Goal: Task Accomplishment & Management: Manage account settings

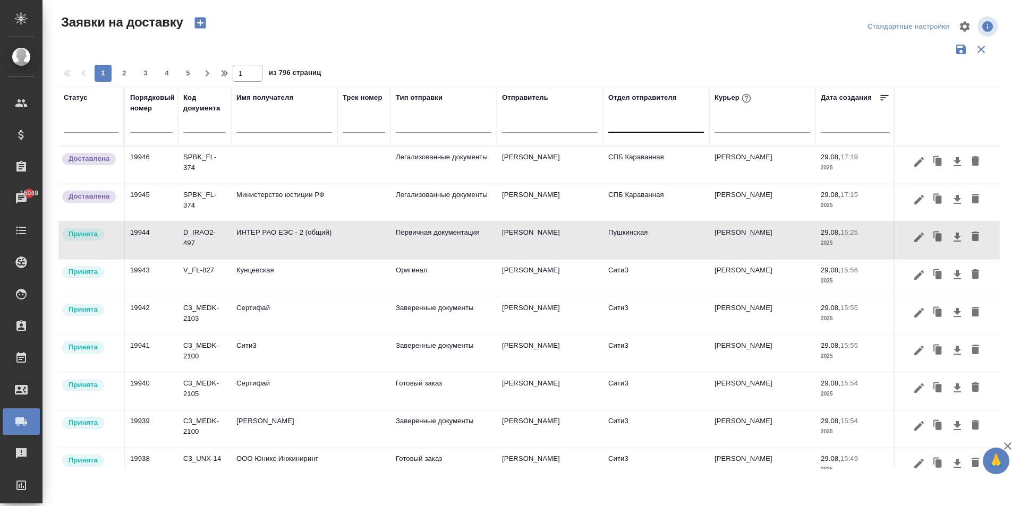
click at [632, 126] on div at bounding box center [656, 121] width 96 height 15
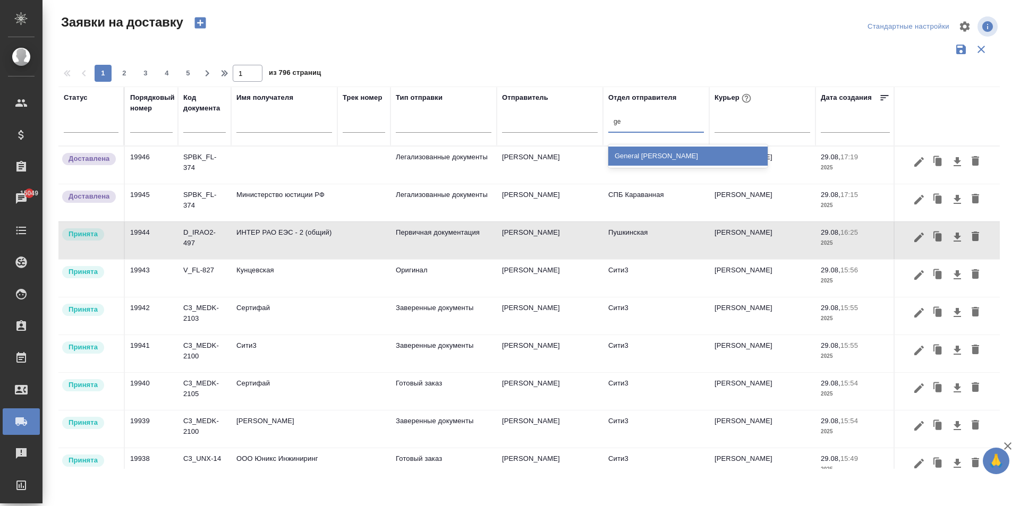
type input "g"
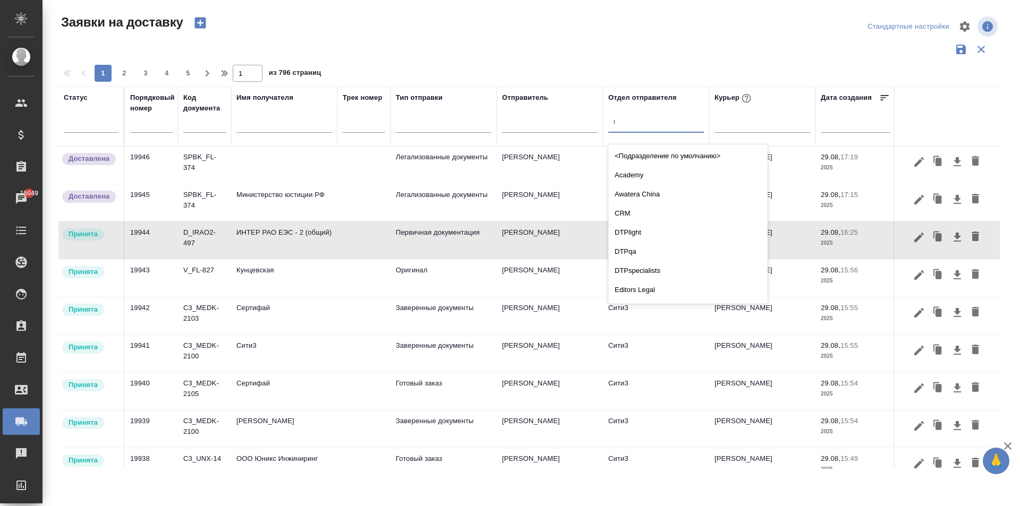
type input "пу"
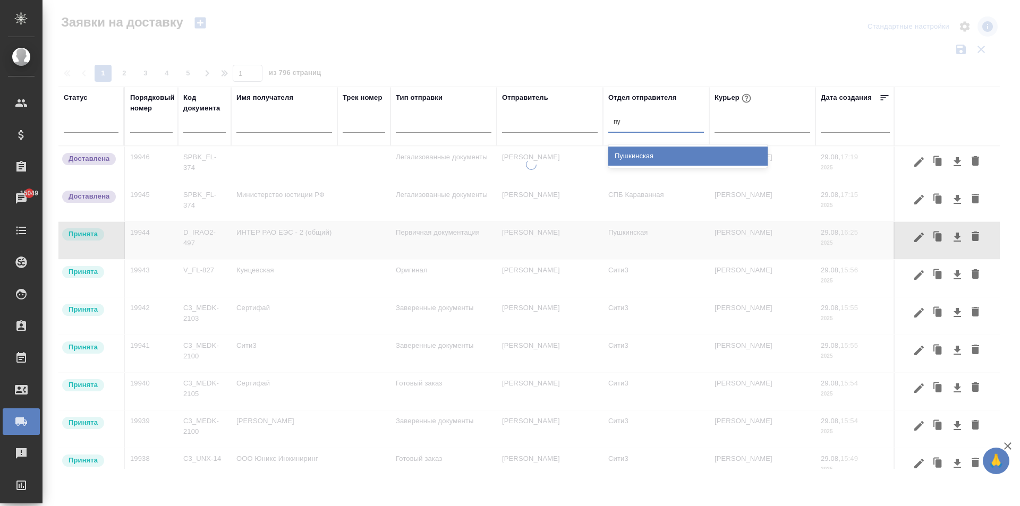
click at [626, 153] on div "Пушкинская" at bounding box center [687, 156] width 159 height 19
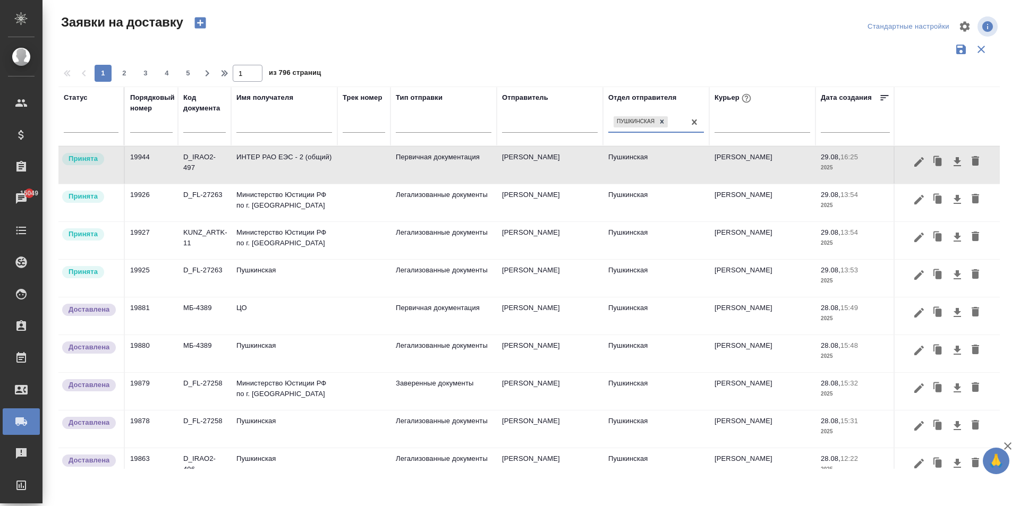
click at [382, 166] on td at bounding box center [363, 165] width 53 height 37
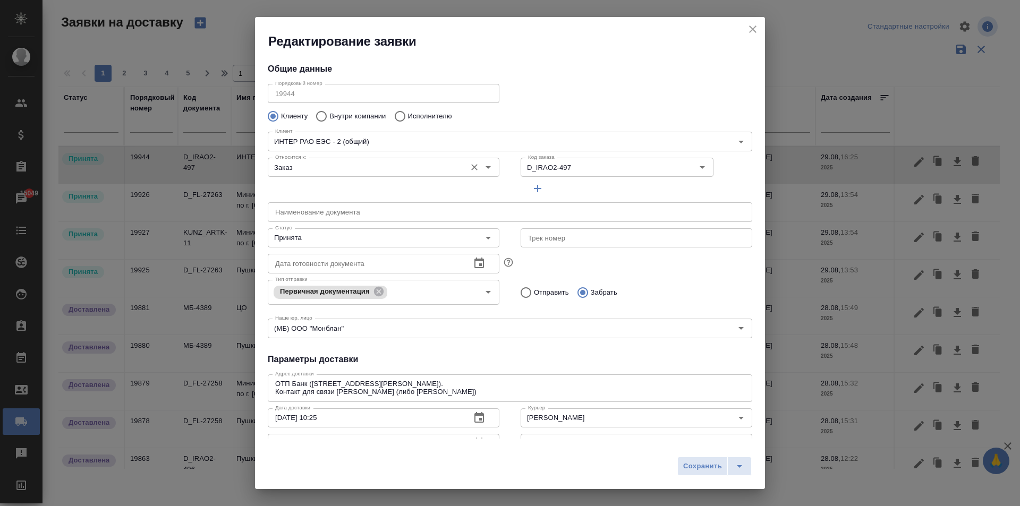
type input "[PERSON_NAME]"
click at [319, 238] on input "Принята" at bounding box center [366, 238] width 190 height 13
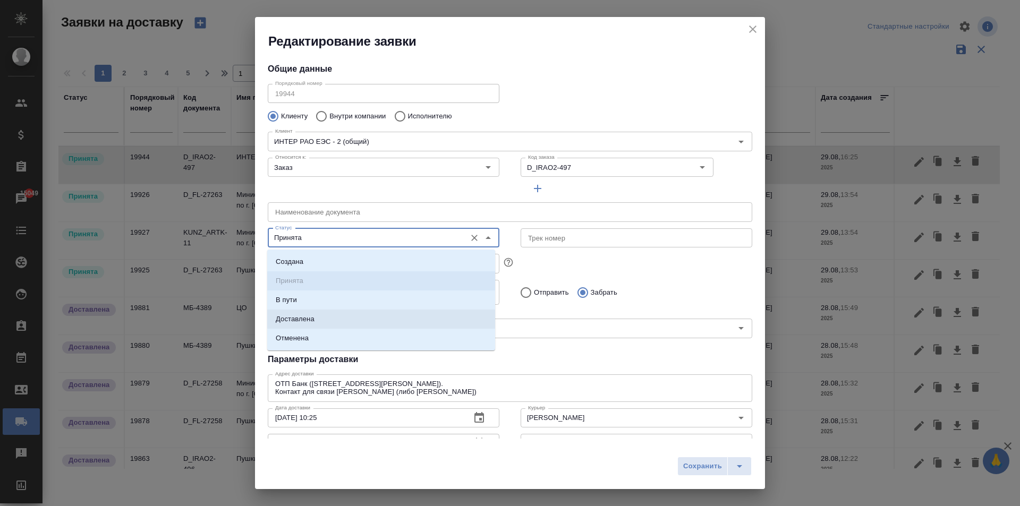
click at [331, 318] on li "Доставлена" at bounding box center [381, 319] width 228 height 19
type input "Доставлена"
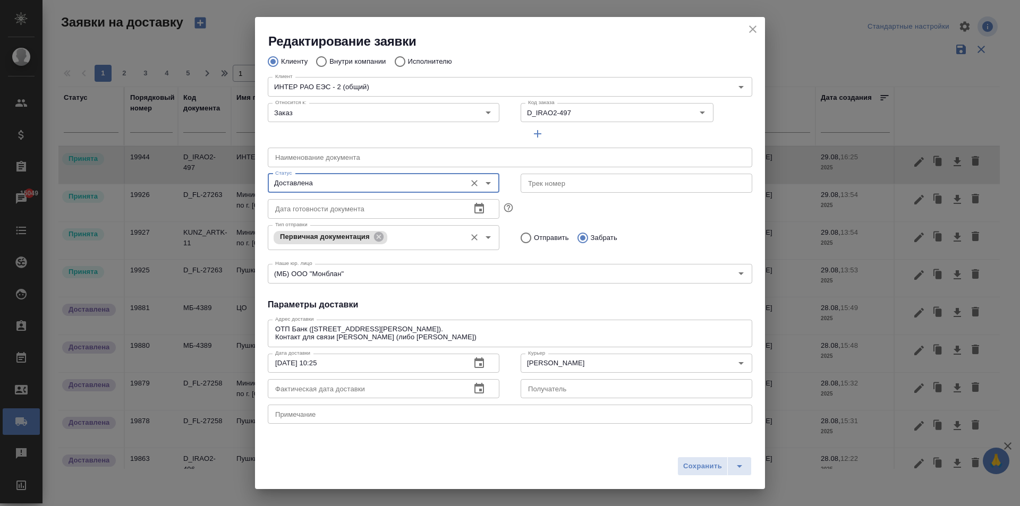
scroll to position [106, 0]
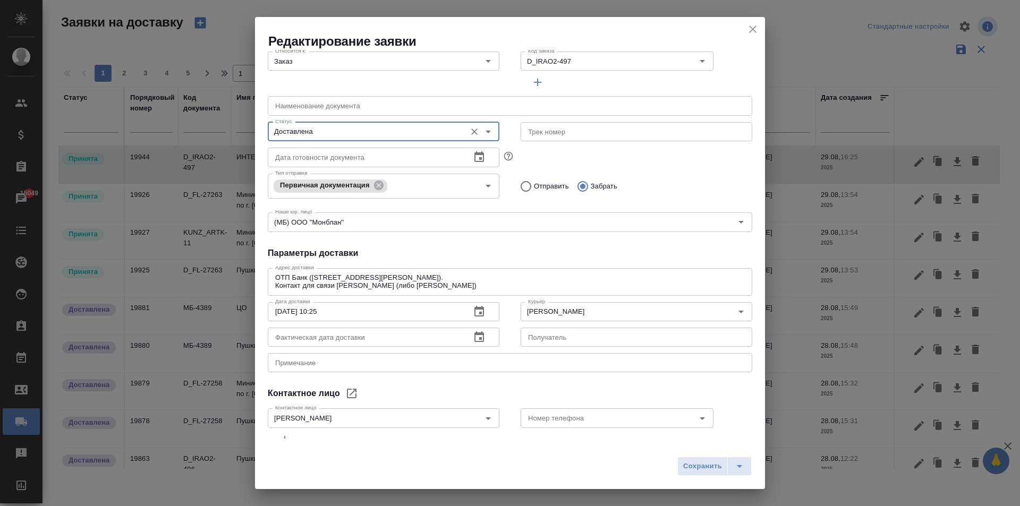
click at [480, 337] on icon "button" at bounding box center [479, 337] width 13 height 13
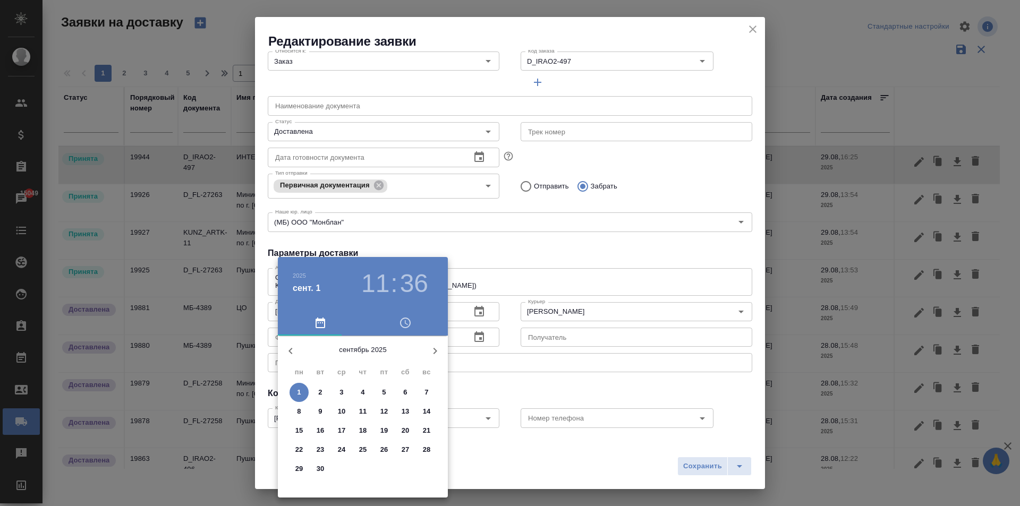
click at [295, 386] on button "1" at bounding box center [298, 392] width 19 height 19
type input "[DATE] 11:36"
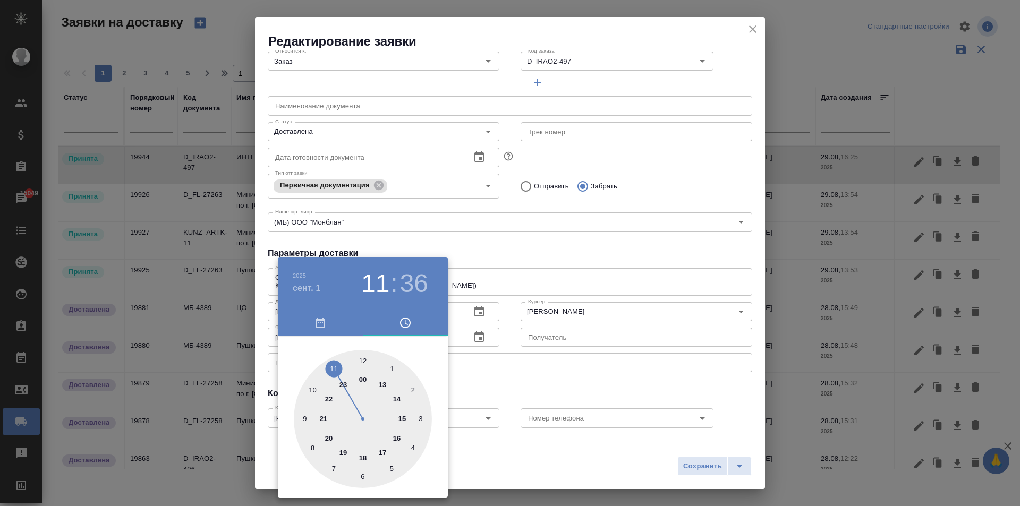
click at [521, 282] on div at bounding box center [510, 253] width 1020 height 506
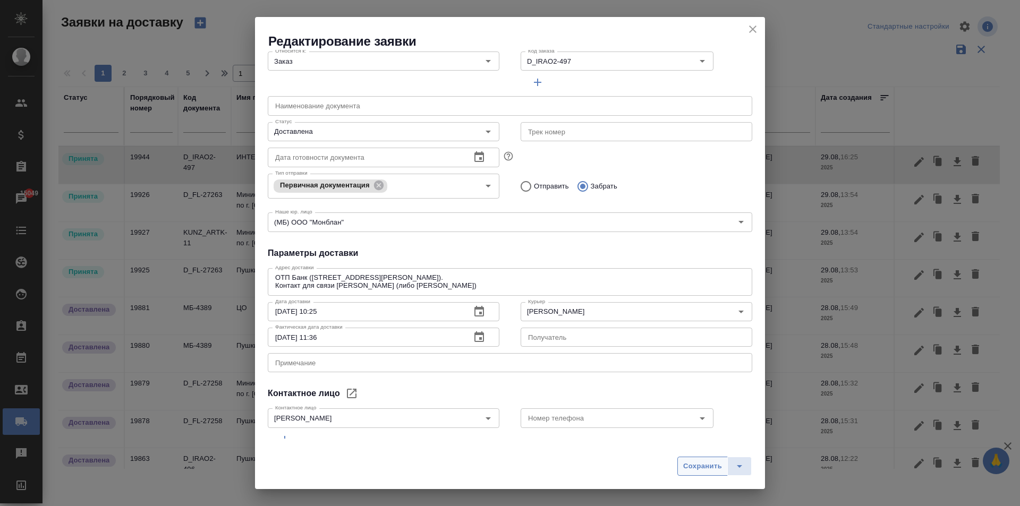
click at [692, 463] on span "Сохранить" at bounding box center [702, 466] width 39 height 12
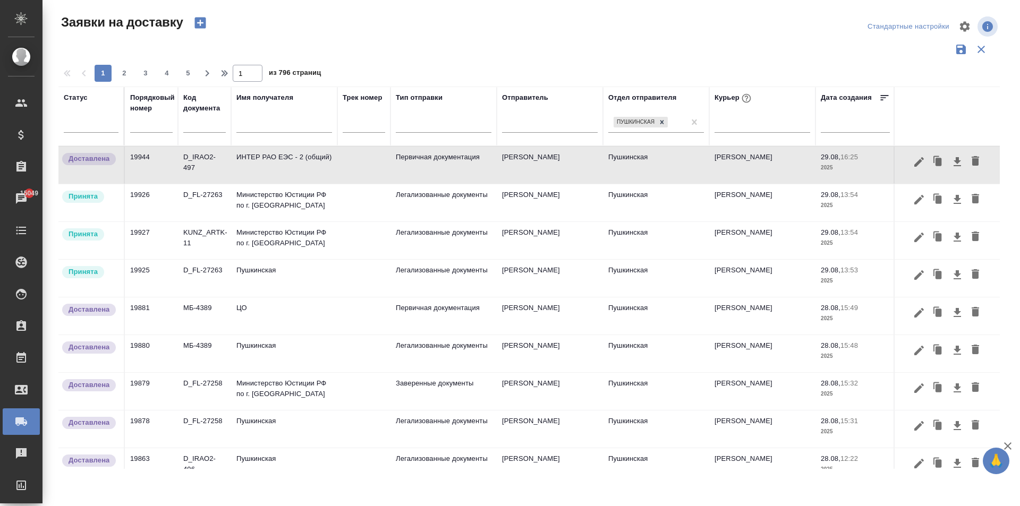
click at [273, 166] on td "ИНТЕР РАО ЕЭС - 2 (общий)" at bounding box center [284, 165] width 106 height 37
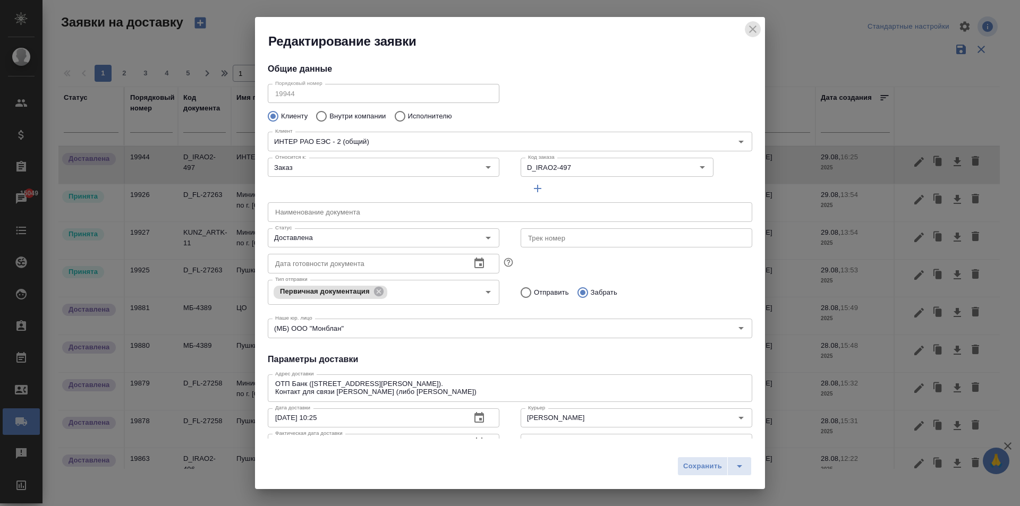
click at [752, 27] on icon "close" at bounding box center [752, 29] width 13 height 13
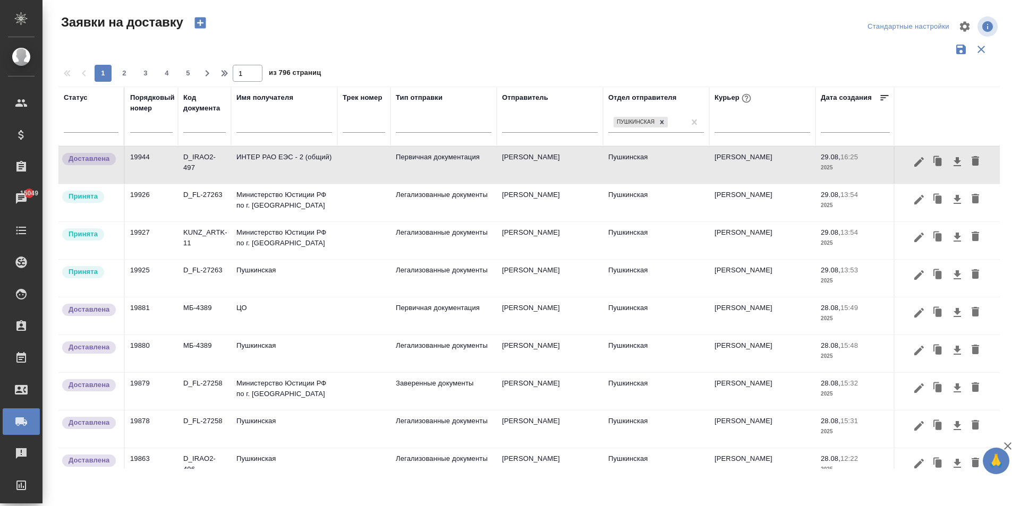
click at [287, 130] on input "text" at bounding box center [284, 125] width 96 height 13
type input "ф"
click at [248, 315] on td "ЦО" at bounding box center [284, 315] width 106 height 37
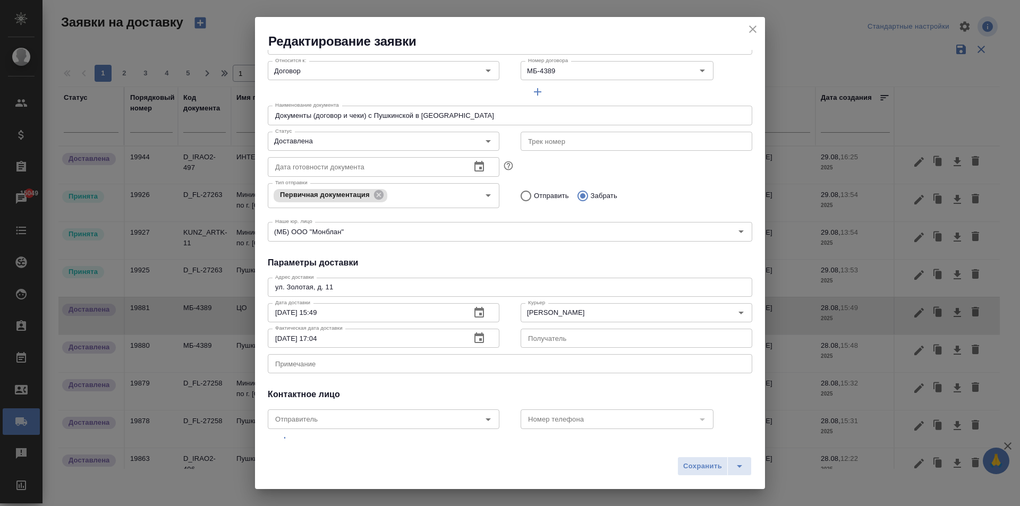
scroll to position [144, 0]
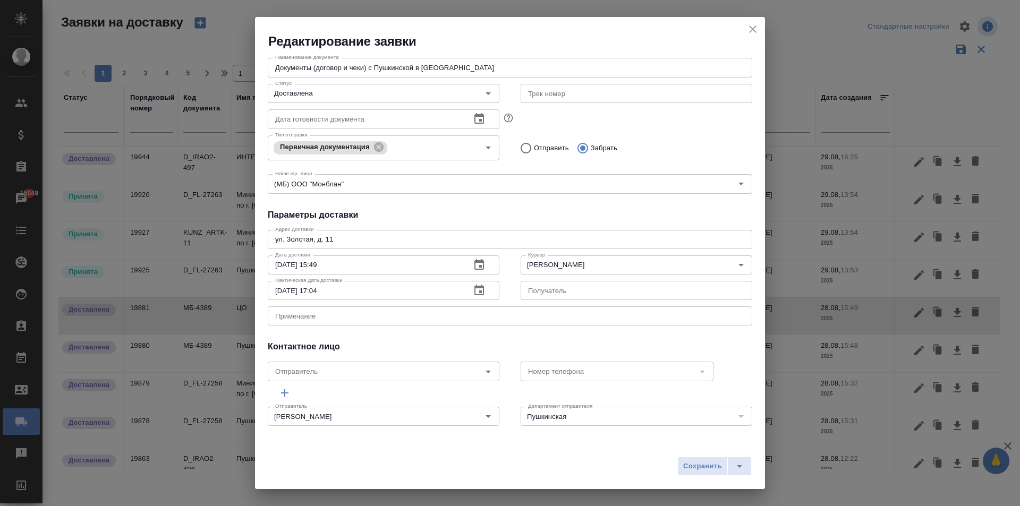
click at [752, 32] on icon "close" at bounding box center [752, 29] width 13 height 13
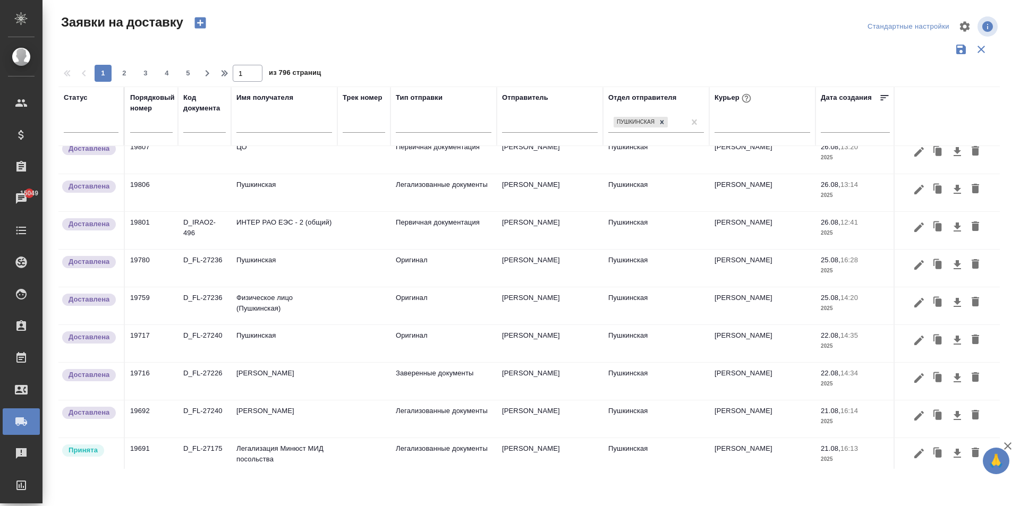
scroll to position [628, 0]
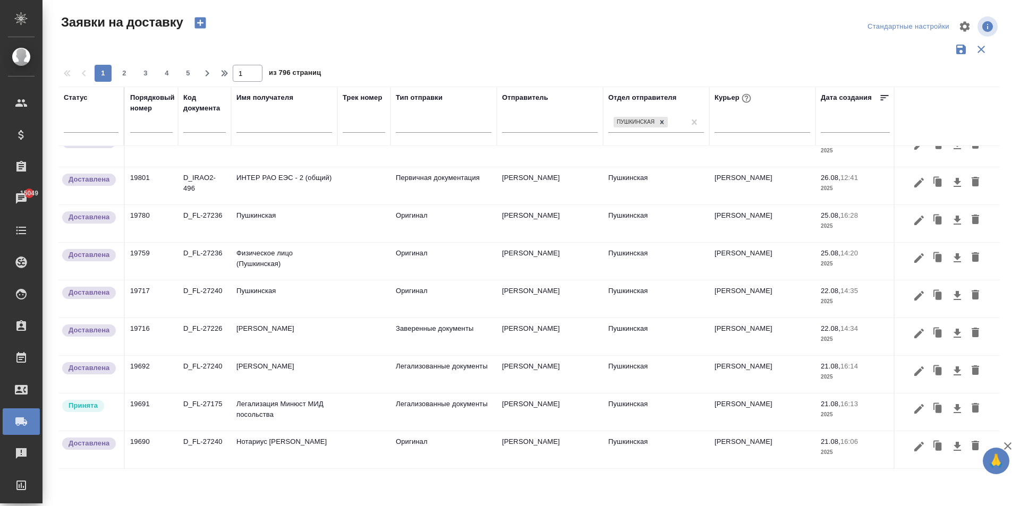
click at [295, 404] on td "Легализация Минюст МИД посольства" at bounding box center [284, 411] width 106 height 37
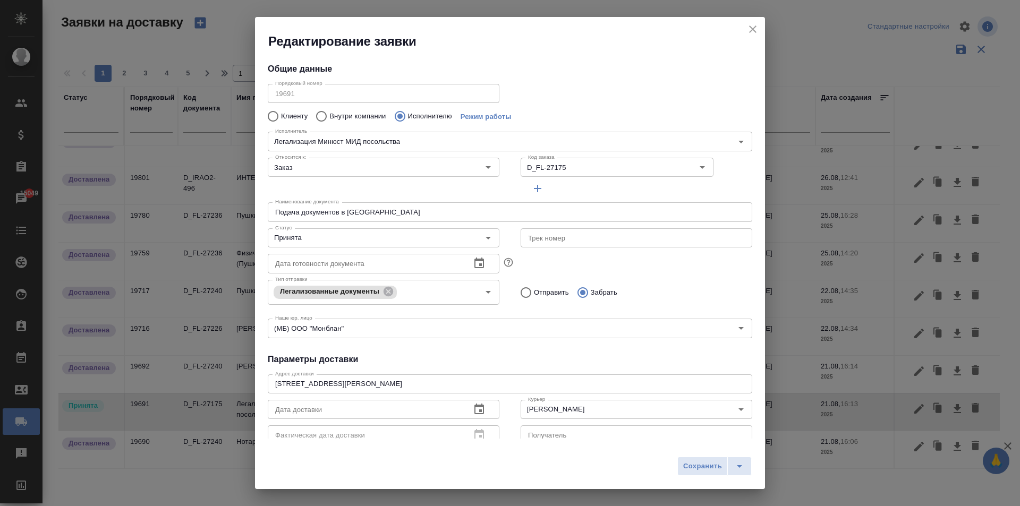
type input "Легализация Минюст МИД посольства"
click at [474, 407] on icon "button" at bounding box center [479, 409] width 10 height 11
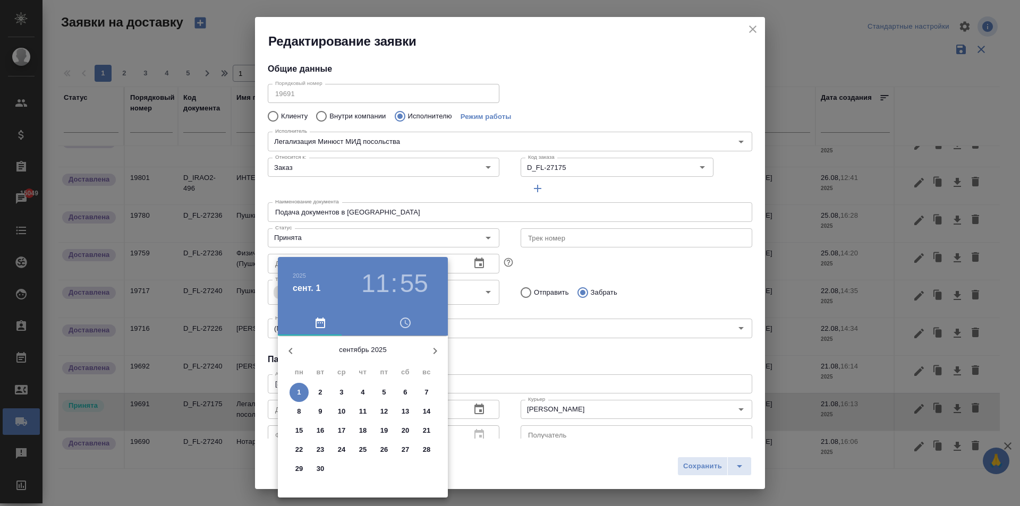
click at [669, 110] on div at bounding box center [510, 253] width 1020 height 506
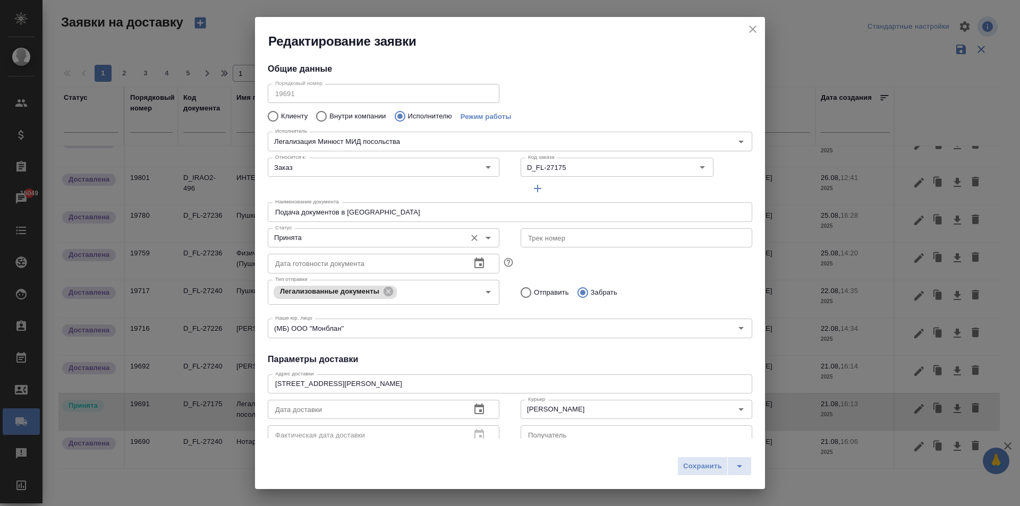
click at [304, 230] on div "Принята Статус" at bounding box center [384, 237] width 232 height 19
click at [321, 242] on input "Принята" at bounding box center [366, 238] width 190 height 13
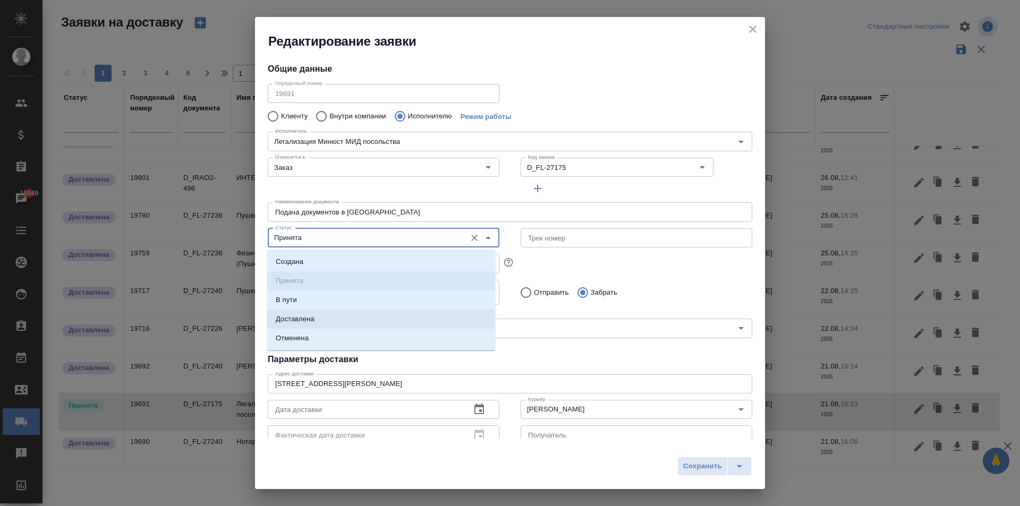
click at [316, 315] on li "Доставлена" at bounding box center [381, 319] width 228 height 19
type input "Доставлена"
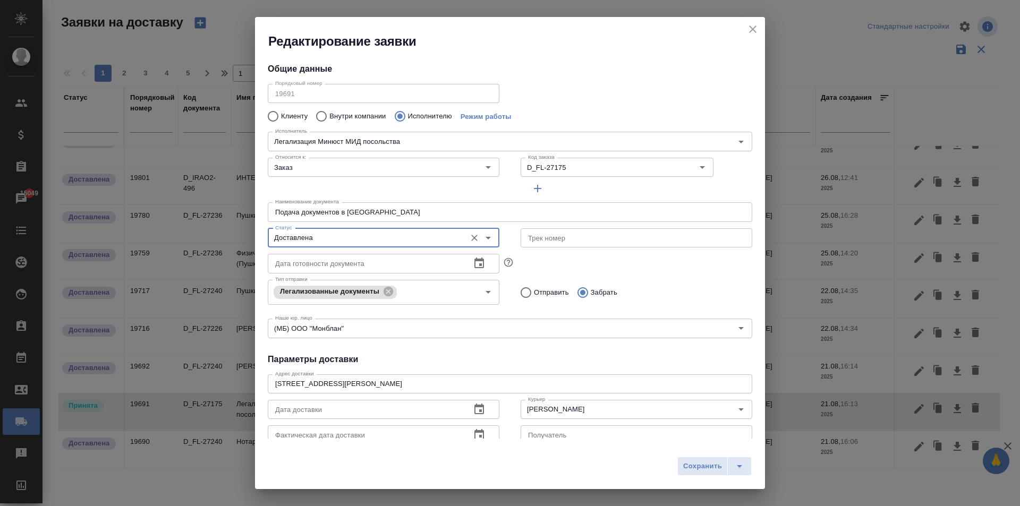
click at [479, 409] on icon "button" at bounding box center [479, 409] width 10 height 11
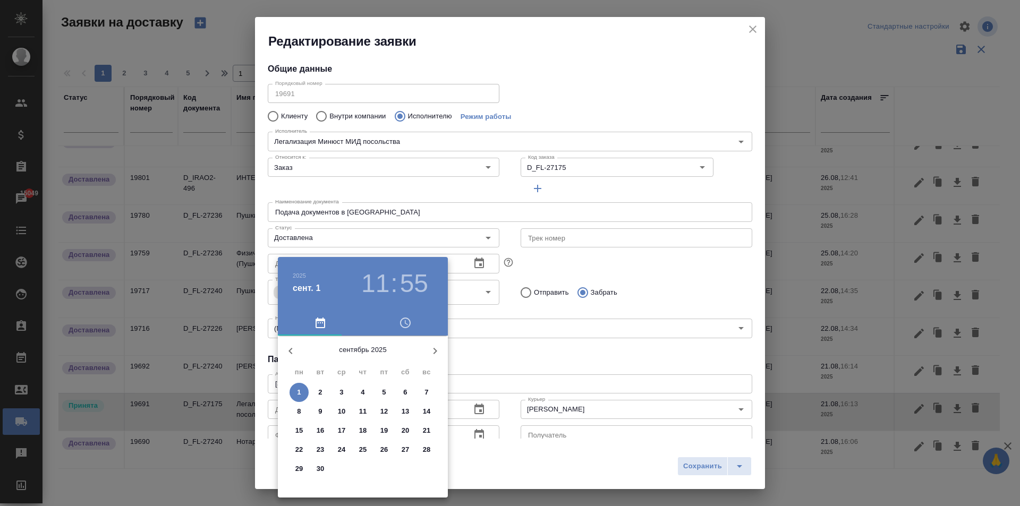
click at [299, 392] on p "1" at bounding box center [299, 392] width 4 height 11
type input "01.09.2025 11:55"
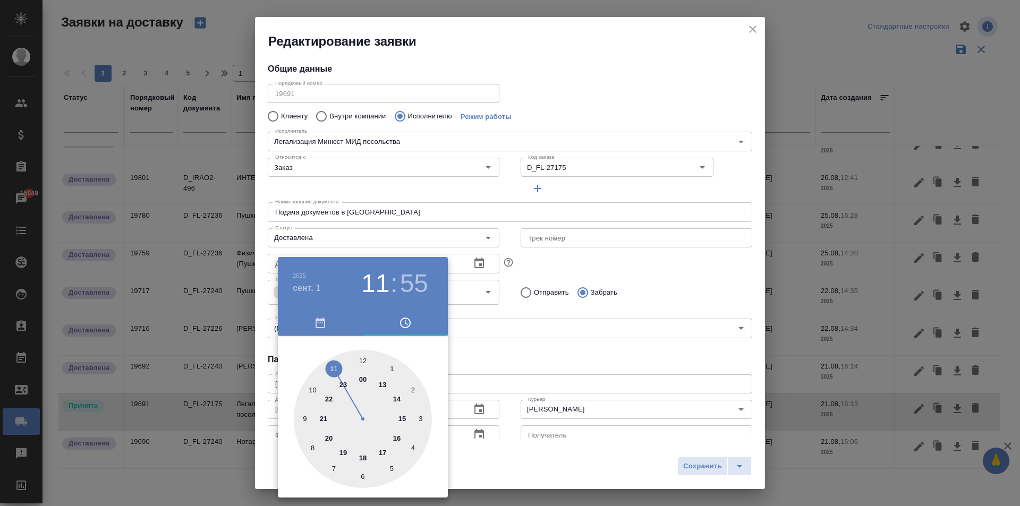
click at [493, 352] on div at bounding box center [510, 253] width 1020 height 506
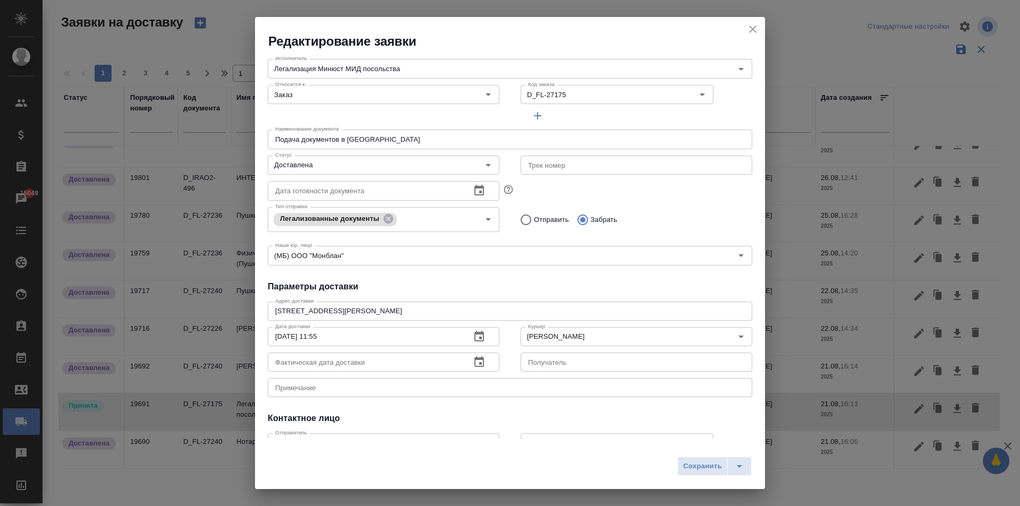
scroll to position [144, 0]
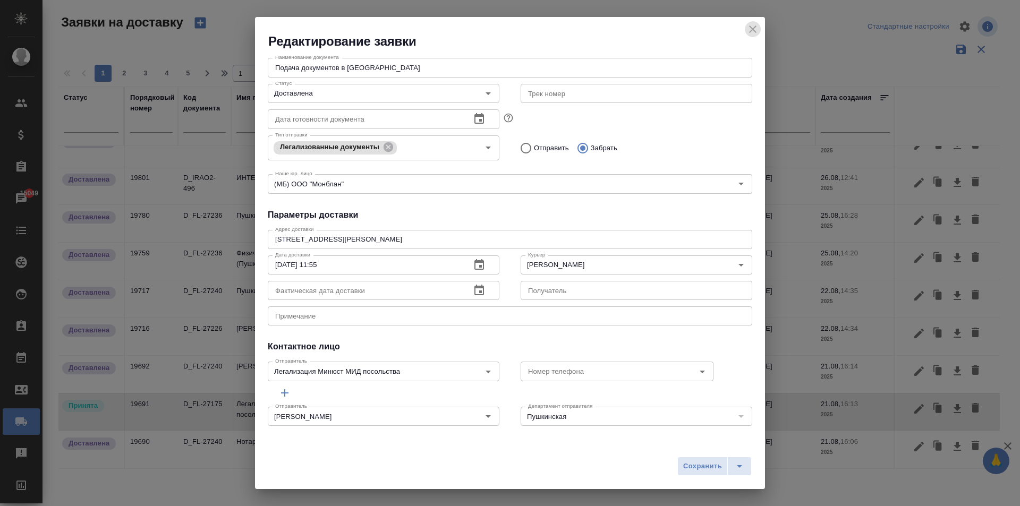
click at [753, 28] on icon "close" at bounding box center [752, 29] width 13 height 13
type input "Принята"
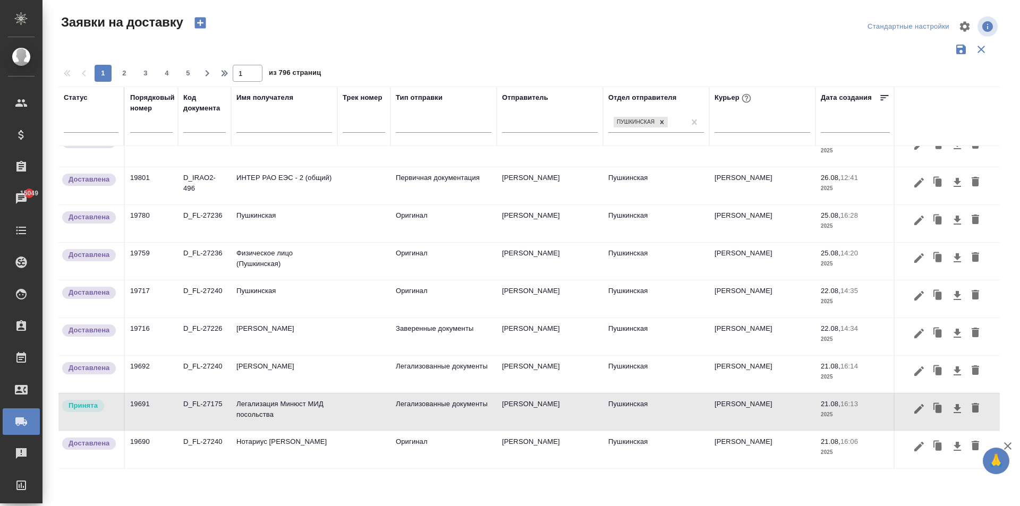
click at [263, 399] on td "Легализация Минюст МИД посольства" at bounding box center [284, 411] width 106 height 37
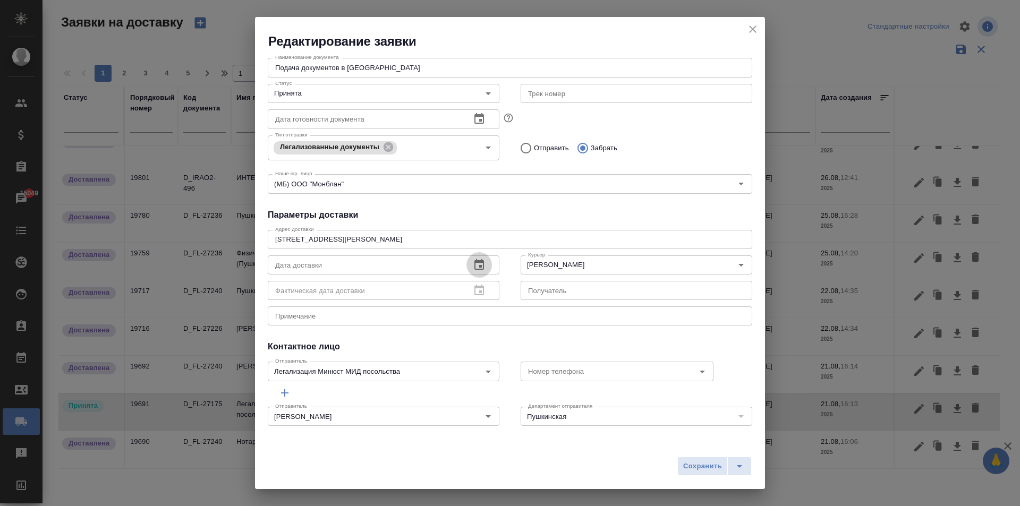
click at [477, 265] on icon "button" at bounding box center [479, 264] width 10 height 11
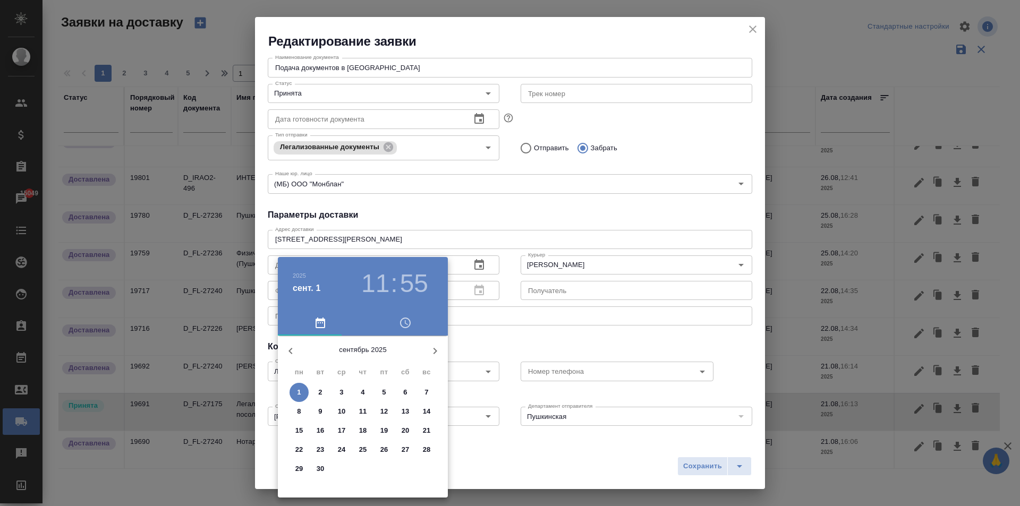
click at [426, 431] on p "21" at bounding box center [427, 430] width 8 height 11
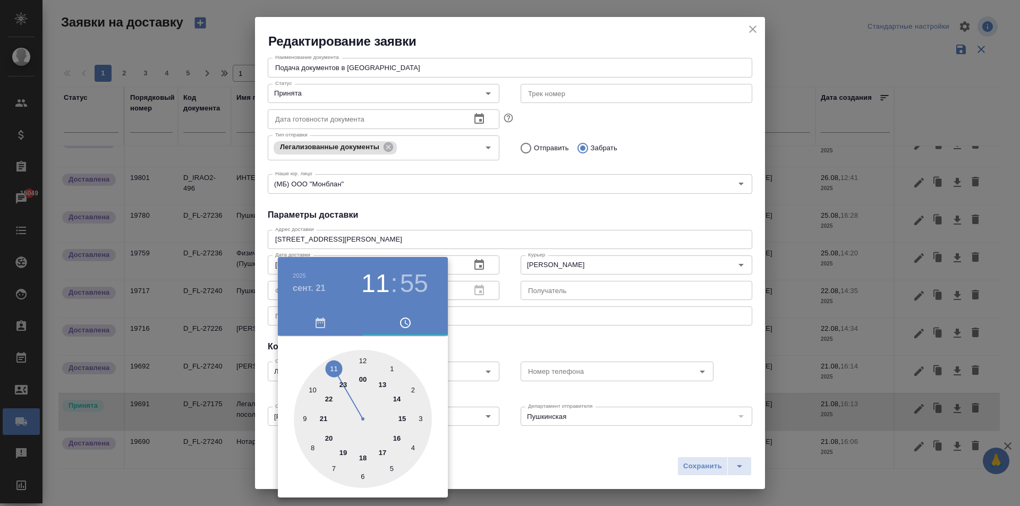
type input "21.09.2025 11:55"
click at [487, 239] on div at bounding box center [510, 253] width 1020 height 506
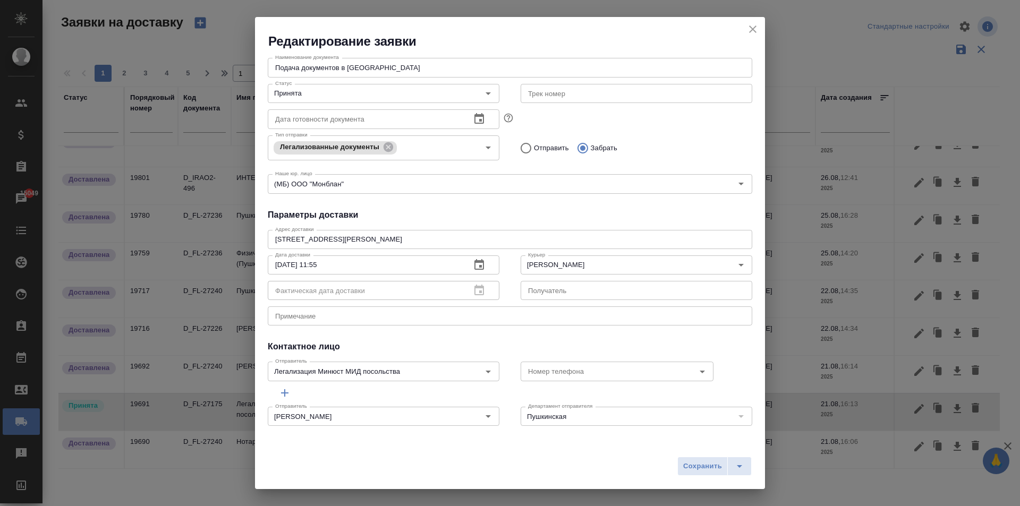
click at [482, 293] on div "Фактическая дата доставки" at bounding box center [384, 290] width 232 height 19
click at [471, 292] on div "Фактическая дата доставки" at bounding box center [384, 290] width 232 height 19
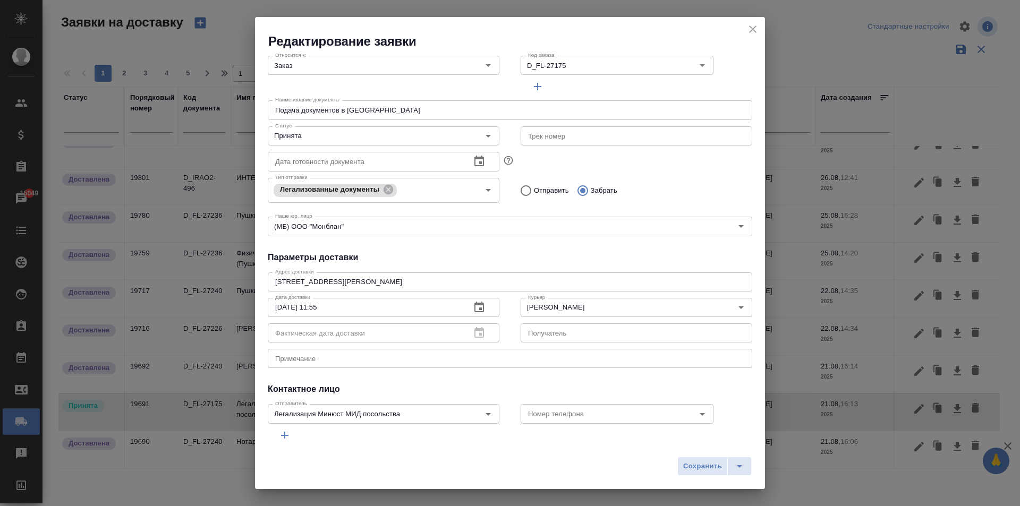
scroll to position [38, 0]
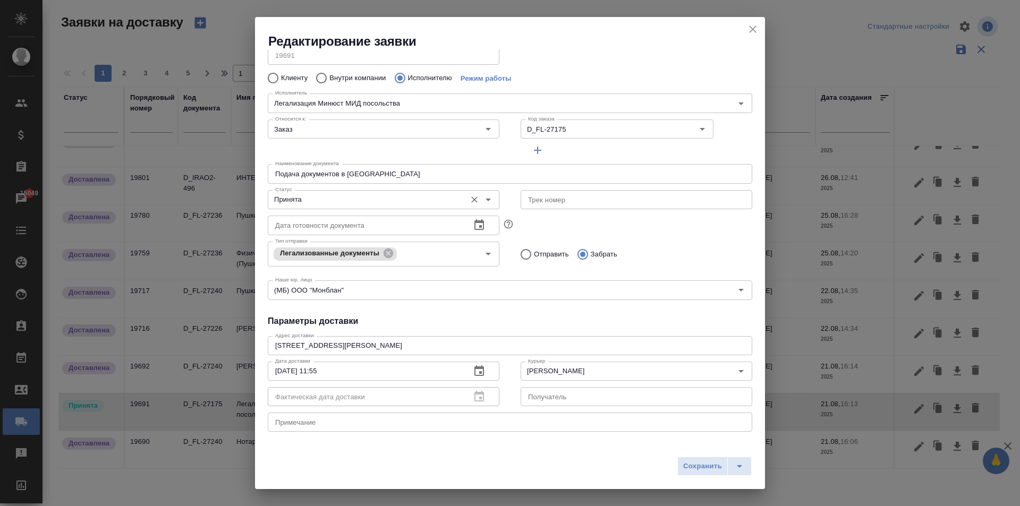
click at [302, 194] on input "Принята" at bounding box center [366, 199] width 190 height 13
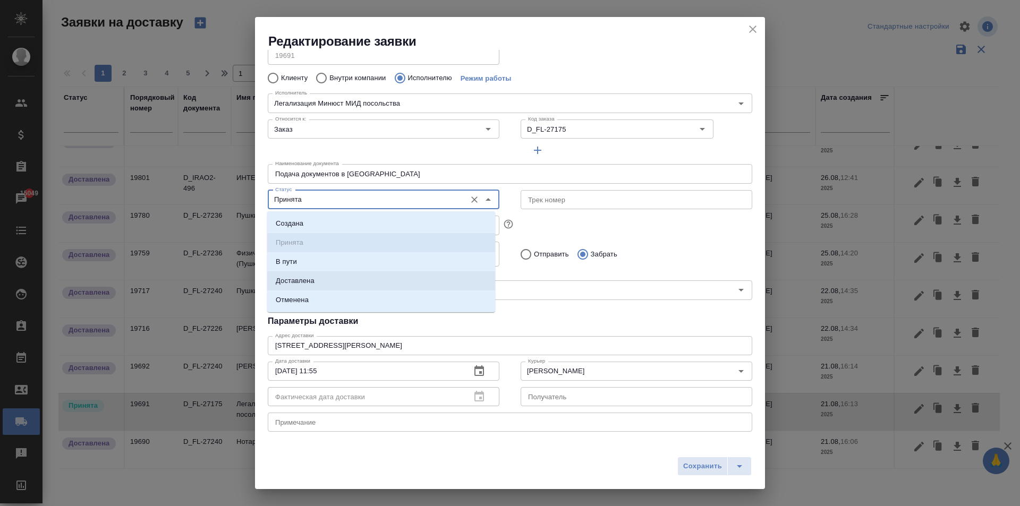
click at [310, 284] on p "Доставлена" at bounding box center [295, 281] width 39 height 11
type input "Доставлена"
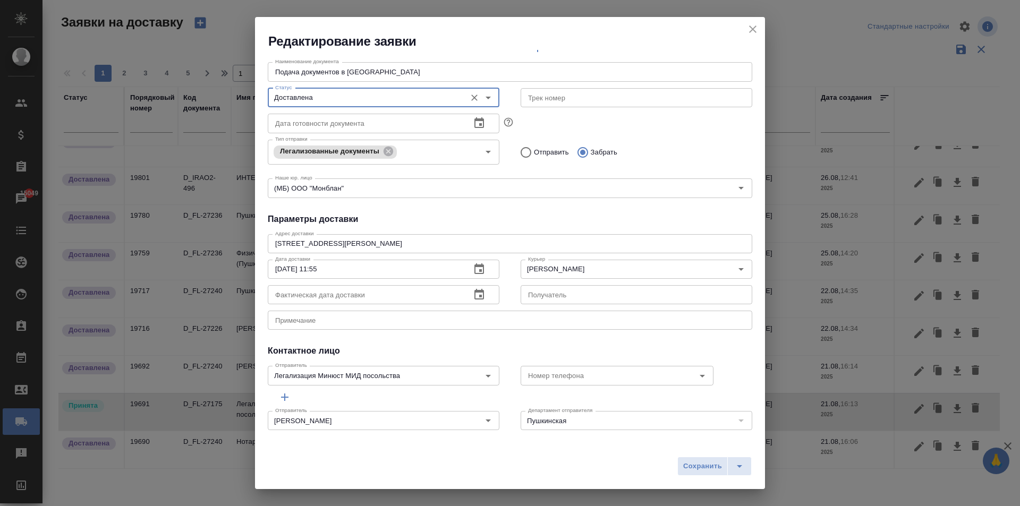
scroll to position [144, 0]
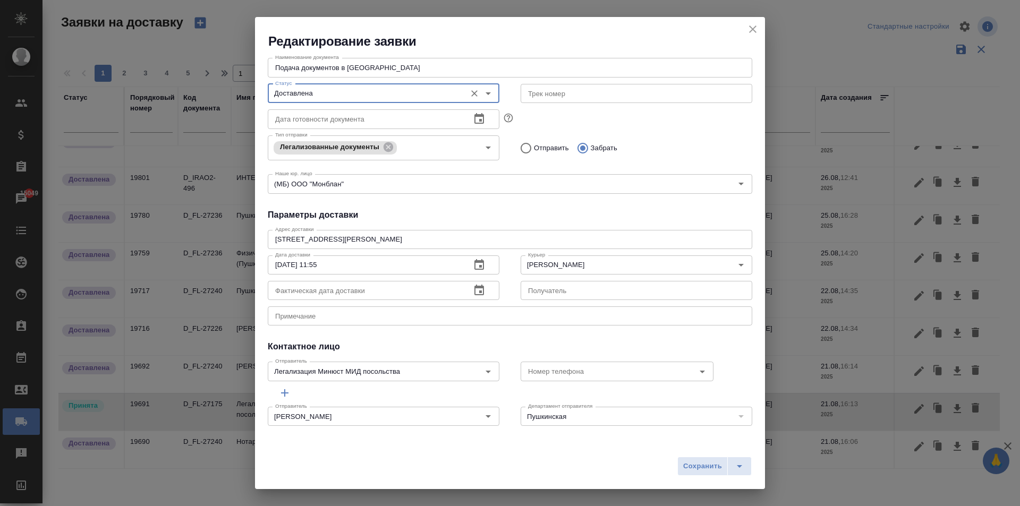
click at [330, 284] on input "text" at bounding box center [365, 290] width 194 height 19
click at [476, 289] on icon "button" at bounding box center [479, 290] width 13 height 13
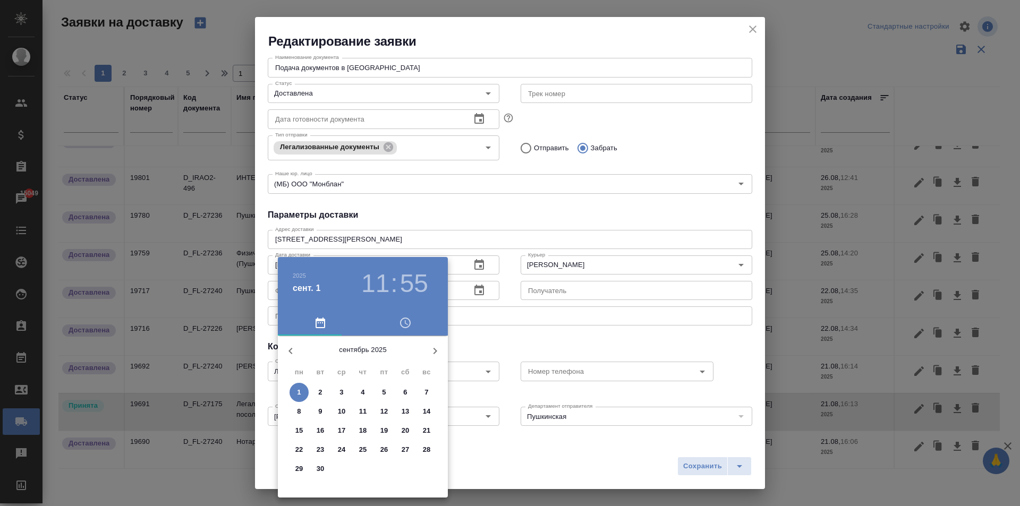
click at [423, 432] on p "21" at bounding box center [427, 430] width 8 height 11
type input "21.09.2025 11:55"
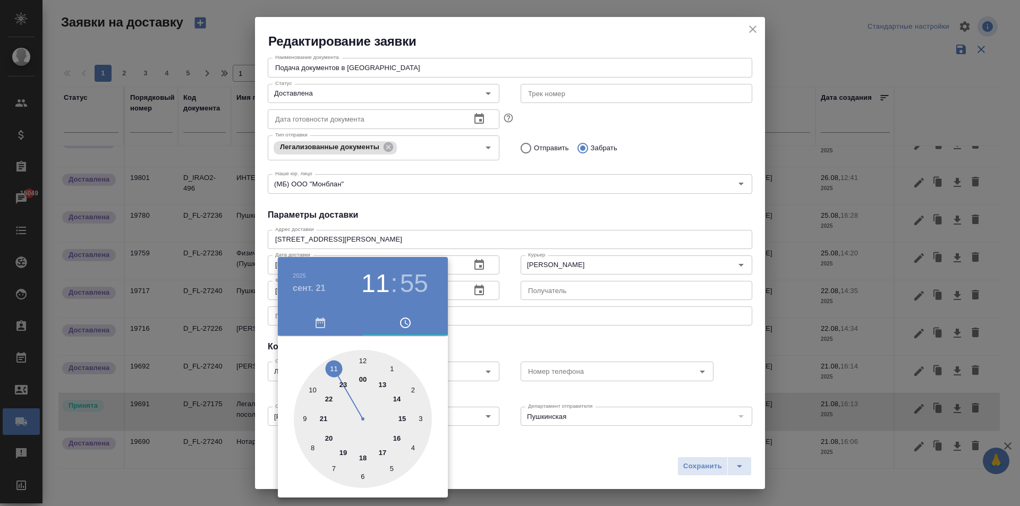
click at [538, 330] on div at bounding box center [510, 253] width 1020 height 506
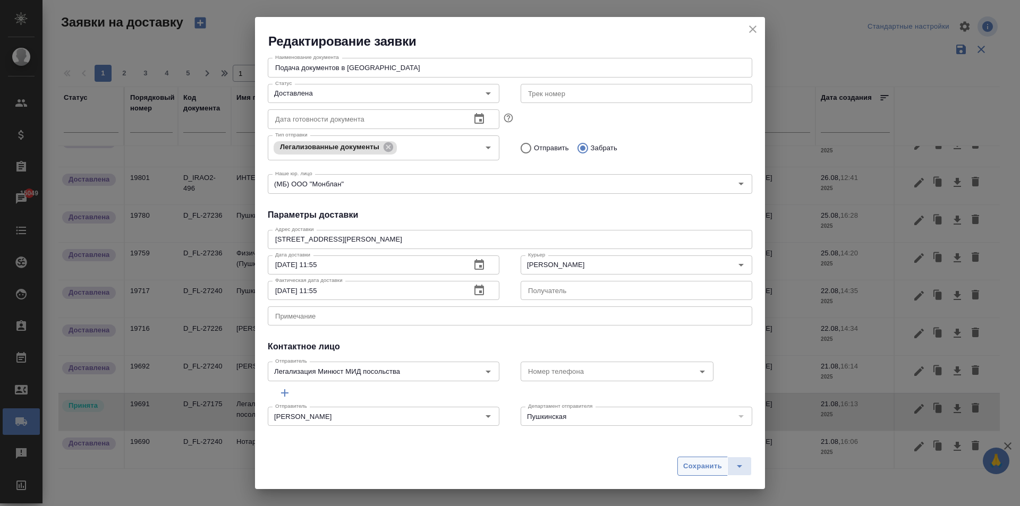
click at [694, 466] on span "Сохранить" at bounding box center [702, 466] width 39 height 12
click at [694, 466] on div "Сохранить" at bounding box center [714, 466] width 74 height 19
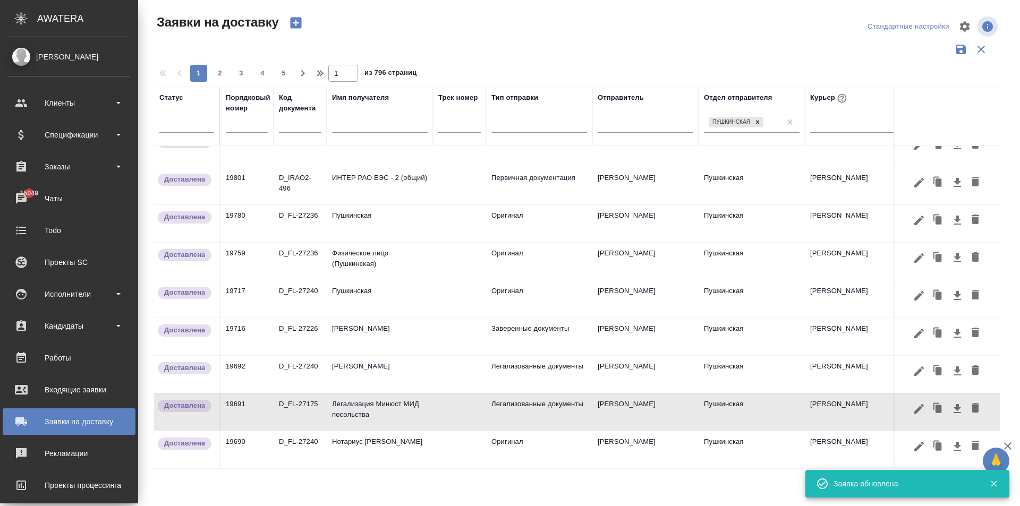
click at [211, 72] on span "2" at bounding box center [219, 73] width 17 height 11
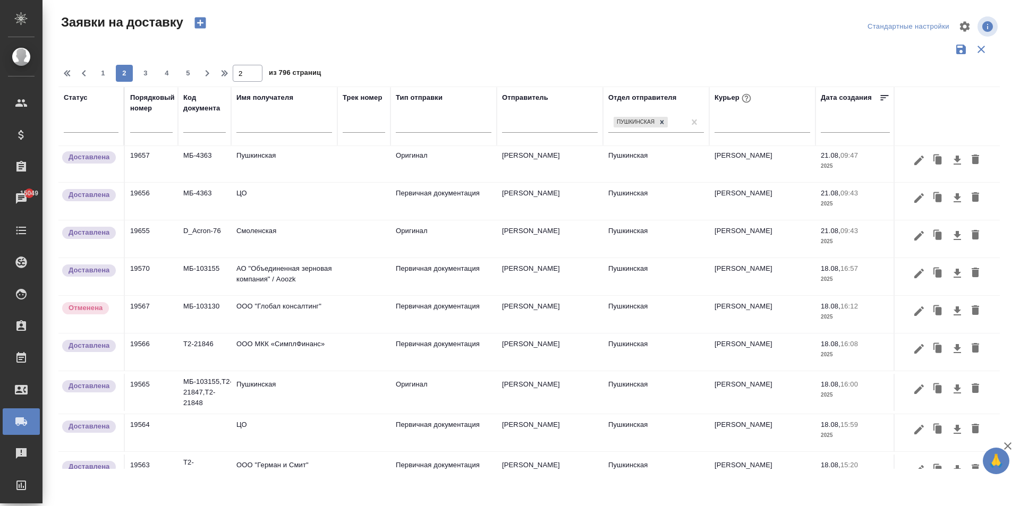
scroll to position [0, 0]
click at [143, 70] on span "3" at bounding box center [145, 73] width 17 height 11
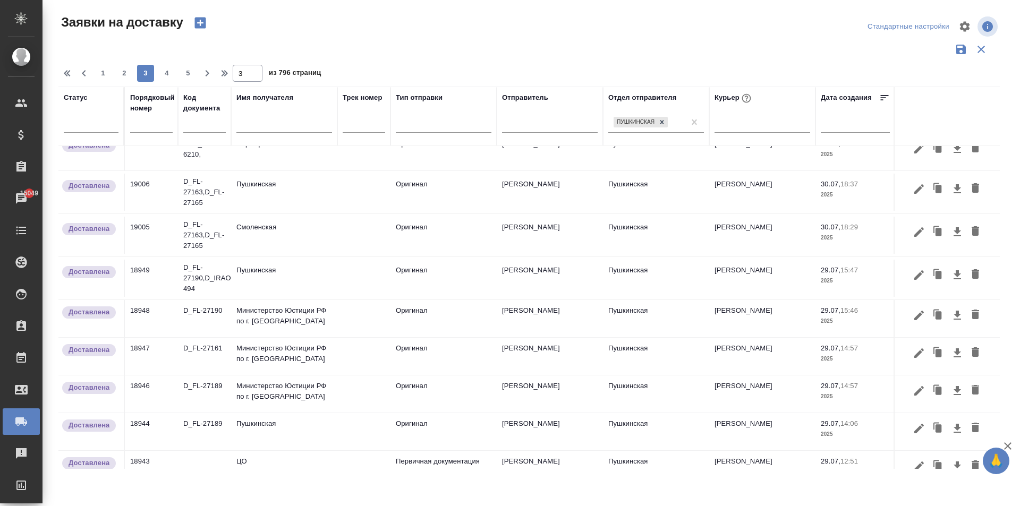
scroll to position [665, 0]
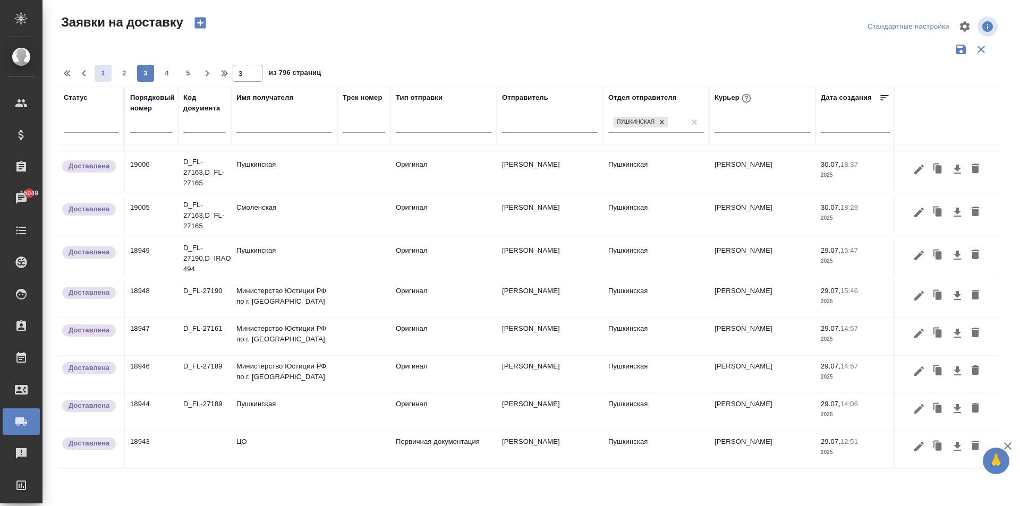
click at [101, 70] on span "1" at bounding box center [103, 73] width 17 height 11
type input "1"
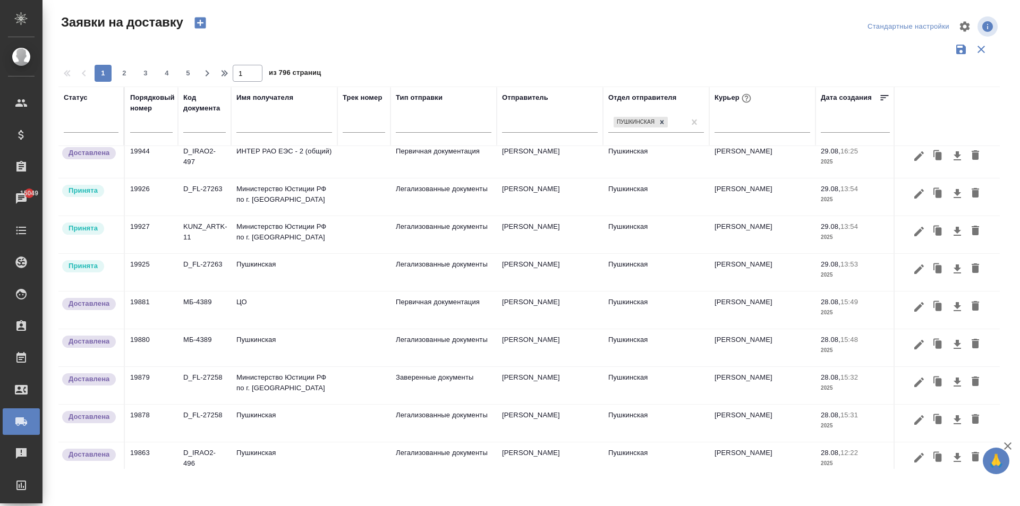
scroll to position [0, 0]
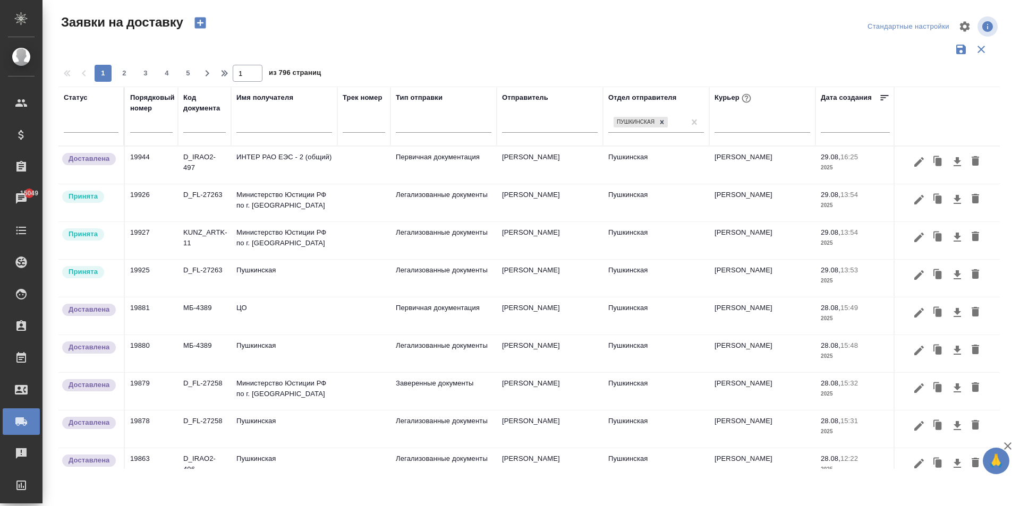
click at [285, 280] on td "Пушкинская" at bounding box center [284, 278] width 106 height 37
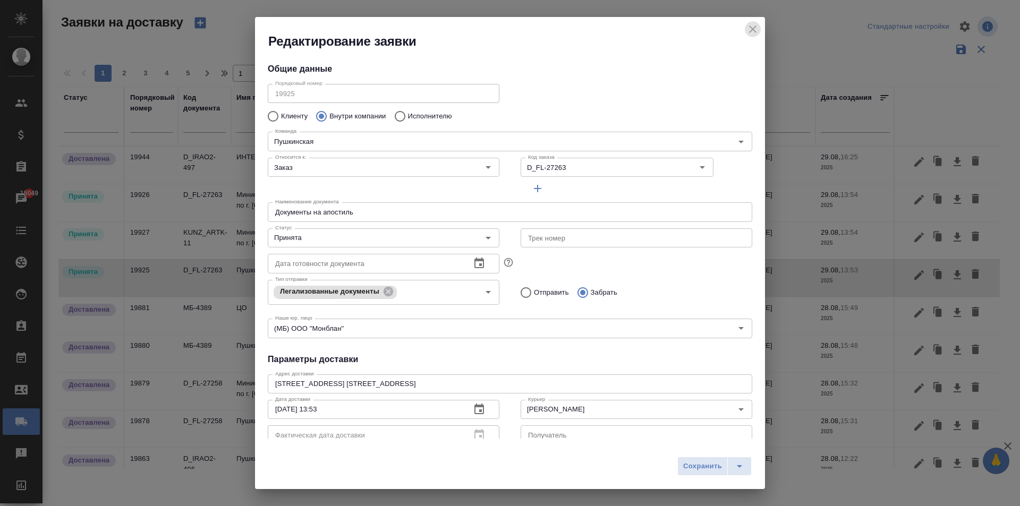
click at [755, 25] on icon "close" at bounding box center [752, 29] width 13 height 13
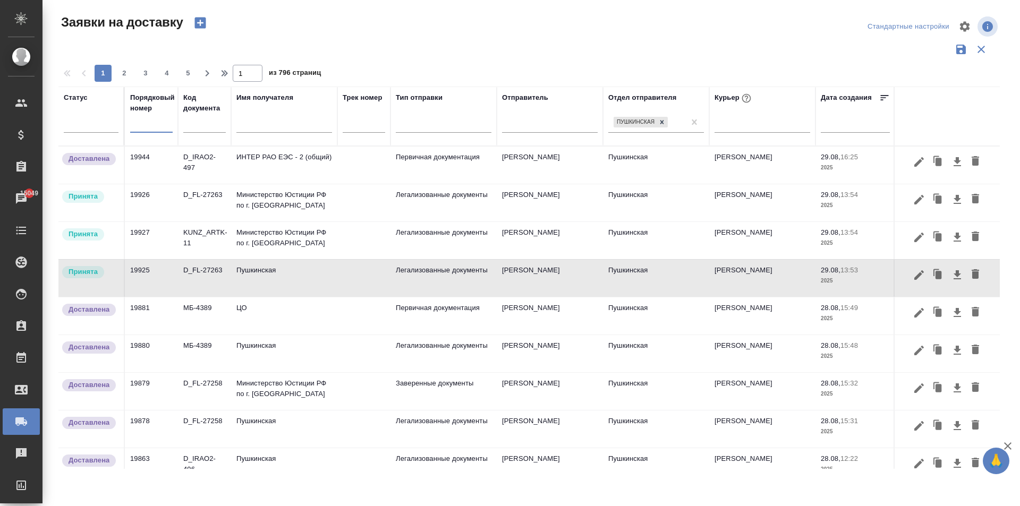
click at [148, 128] on input "text" at bounding box center [151, 124] width 42 height 15
paste input "19951"
type input "19951"
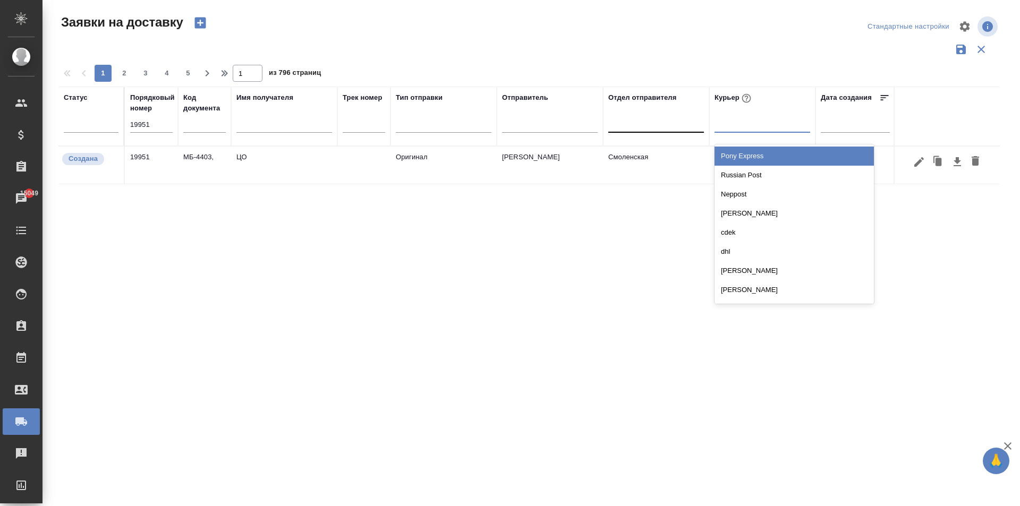
click at [743, 125] on div at bounding box center [762, 121] width 96 height 15
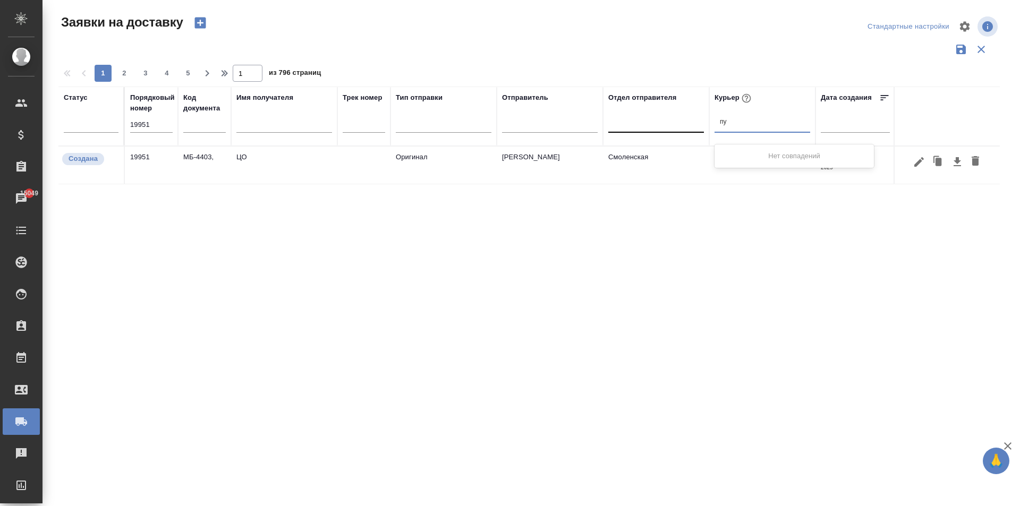
type input "п"
click at [270, 165] on td "ЦО" at bounding box center [284, 165] width 106 height 37
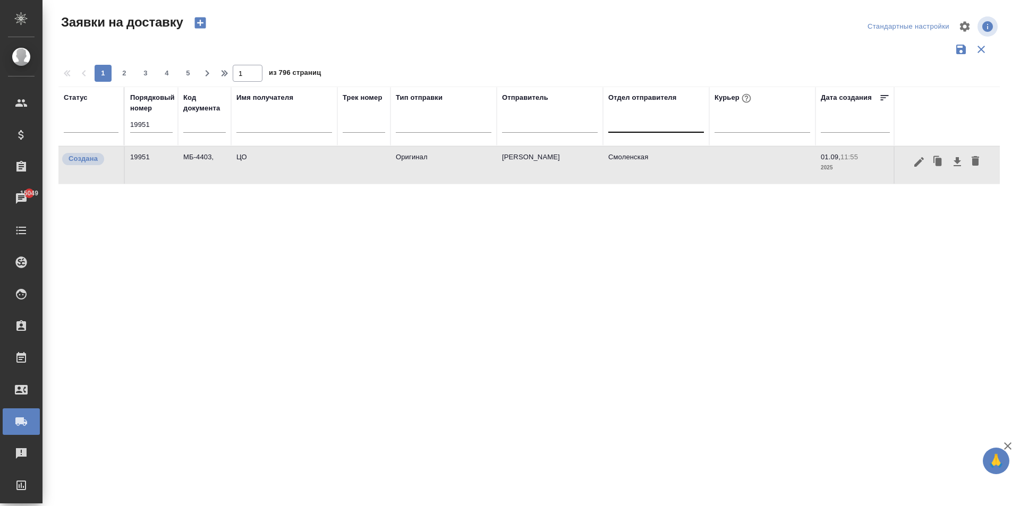
click at [270, 165] on td "ЦО" at bounding box center [284, 165] width 106 height 37
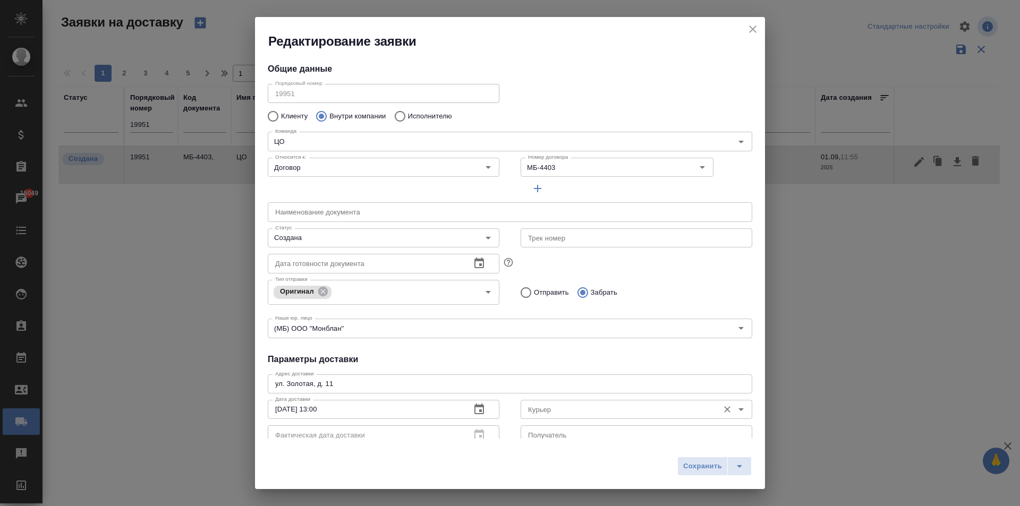
click at [568, 416] on div "Курьер" at bounding box center [636, 409] width 232 height 19
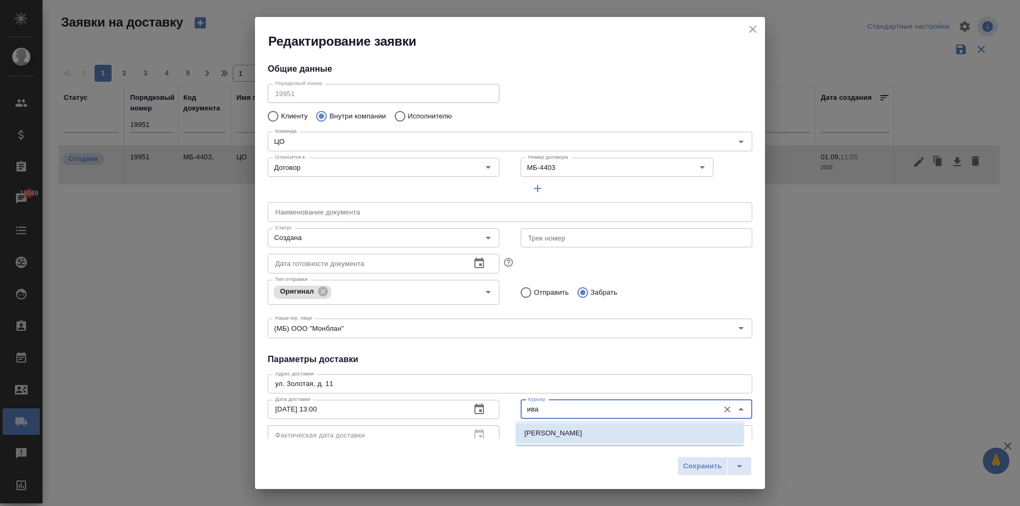
click at [599, 433] on li "[PERSON_NAME]" at bounding box center [630, 433] width 228 height 19
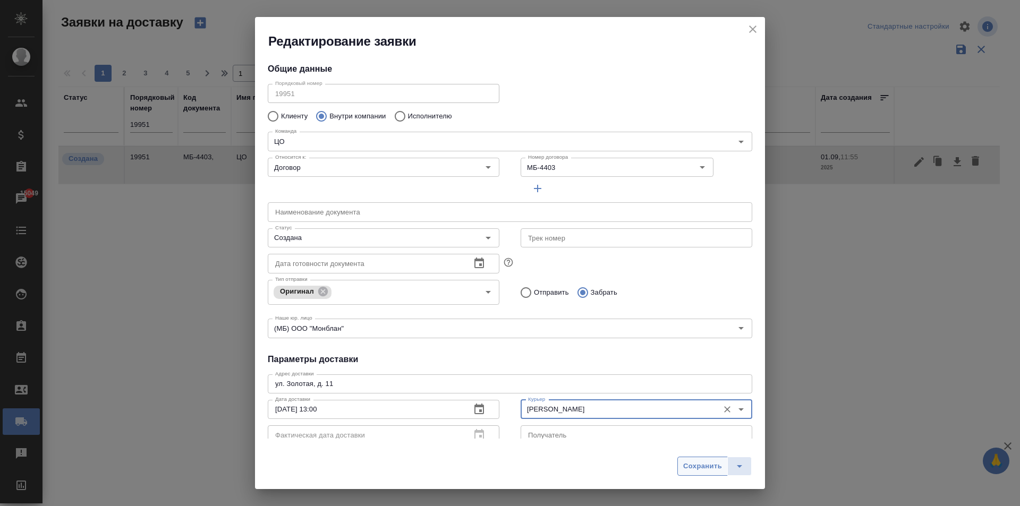
type input "[PERSON_NAME]"
click at [697, 465] on span "Сохранить" at bounding box center [702, 466] width 39 height 12
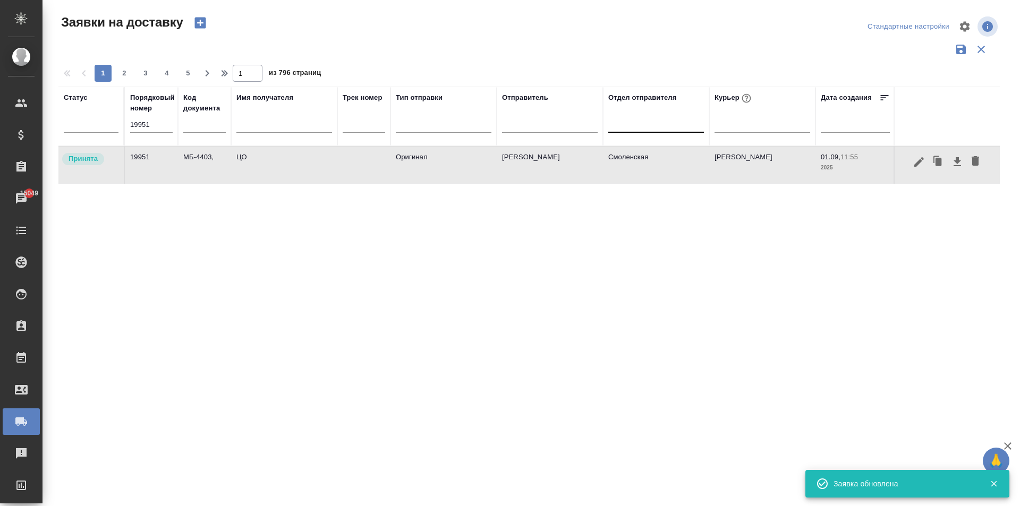
click at [159, 122] on input "19951" at bounding box center [151, 124] width 42 height 15
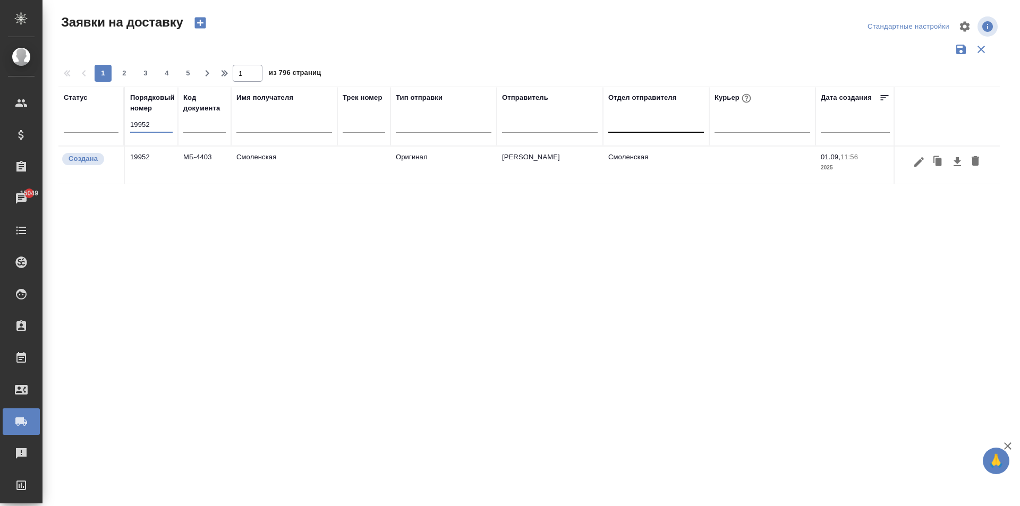
type input "19952"
click at [274, 166] on td "Смоленская" at bounding box center [284, 165] width 106 height 37
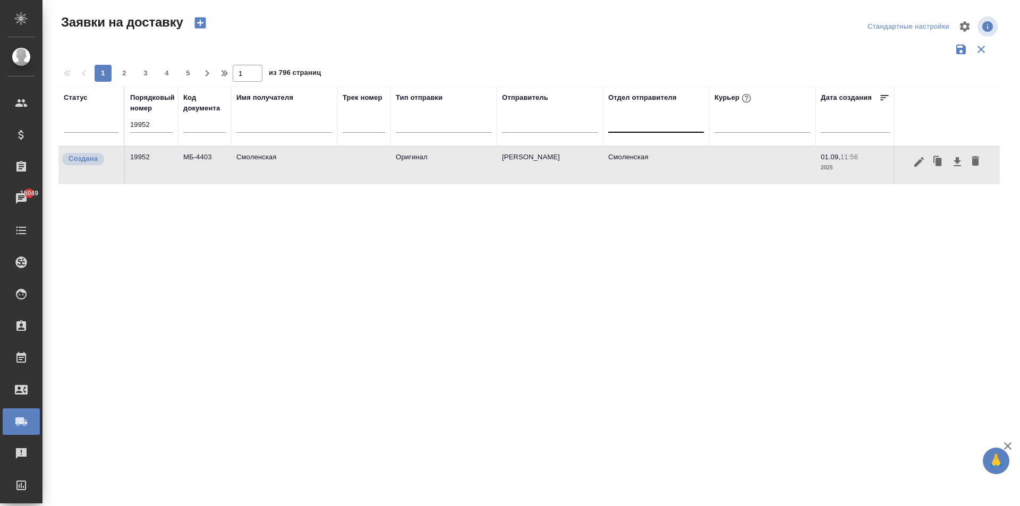
click at [274, 166] on td "Смоленская" at bounding box center [284, 165] width 106 height 37
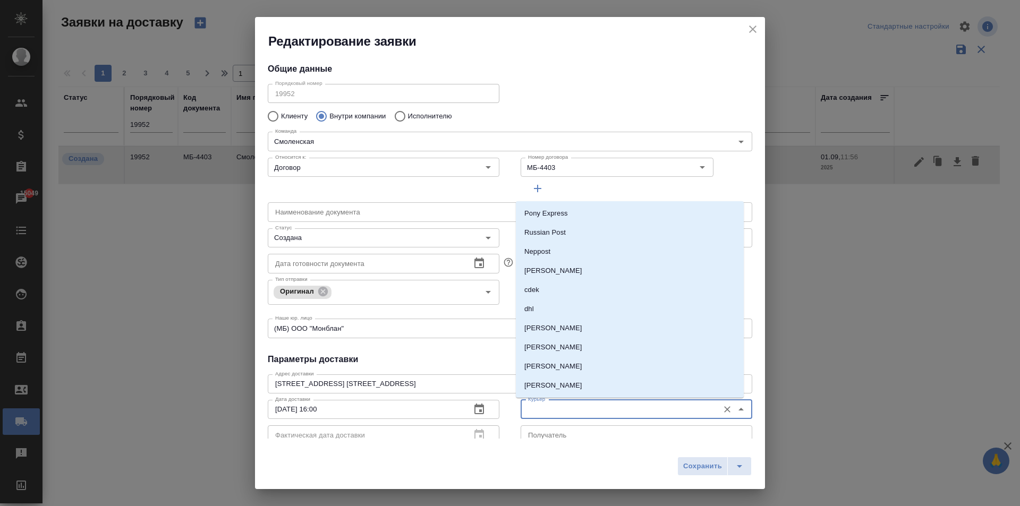
click at [547, 410] on input "Курьер" at bounding box center [619, 409] width 190 height 13
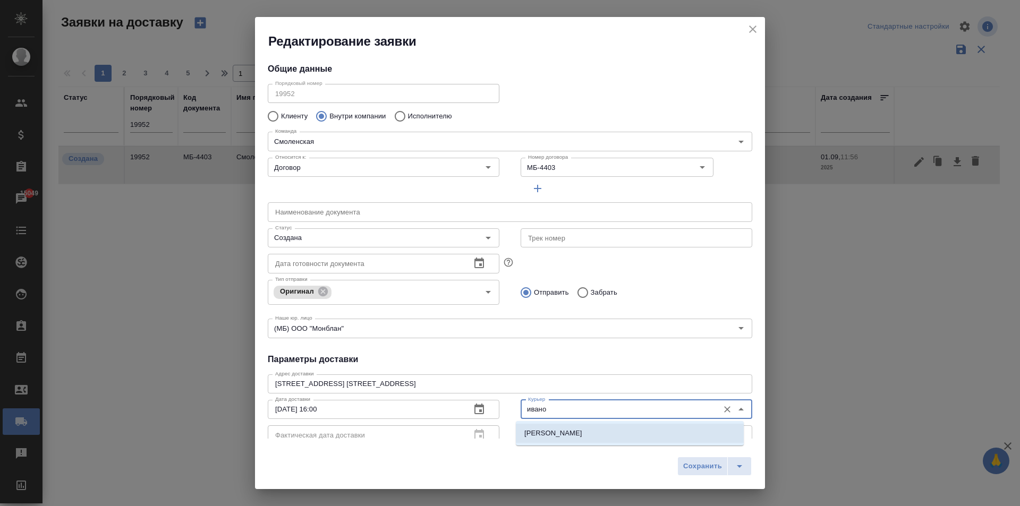
click at [579, 434] on p "[PERSON_NAME]" at bounding box center [553, 433] width 58 height 11
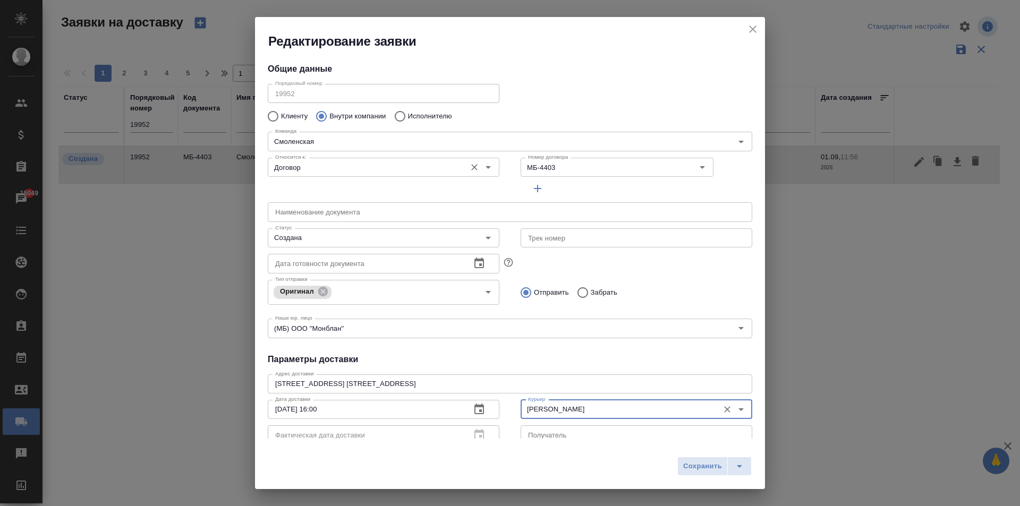
type input "[PERSON_NAME]"
click at [314, 166] on input "Договор" at bounding box center [366, 167] width 190 height 13
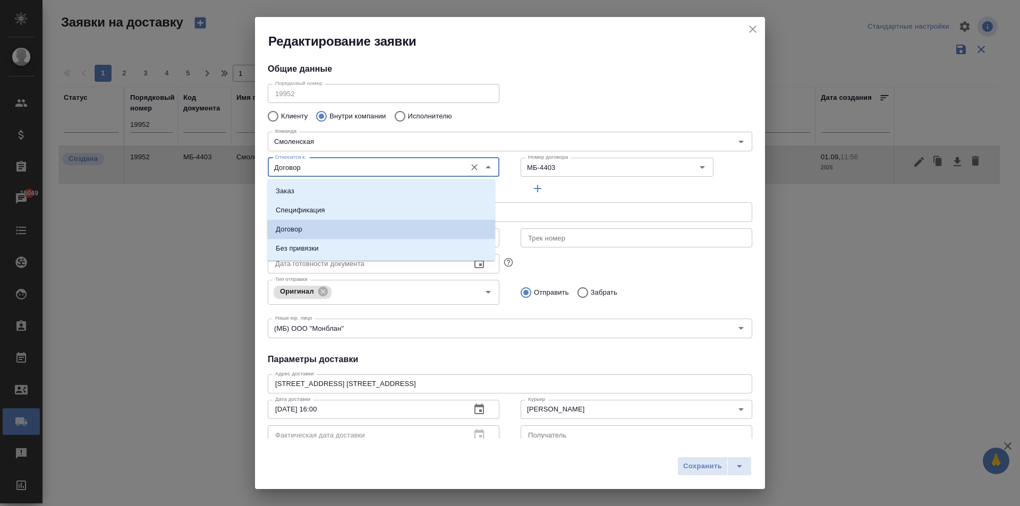
click at [314, 166] on input "Договор" at bounding box center [366, 167] width 190 height 13
click at [635, 224] on div "Трек номер Трек номер" at bounding box center [636, 236] width 253 height 47
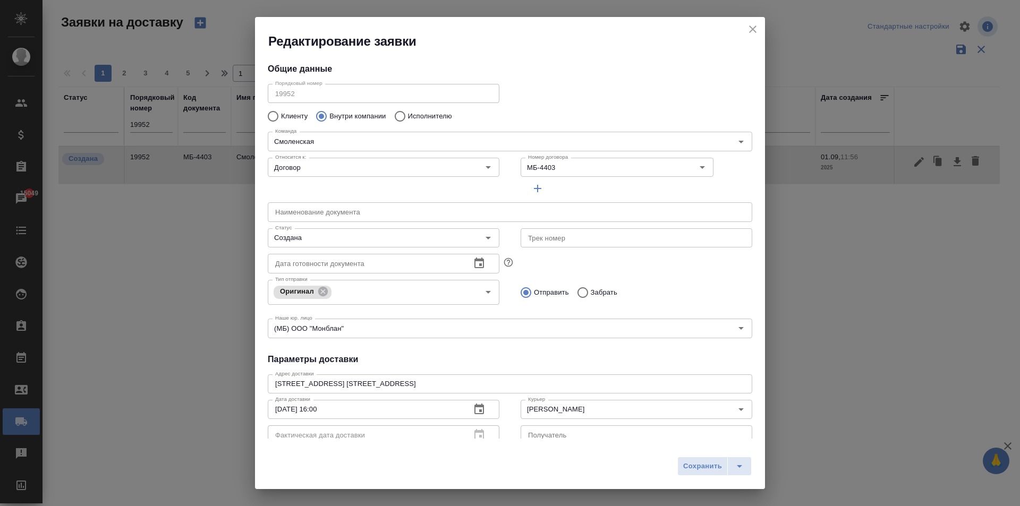
scroll to position [144, 0]
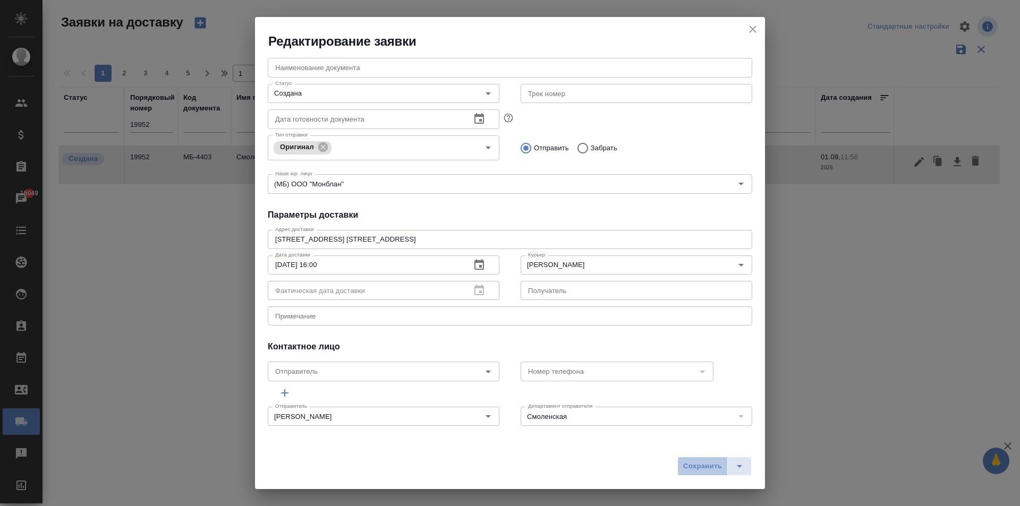
click at [698, 465] on span "Сохранить" at bounding box center [702, 466] width 39 height 12
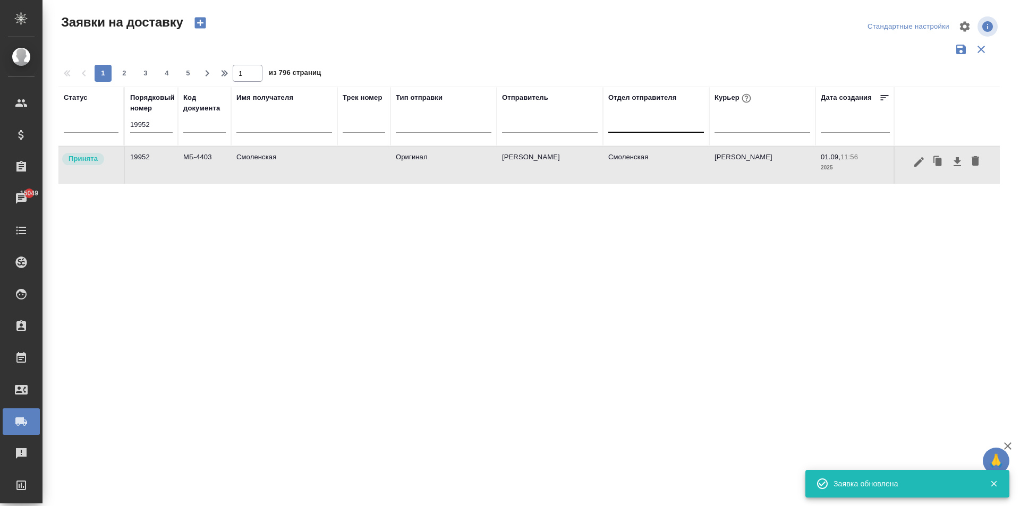
click at [277, 164] on td "Смоленская" at bounding box center [284, 165] width 106 height 37
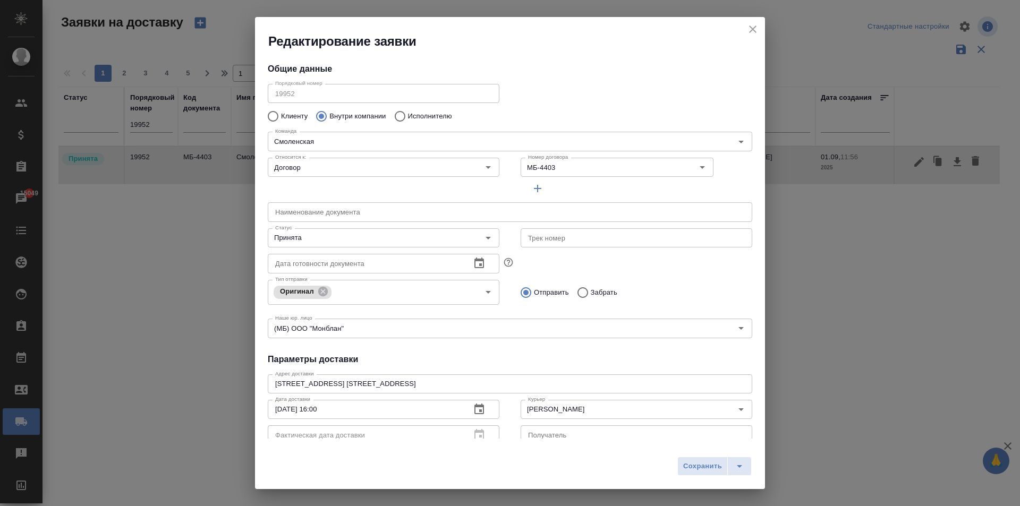
click at [751, 29] on icon "close" at bounding box center [752, 28] width 7 height 7
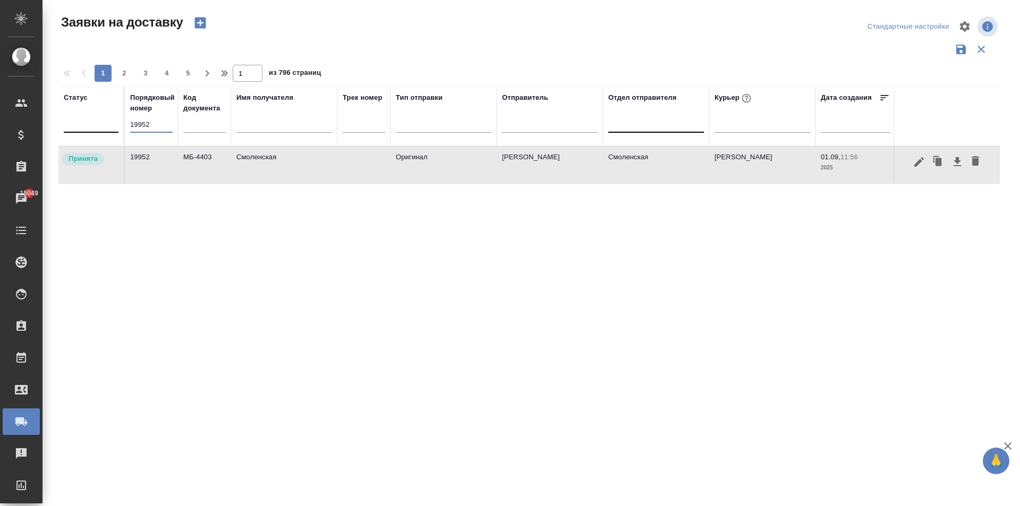
drag, startPoint x: 153, startPoint y: 130, endPoint x: 84, endPoint y: 116, distance: 70.4
click at [84, 116] on tr "Статус Порядковый номер 19952 Код документа Имя получателя Трек номер Тип отпра…" at bounding box center [609, 116] width 1102 height 59
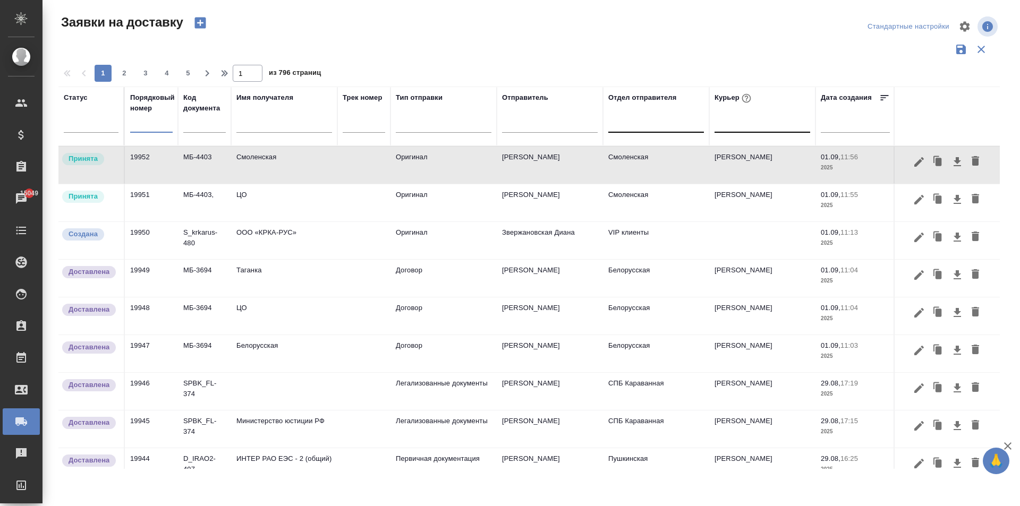
click at [738, 125] on div at bounding box center [762, 121] width 96 height 15
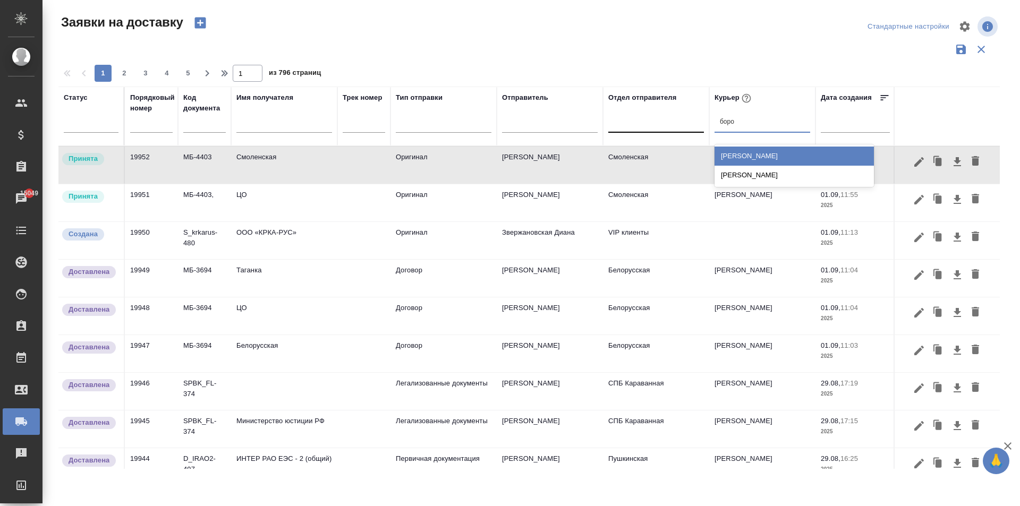
type input "бород"
click at [772, 155] on div "[PERSON_NAME]" at bounding box center [793, 156] width 159 height 19
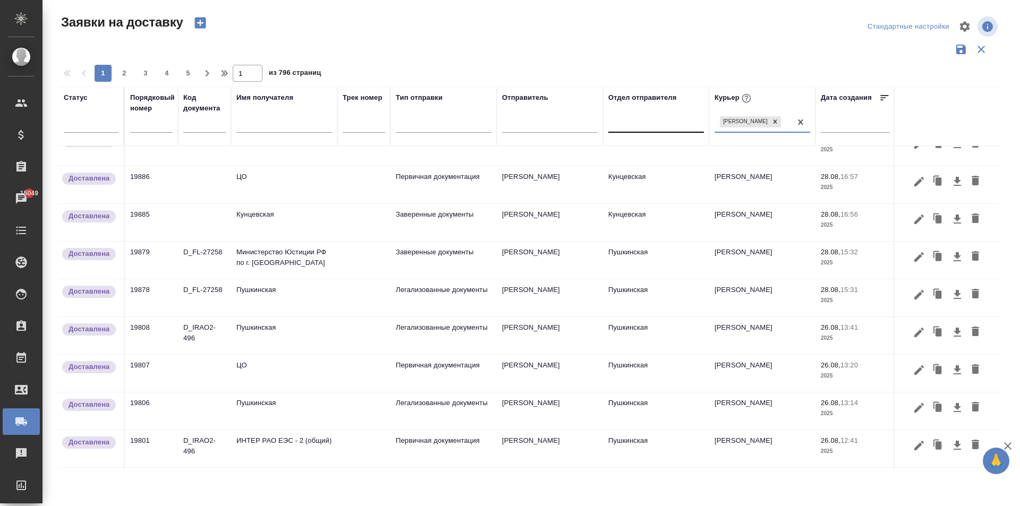
scroll to position [667, 0]
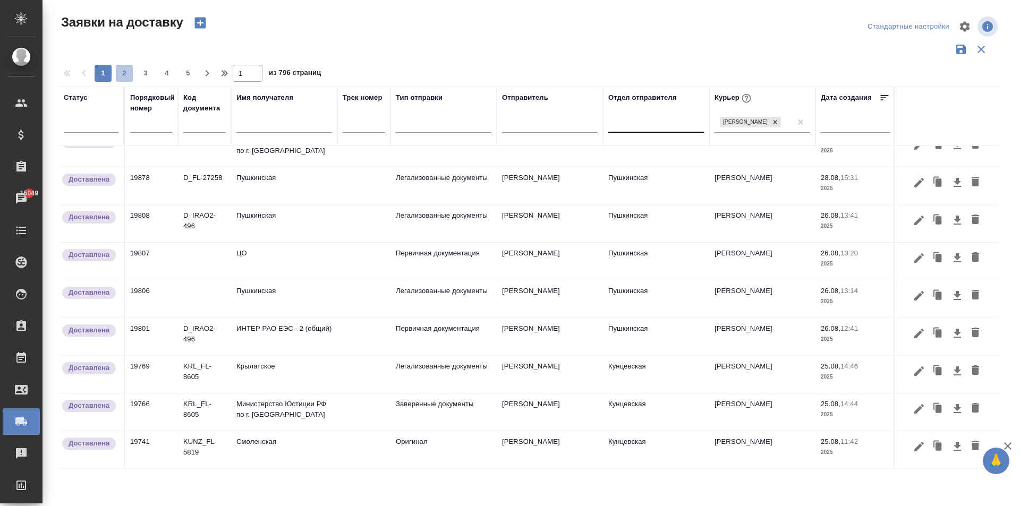
click at [124, 72] on span "2" at bounding box center [124, 73] width 17 height 11
type input "2"
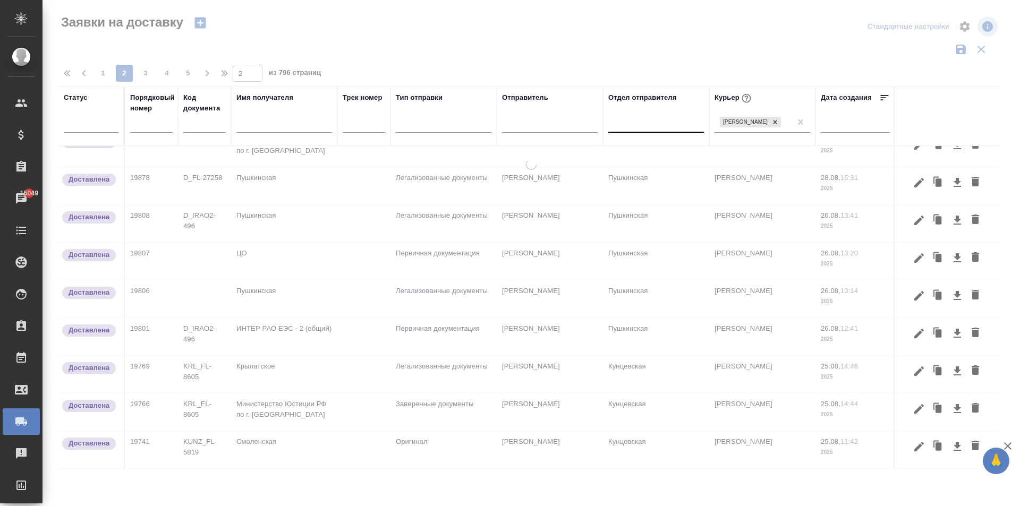
scroll to position [667, 0]
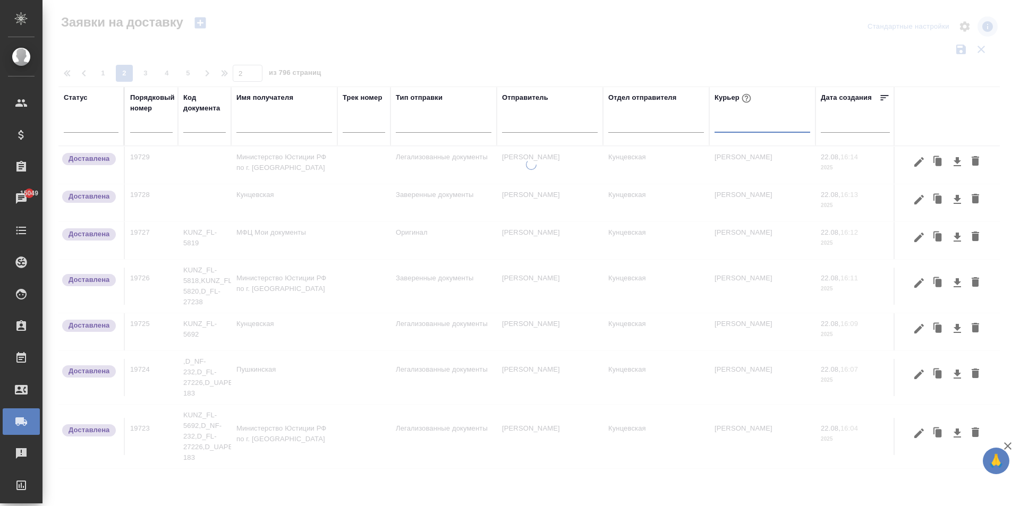
click at [760, 126] on div at bounding box center [762, 121] width 96 height 15
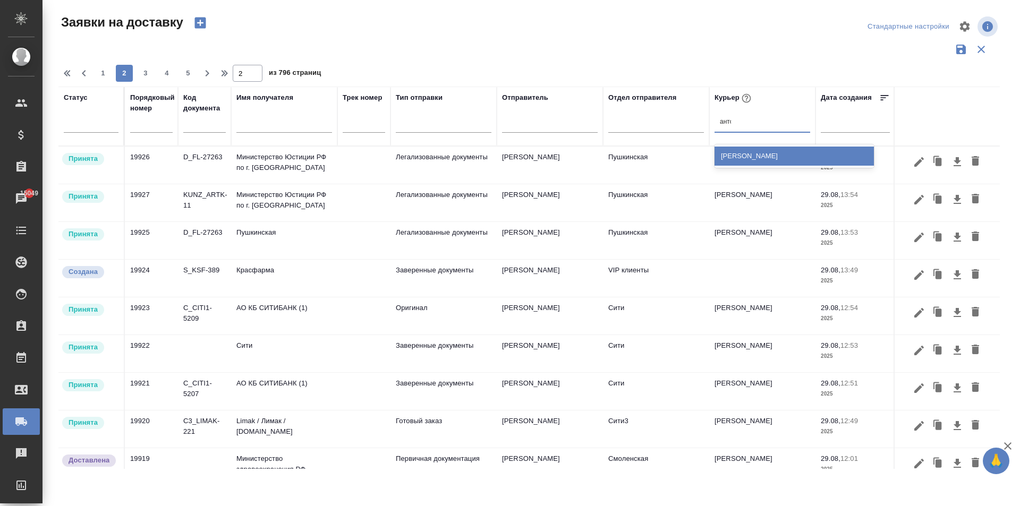
type input "[PERSON_NAME]"
click at [753, 155] on div "[PERSON_NAME]" at bounding box center [793, 156] width 159 height 19
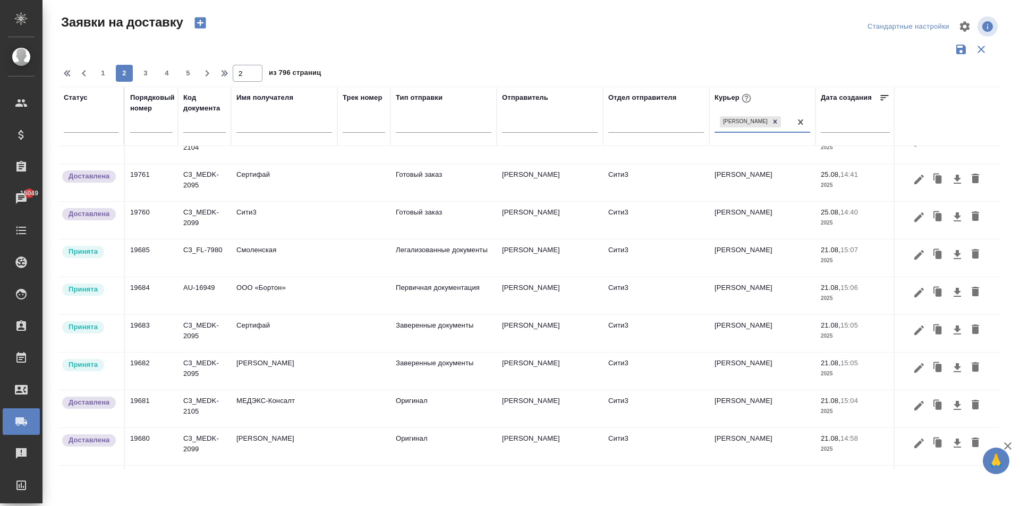
scroll to position [482, 0]
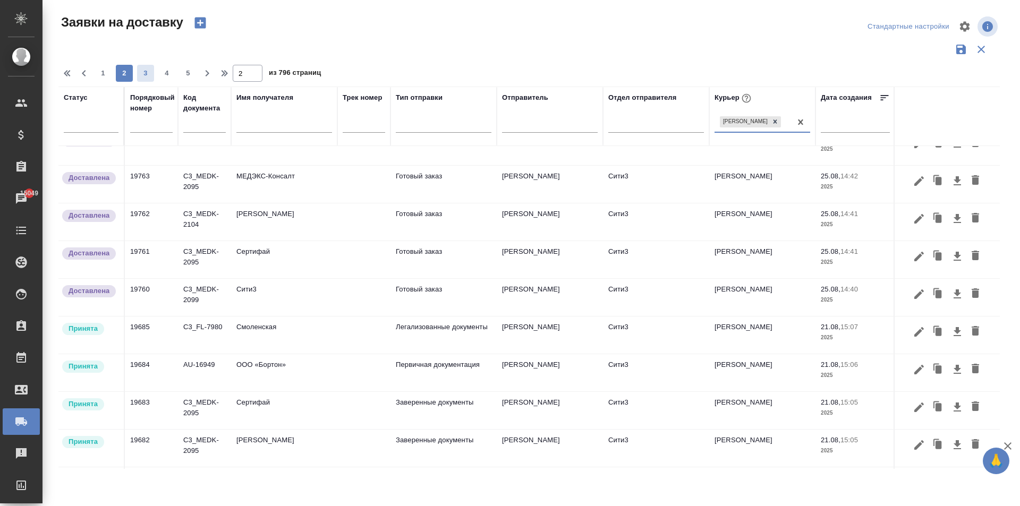
click at [143, 71] on span "3" at bounding box center [145, 73] width 17 height 11
type input "3"
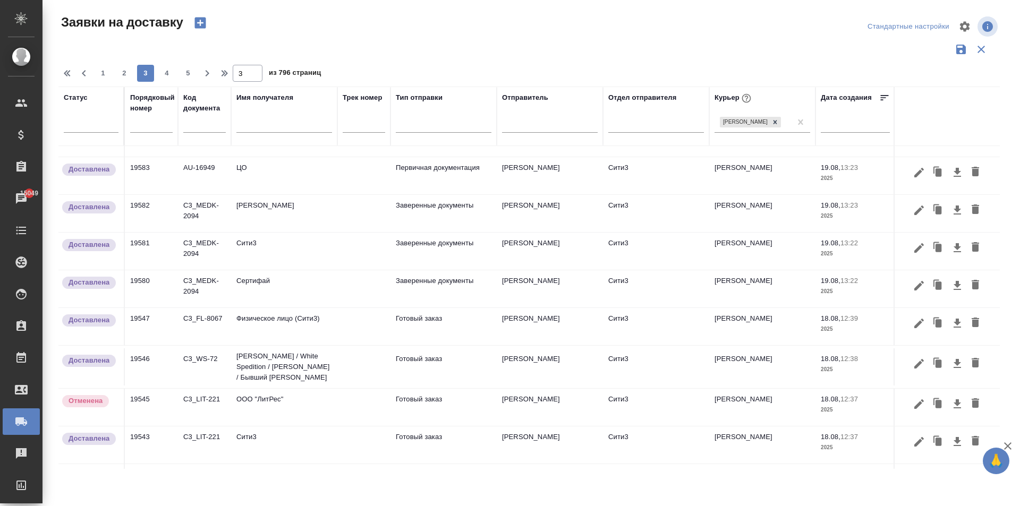
scroll to position [0, 0]
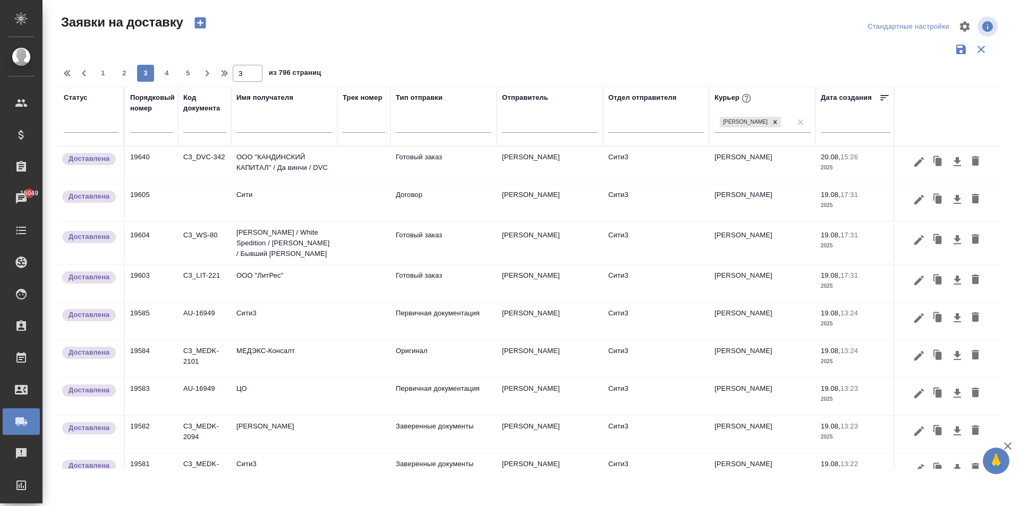
click at [267, 134] on div at bounding box center [284, 127] width 96 height 26
click at [263, 129] on input "text" at bounding box center [284, 125] width 96 height 13
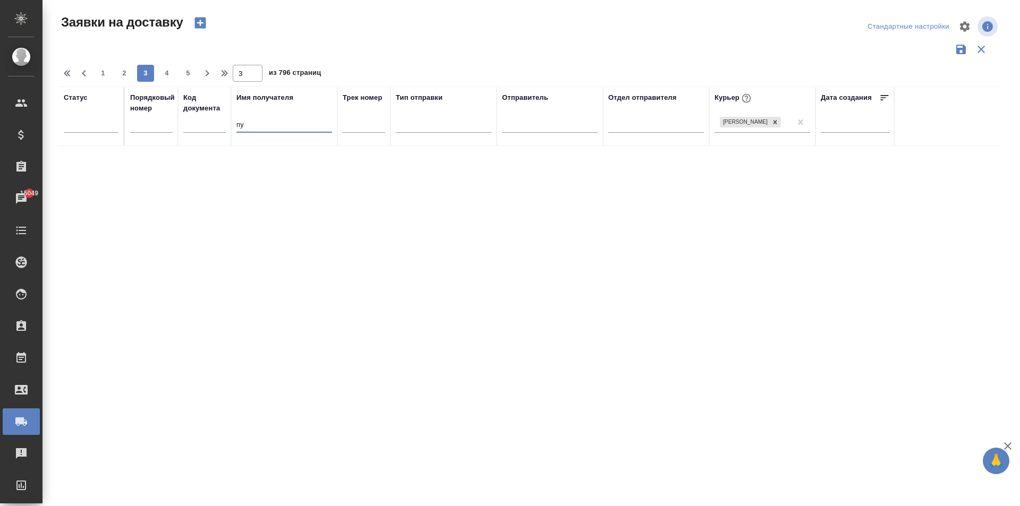
click at [263, 129] on input "пу" at bounding box center [284, 125] width 96 height 13
type input "п"
click at [742, 125] on div at bounding box center [762, 121] width 96 height 15
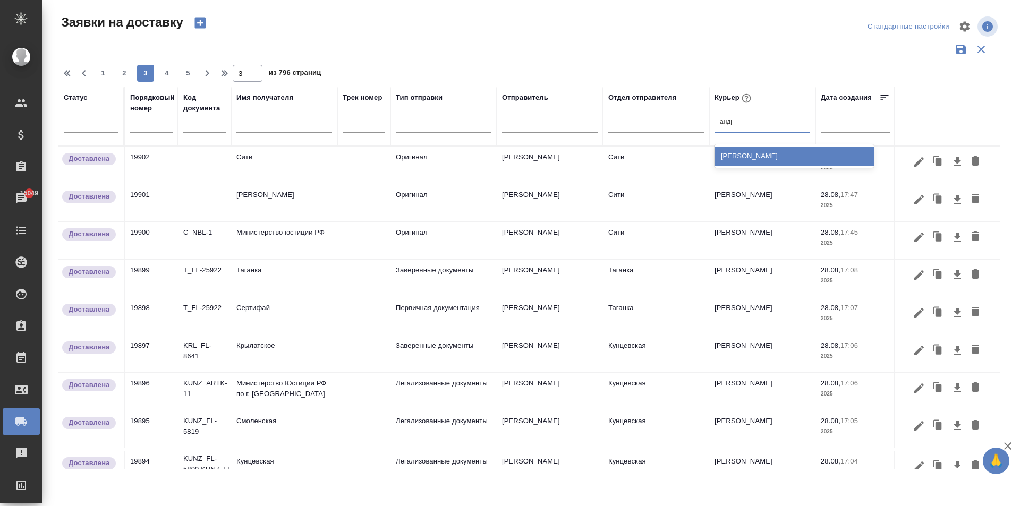
type input "[PERSON_NAME]"
click at [759, 156] on div "[PERSON_NAME]" at bounding box center [793, 156] width 159 height 19
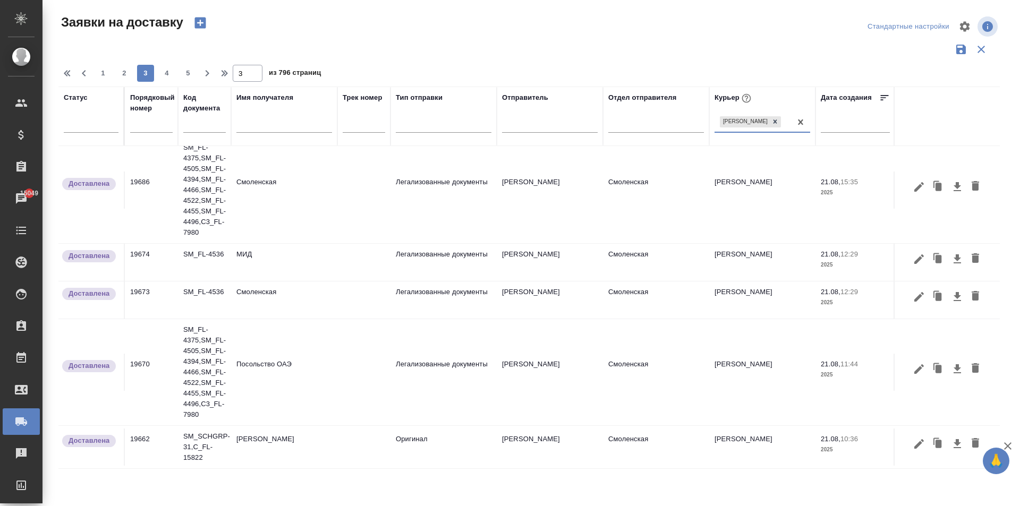
scroll to position [795, 0]
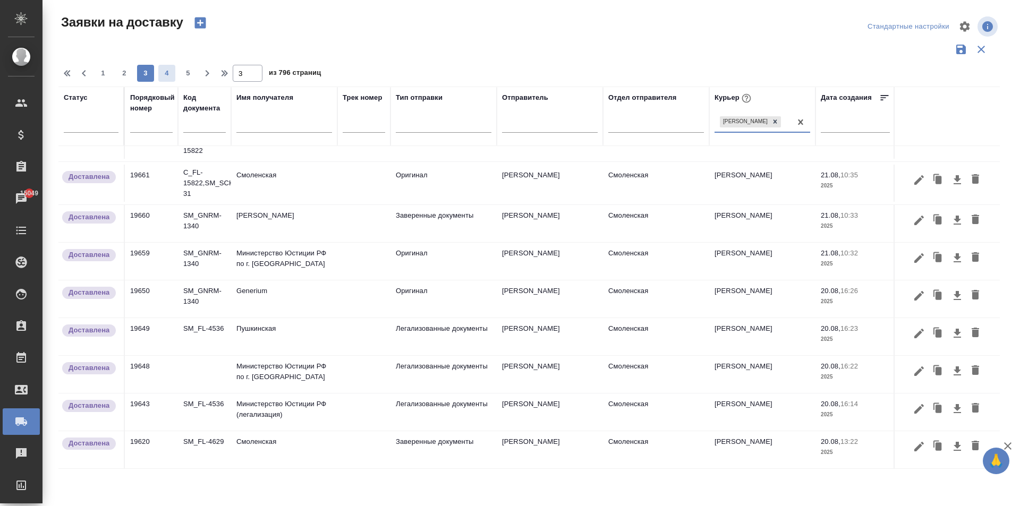
click at [166, 73] on span "4" at bounding box center [166, 73] width 17 height 11
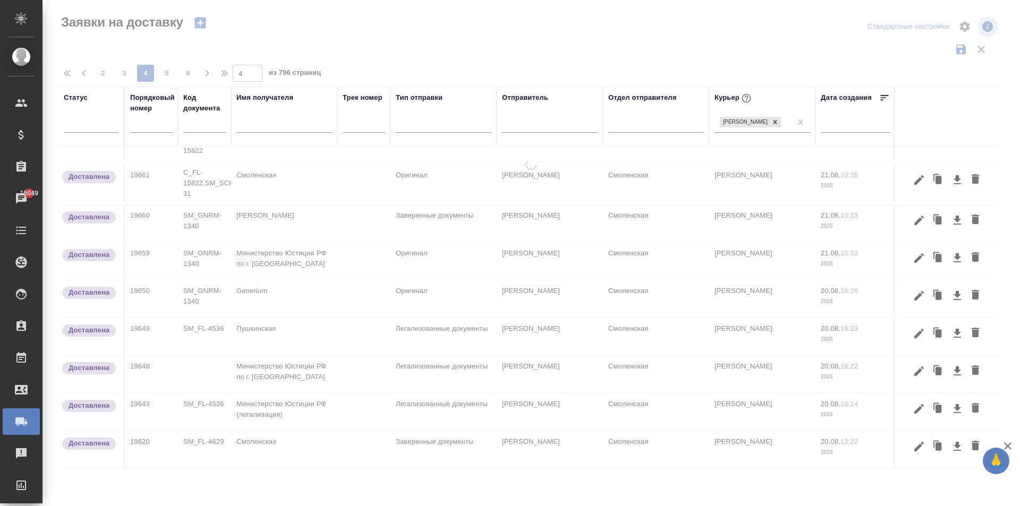
scroll to position [794, 0]
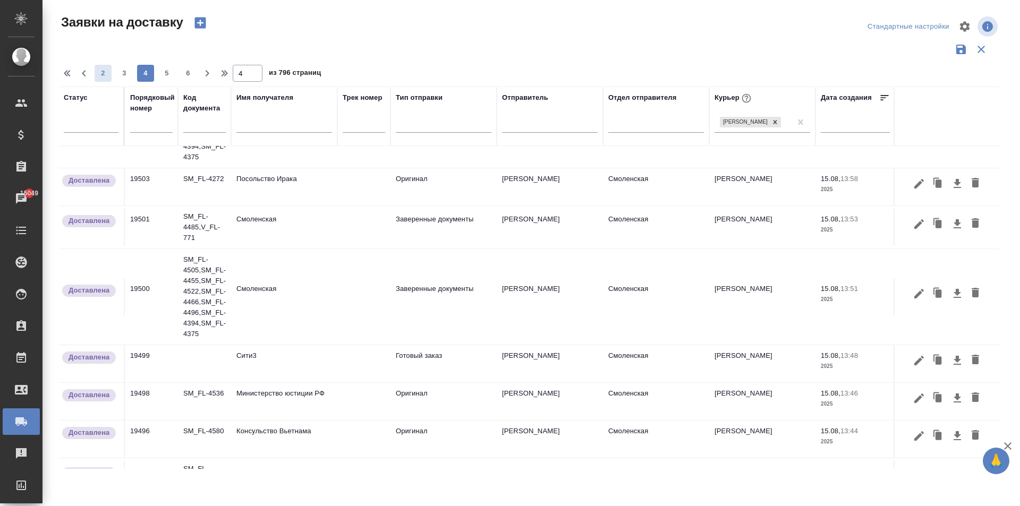
click at [101, 74] on span "2" at bounding box center [103, 73] width 17 height 11
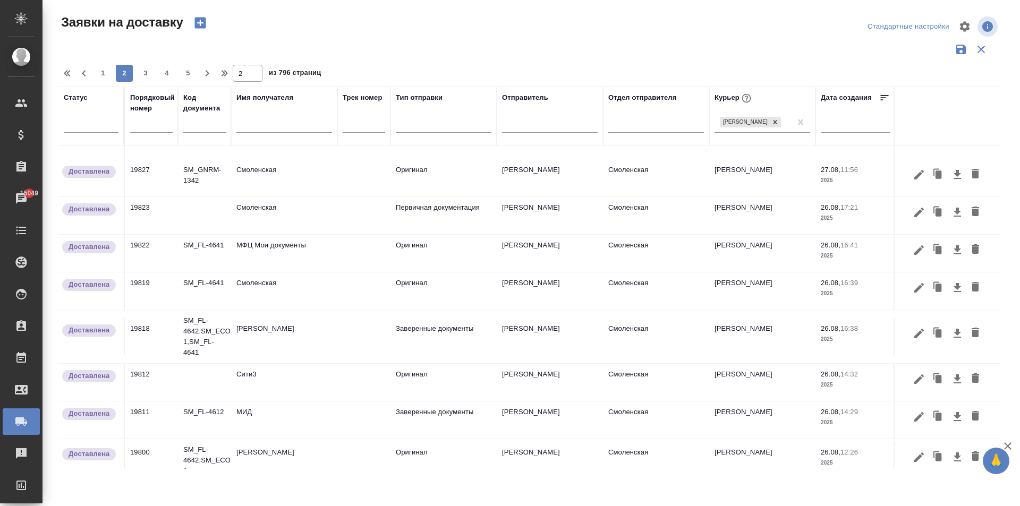
scroll to position [0, 0]
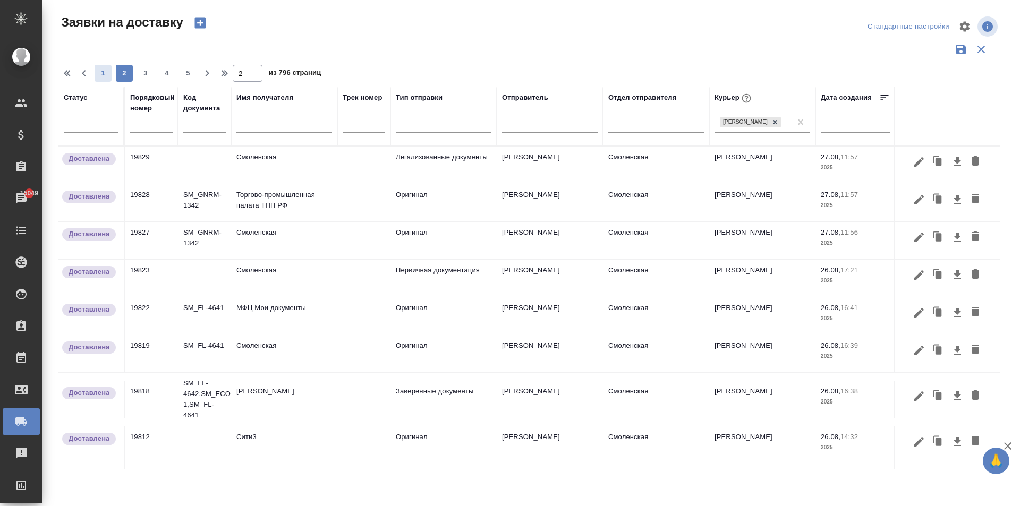
click at [102, 65] on button "1" at bounding box center [103, 73] width 17 height 17
type input "1"
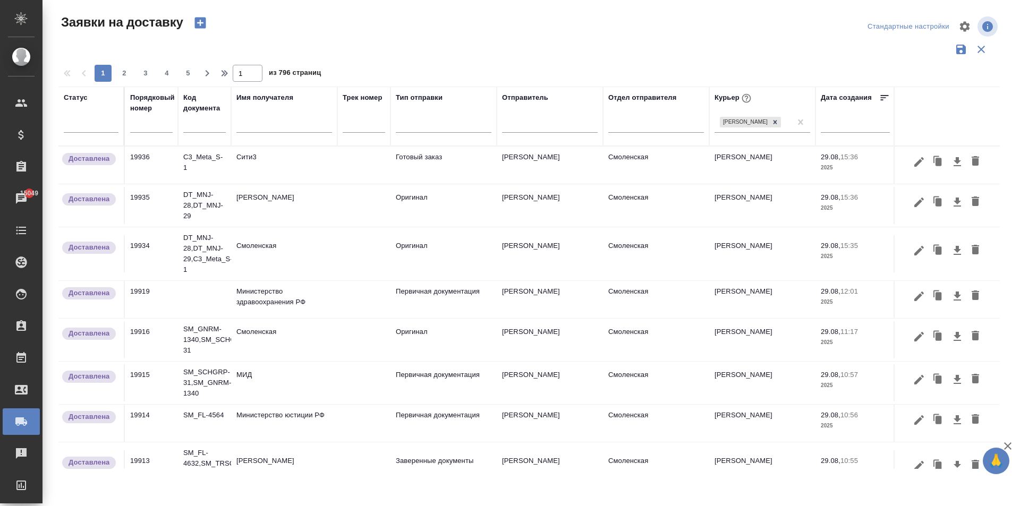
click at [108, 71] on div "1 2 3 4 5" at bounding box center [145, 73] width 106 height 17
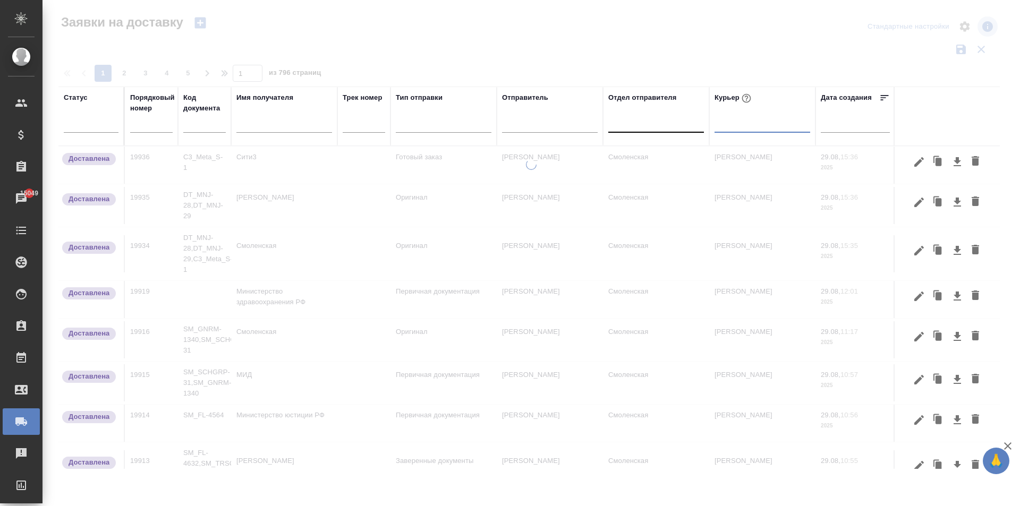
click at [635, 129] on div at bounding box center [656, 121] width 96 height 15
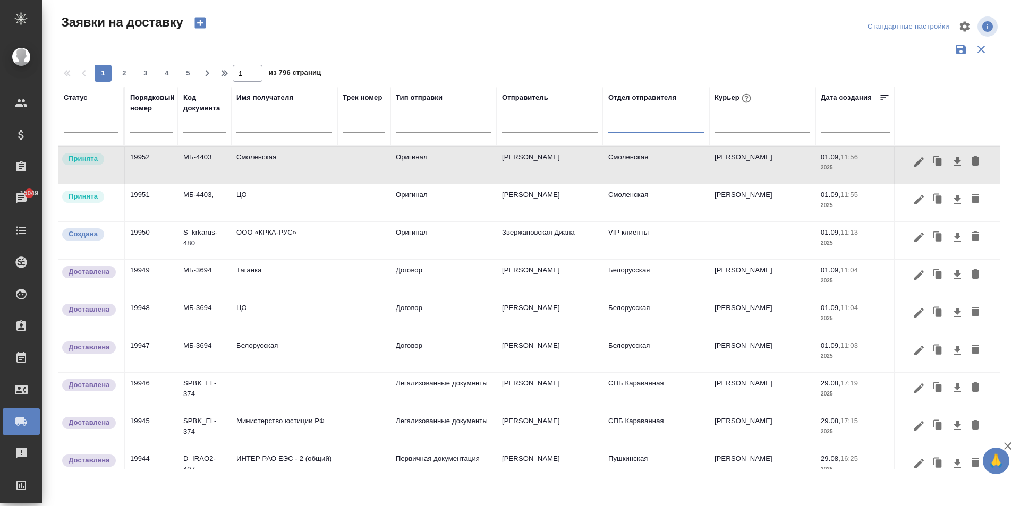
click at [635, 129] on div at bounding box center [656, 121] width 96 height 15
type input "у"
type input "пушки"
click at [649, 150] on div "Пушкинская" at bounding box center [687, 156] width 159 height 19
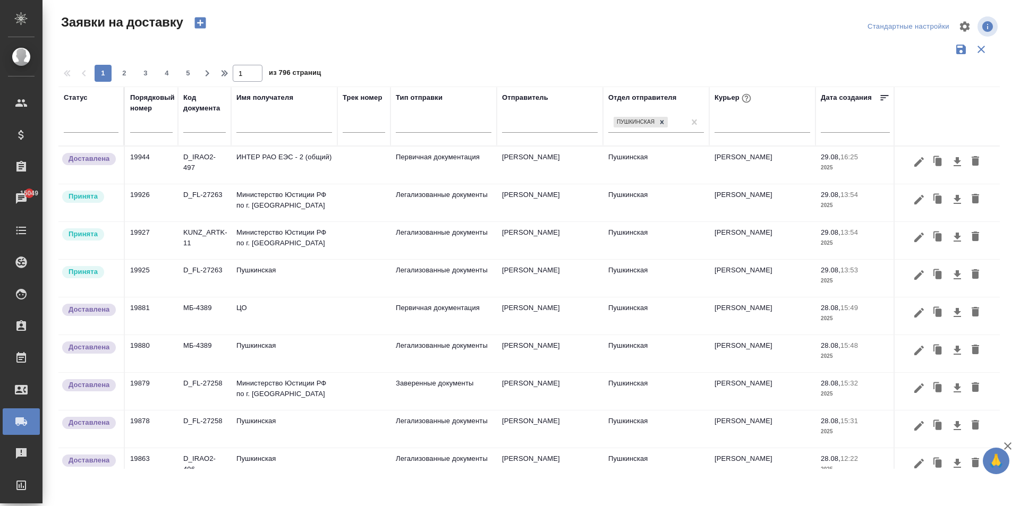
click at [260, 276] on td "Пушкинская" at bounding box center [284, 278] width 106 height 37
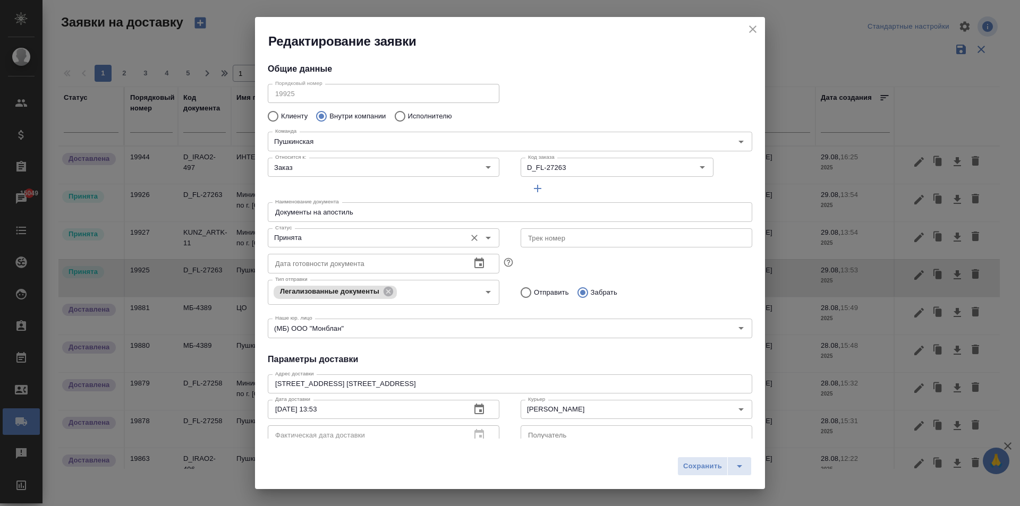
click at [339, 238] on input "Принята" at bounding box center [366, 238] width 190 height 13
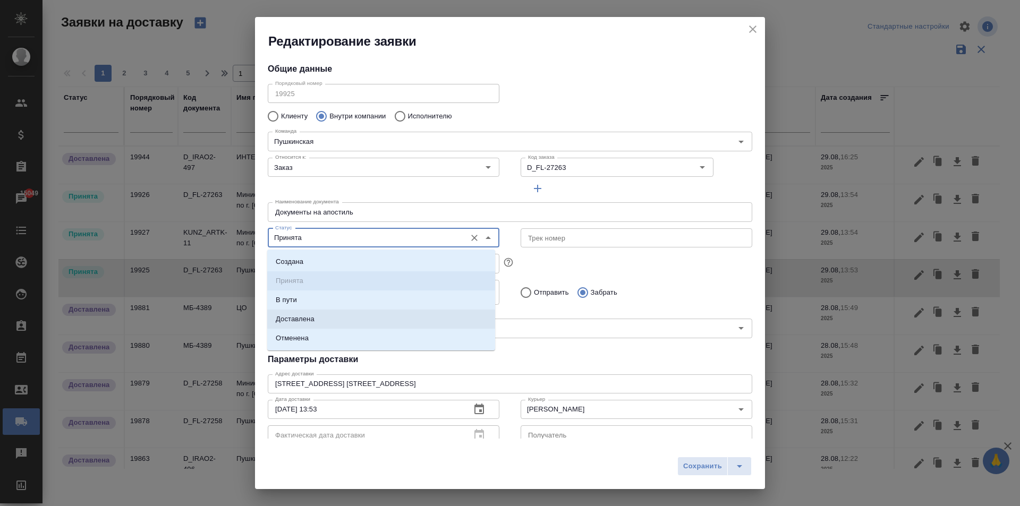
click at [311, 320] on p "Доставлена" at bounding box center [295, 319] width 39 height 11
type input "Доставлена"
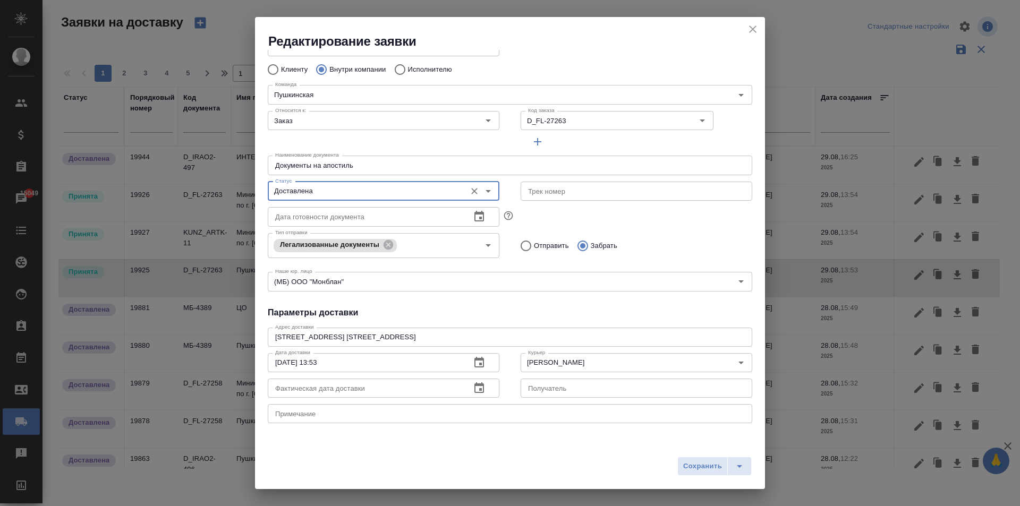
scroll to position [144, 0]
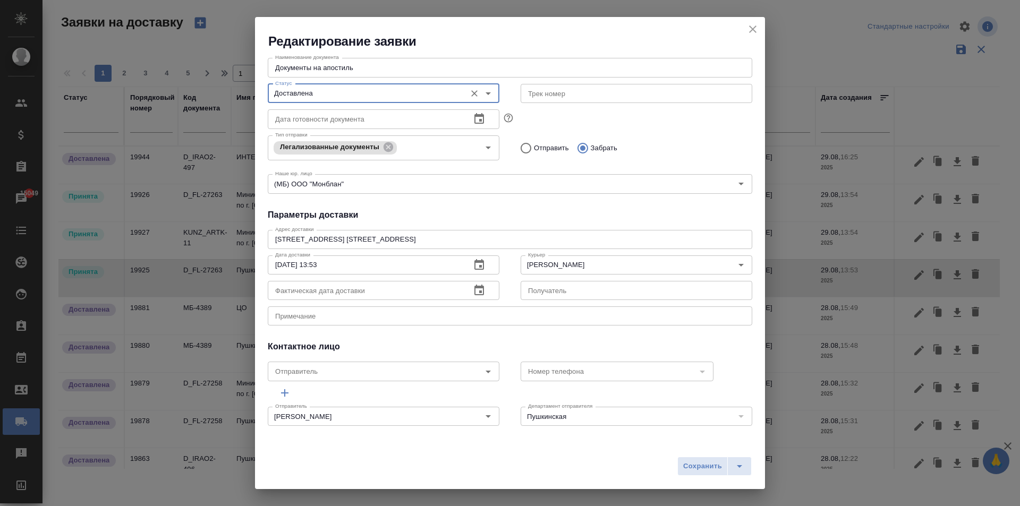
click at [474, 289] on icon "button" at bounding box center [479, 290] width 13 height 13
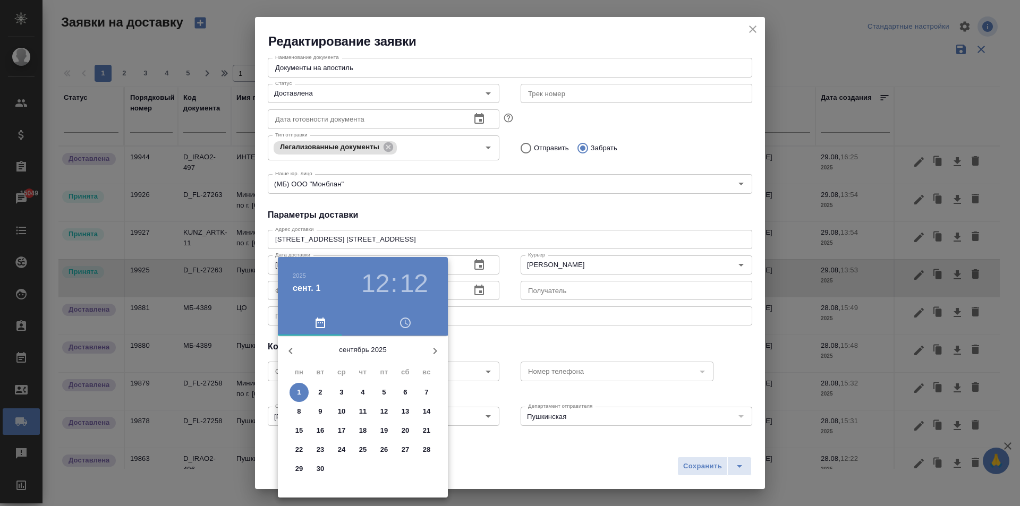
click at [292, 352] on icon "button" at bounding box center [290, 351] width 13 height 13
click at [381, 466] on p "29" at bounding box center [384, 469] width 8 height 11
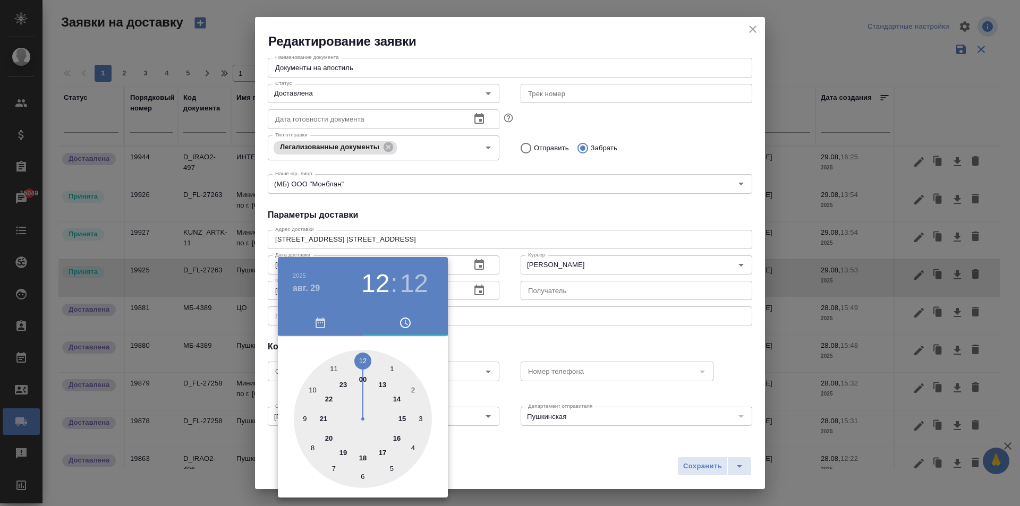
click at [381, 466] on div at bounding box center [363, 419] width 138 height 138
type input "[DATE] 05:12"
click at [491, 211] on div at bounding box center [510, 253] width 1020 height 506
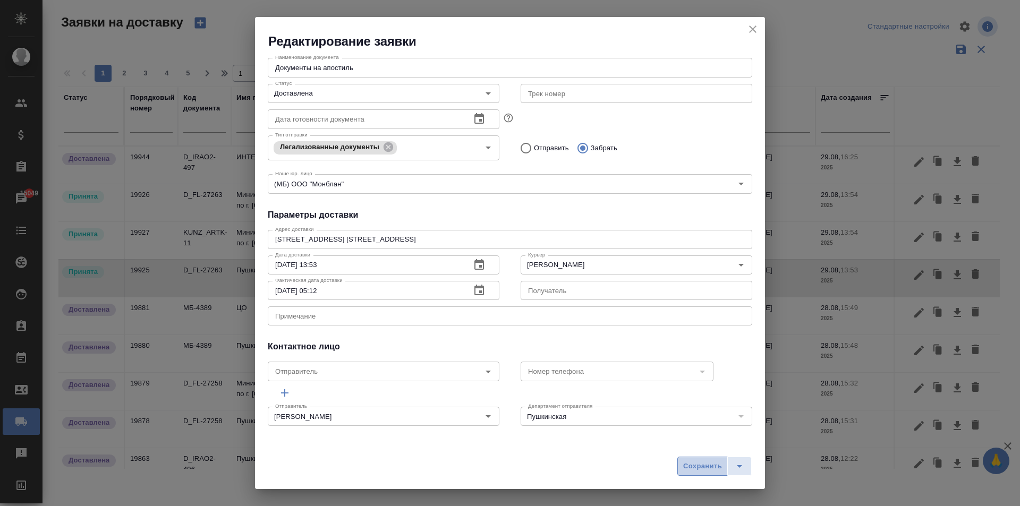
click at [698, 470] on span "Сохранить" at bounding box center [702, 466] width 39 height 12
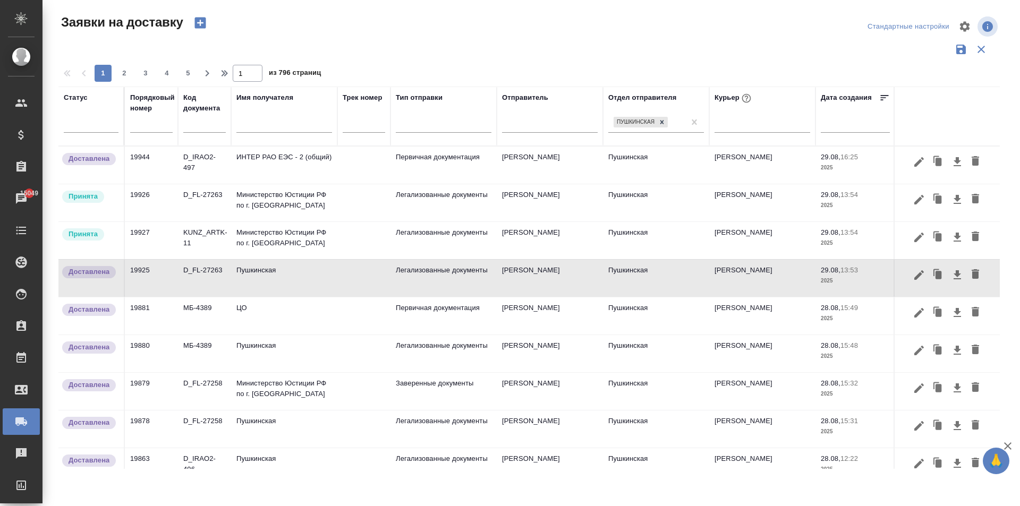
click at [271, 200] on td "Министерство Юстиции РФ по г. [GEOGRAPHIC_DATA]" at bounding box center [284, 202] width 106 height 37
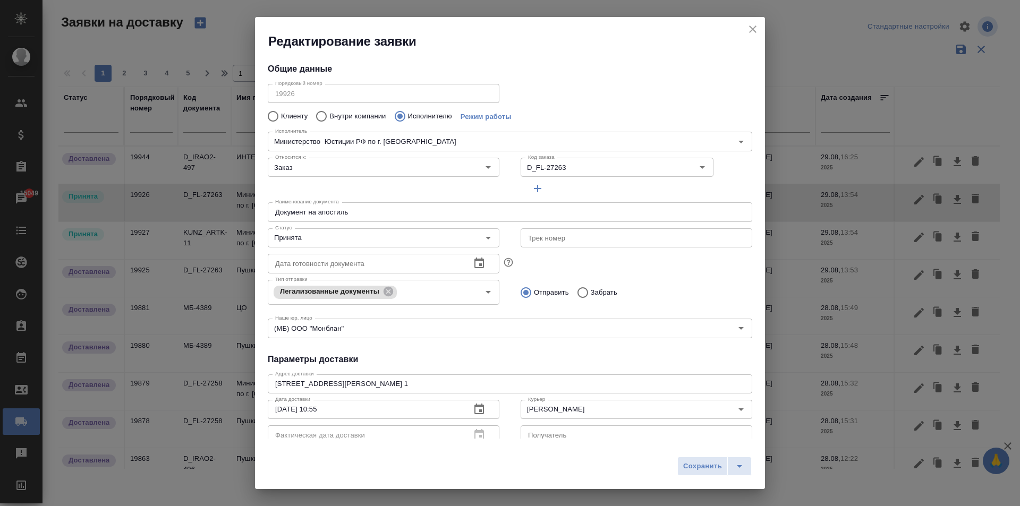
type input "Министерство Юстиции РФ по г. [GEOGRAPHIC_DATA]"
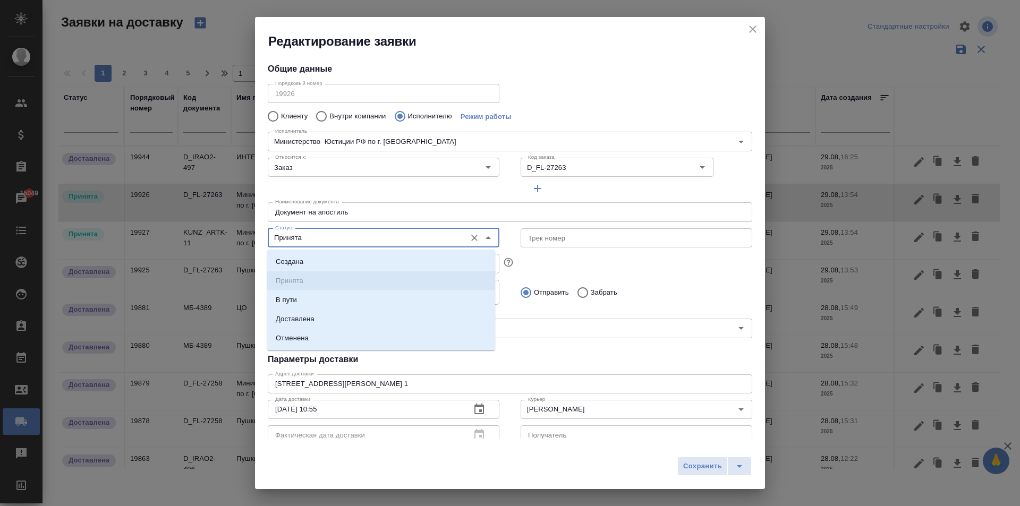
click at [303, 243] on input "Принята" at bounding box center [366, 238] width 190 height 13
click at [326, 318] on li "Доставлена" at bounding box center [381, 319] width 228 height 19
type input "Доставлена"
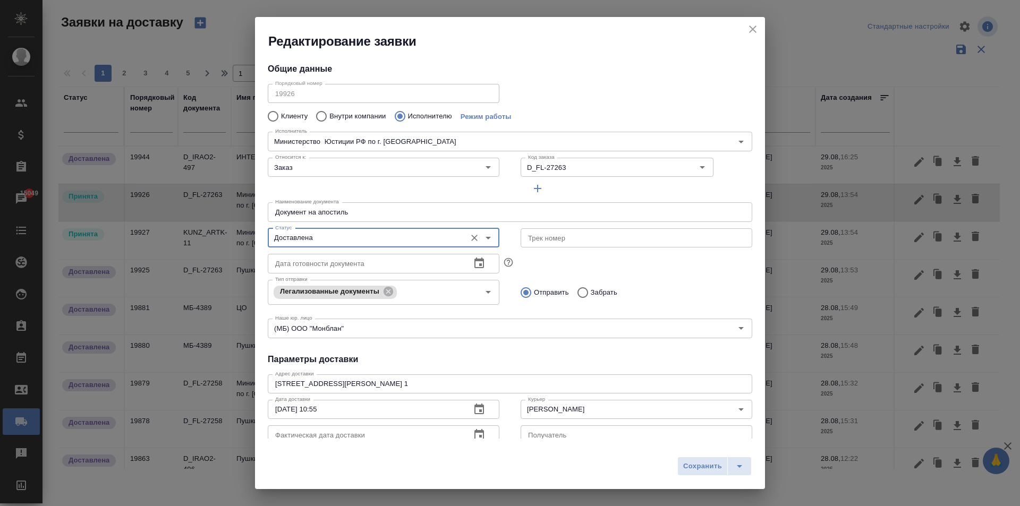
click at [474, 441] on div "Редактирование заявки Общие данные Порядковый номер 19926 Порядковый номер Клие…" at bounding box center [510, 253] width 510 height 472
click at [476, 433] on icon "button" at bounding box center [479, 435] width 13 height 13
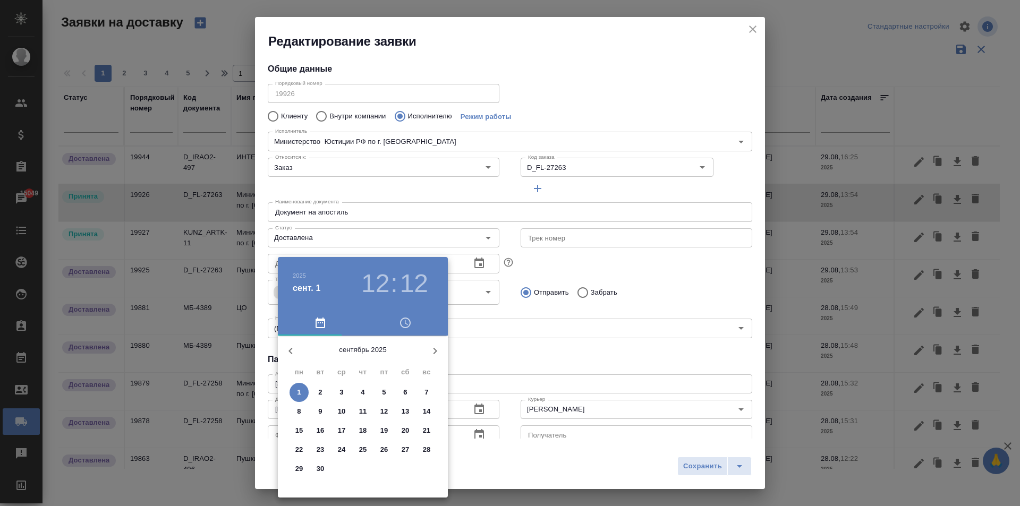
click at [297, 395] on p "1" at bounding box center [299, 392] width 4 height 11
type input "[DATE] 12:12"
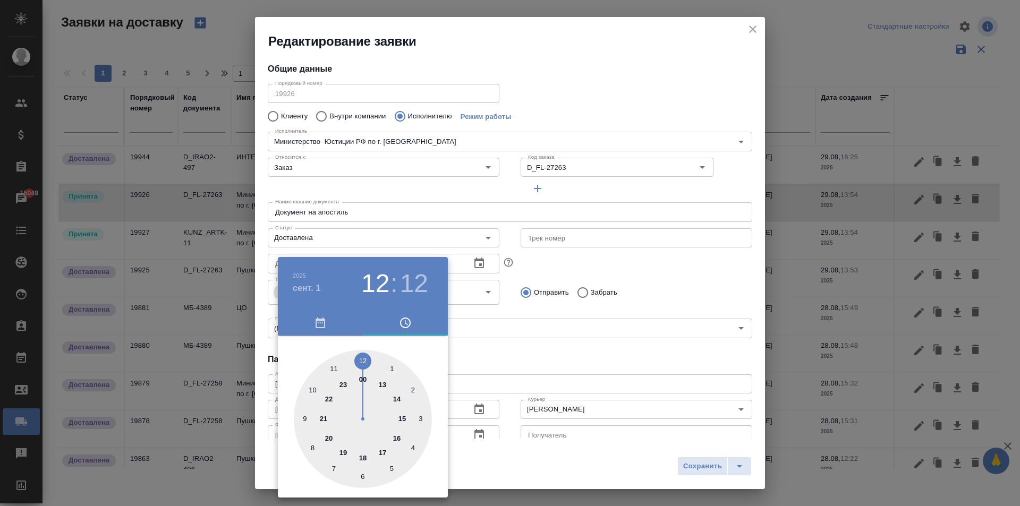
click at [612, 361] on div at bounding box center [510, 253] width 1020 height 506
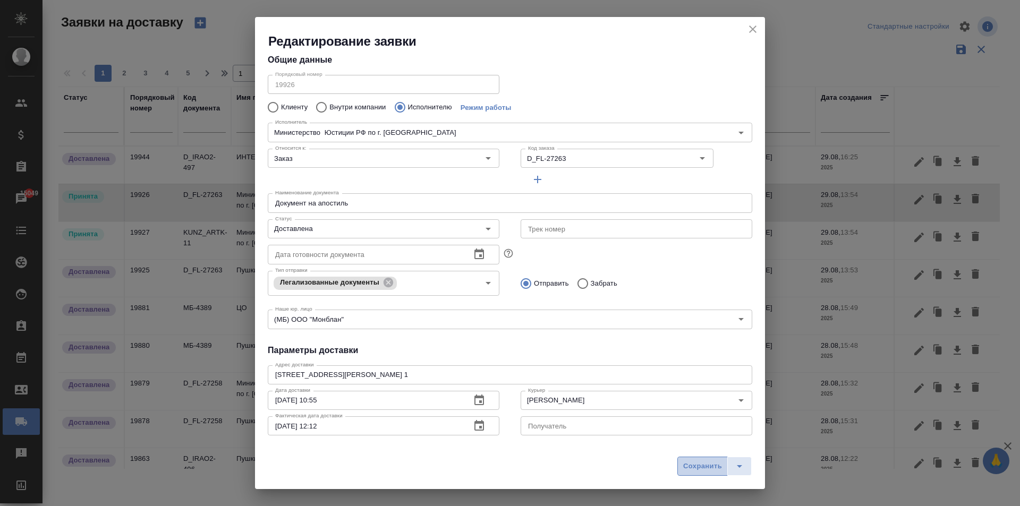
click at [697, 464] on span "Сохранить" at bounding box center [702, 466] width 39 height 12
type input "Принята"
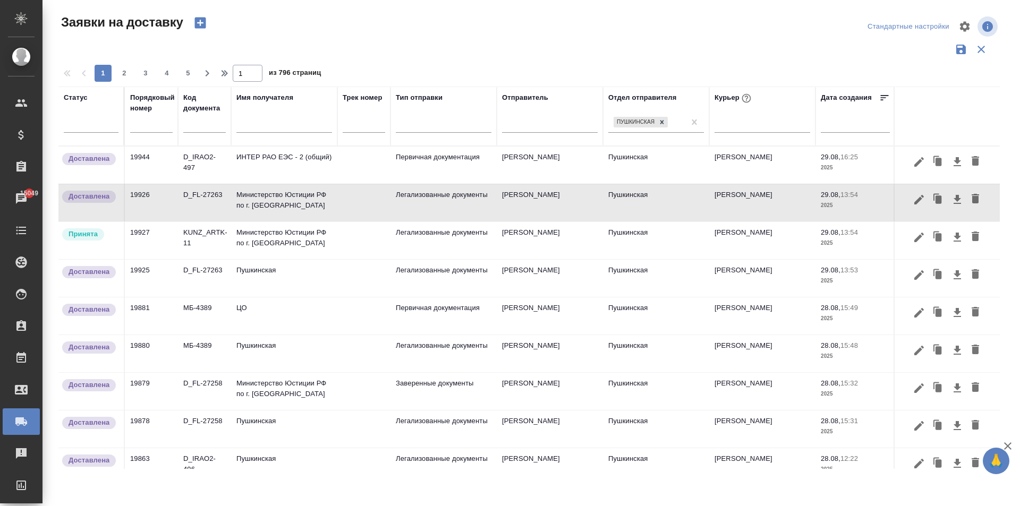
click at [273, 233] on td "Министерство Юстиции РФ по г. [GEOGRAPHIC_DATA]" at bounding box center [284, 240] width 106 height 37
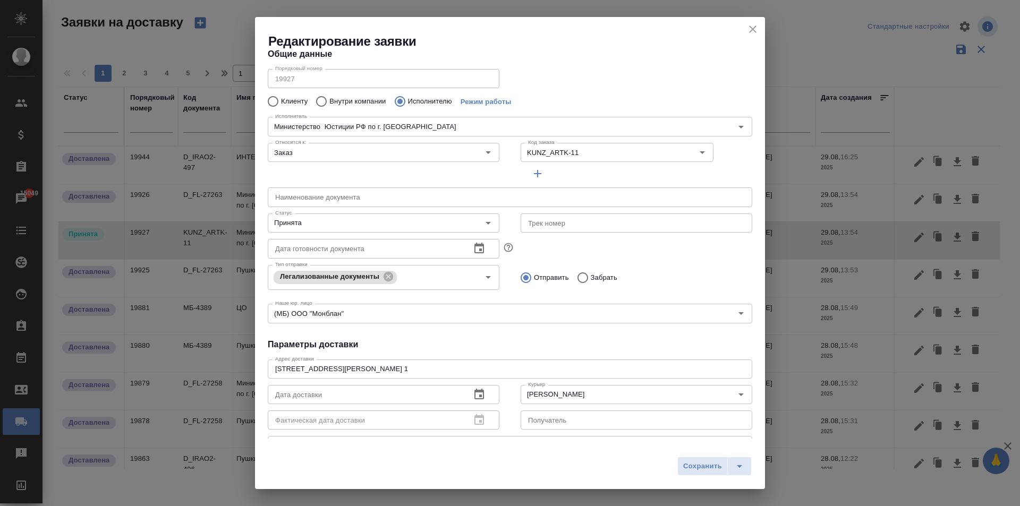
scroll to position [0, 0]
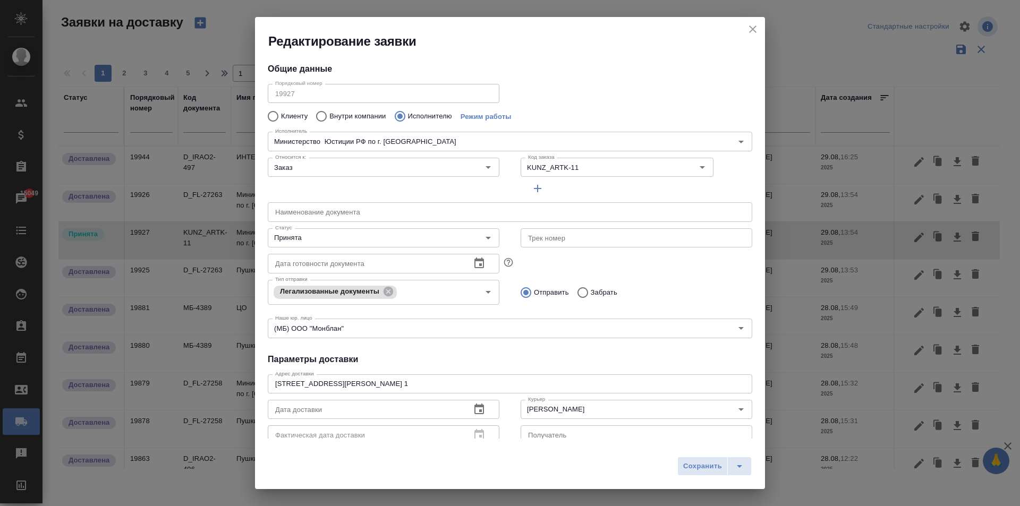
click at [749, 28] on icon "close" at bounding box center [752, 29] width 13 height 13
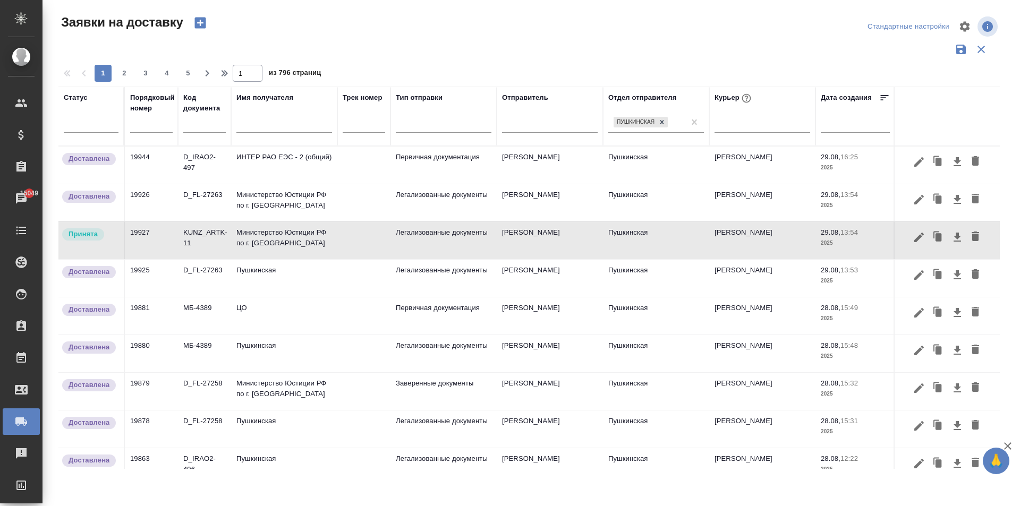
click at [278, 237] on td "Министерство Юстиции РФ по г. [GEOGRAPHIC_DATA]" at bounding box center [284, 240] width 106 height 37
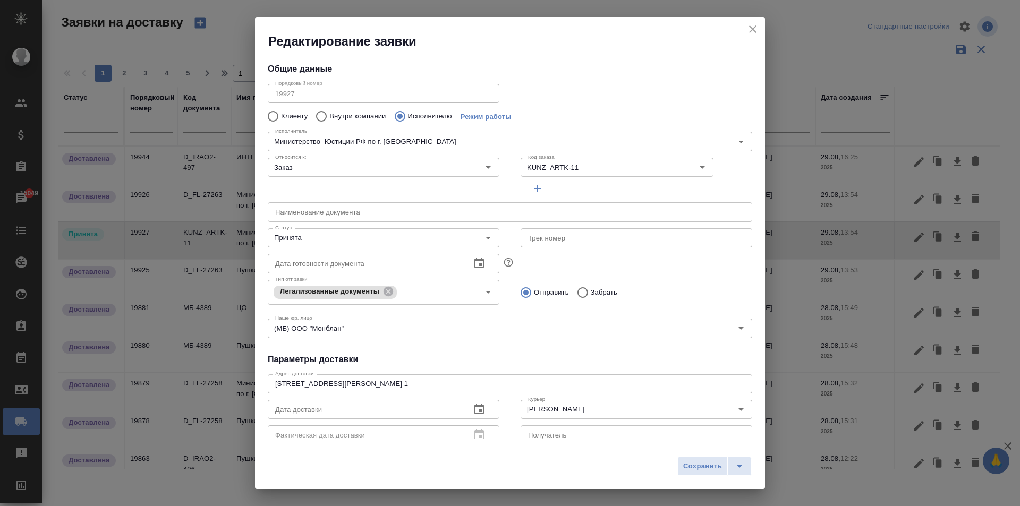
click at [752, 29] on icon "close" at bounding box center [752, 28] width 7 height 7
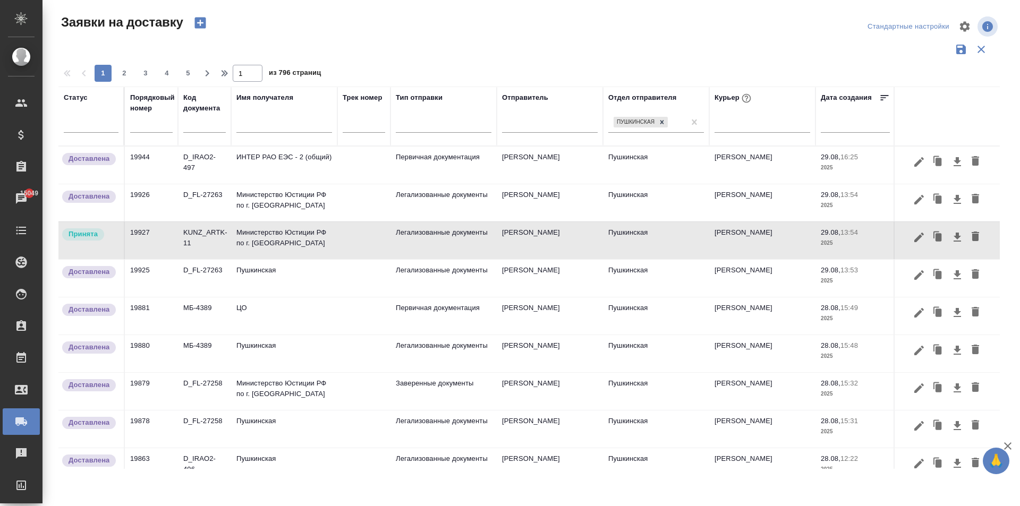
click at [263, 210] on td "Министерство Юстиции РФ по г. [GEOGRAPHIC_DATA]" at bounding box center [284, 202] width 106 height 37
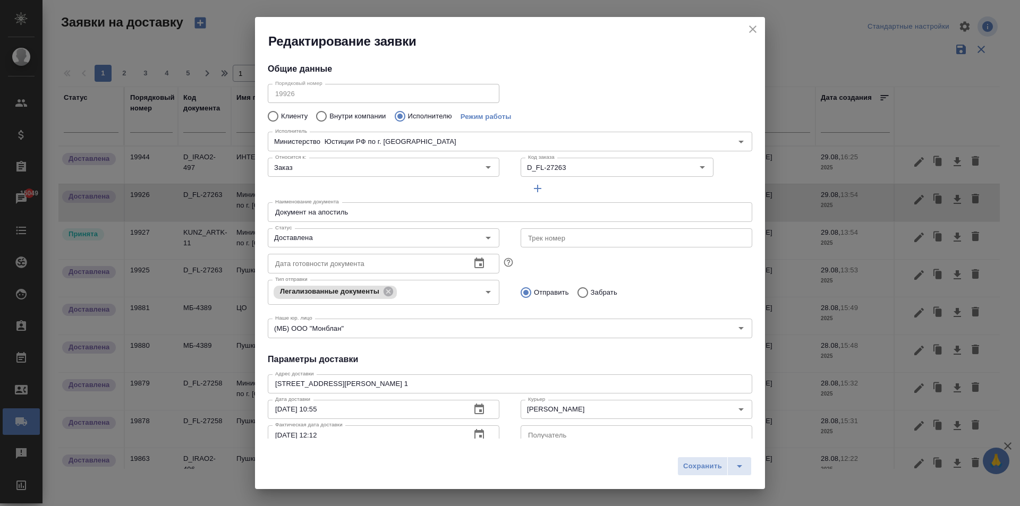
click at [754, 32] on icon "close" at bounding box center [752, 29] width 13 height 13
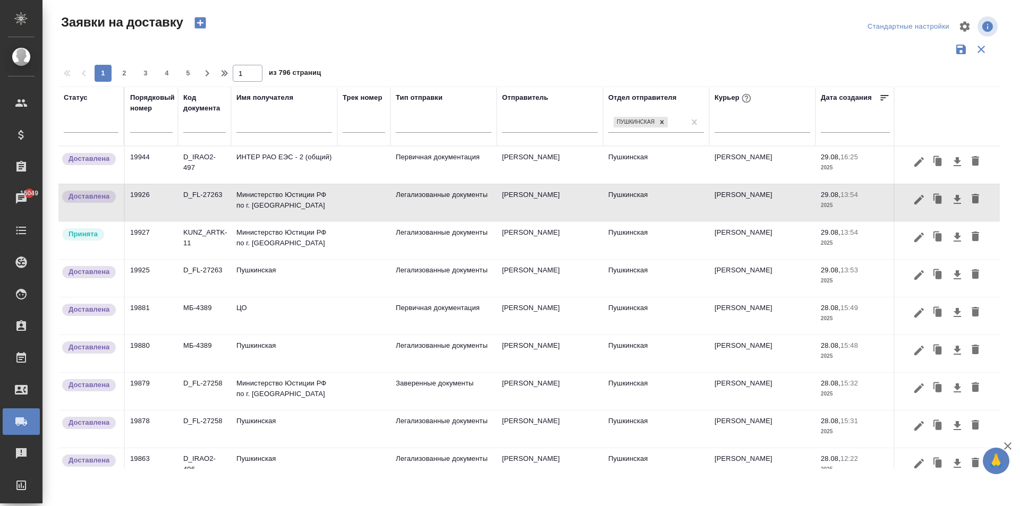
click at [294, 243] on td "Министерство Юстиции РФ по г. [GEOGRAPHIC_DATA]" at bounding box center [284, 240] width 106 height 37
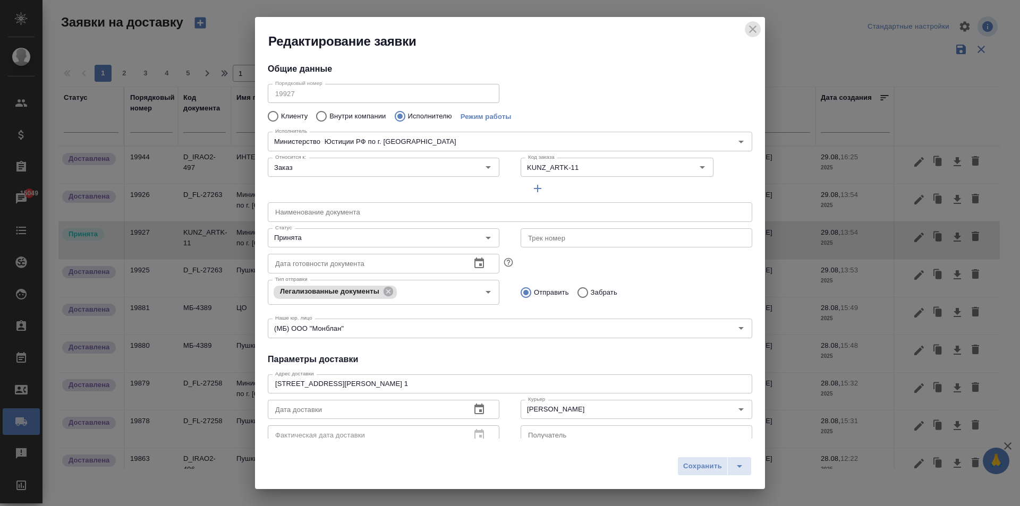
click at [752, 24] on icon "close" at bounding box center [752, 29] width 13 height 13
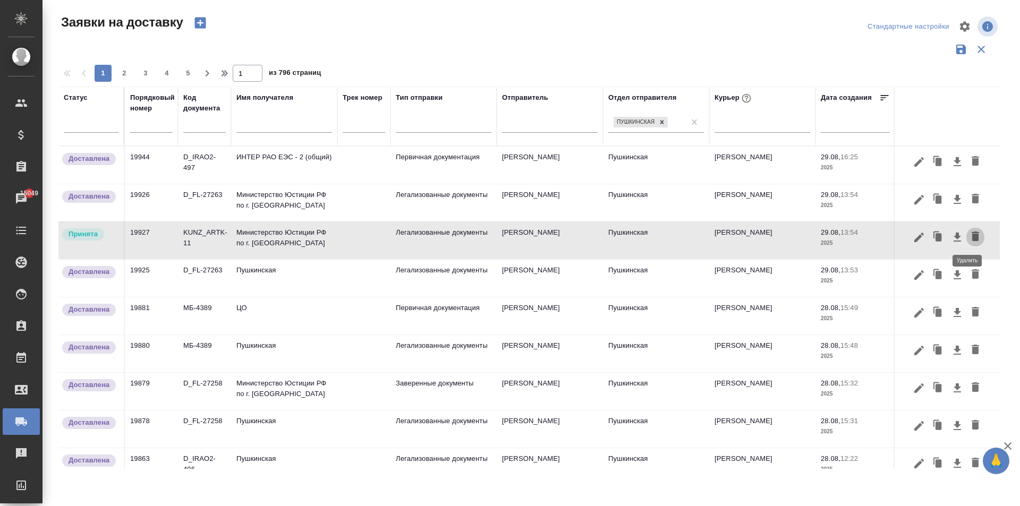
click at [971, 238] on icon "button" at bounding box center [974, 237] width 7 height 10
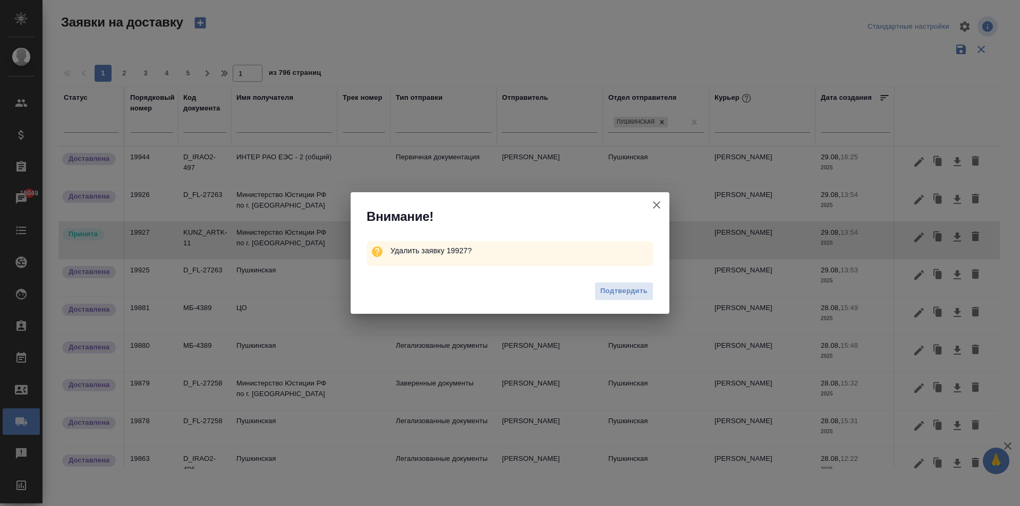
click at [661, 202] on icon "button" at bounding box center [656, 205] width 13 height 13
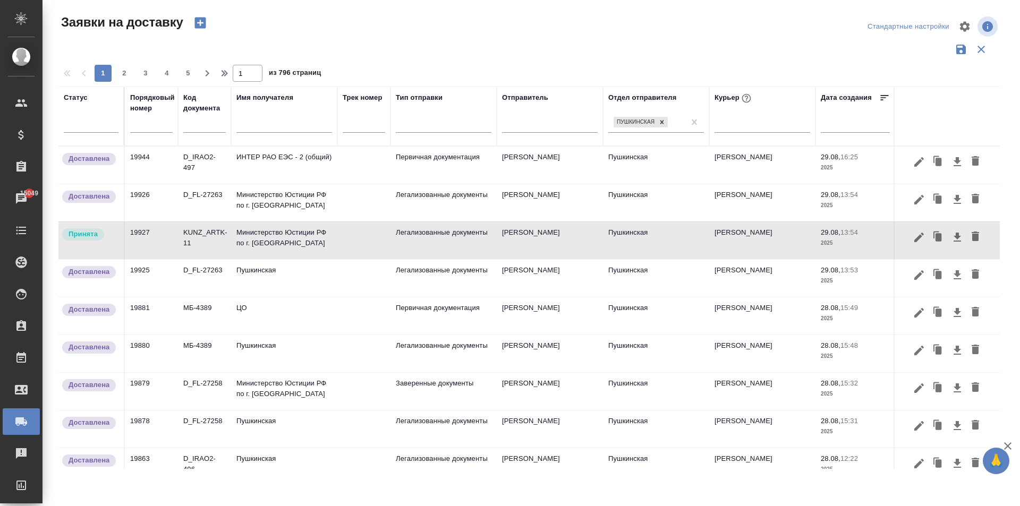
click at [147, 236] on td "19927" at bounding box center [151, 240] width 53 height 37
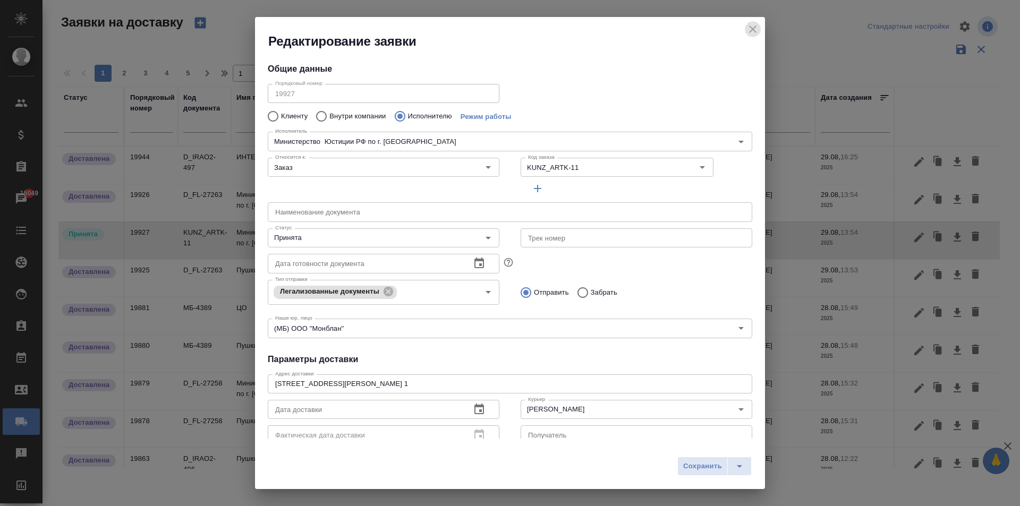
click at [750, 31] on icon "close" at bounding box center [752, 28] width 7 height 7
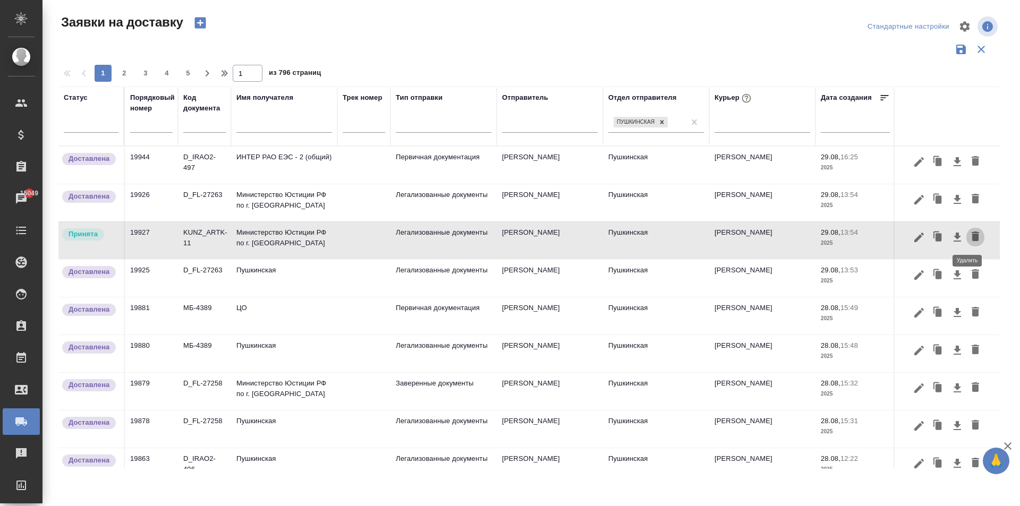
click at [971, 239] on icon "button" at bounding box center [974, 237] width 7 height 10
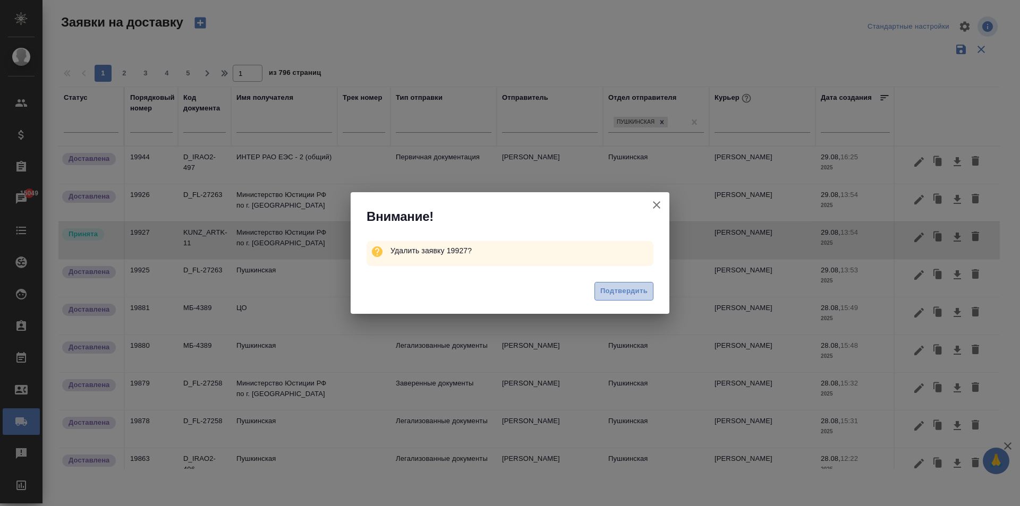
click at [618, 292] on span "Подтвердить" at bounding box center [623, 291] width 47 height 12
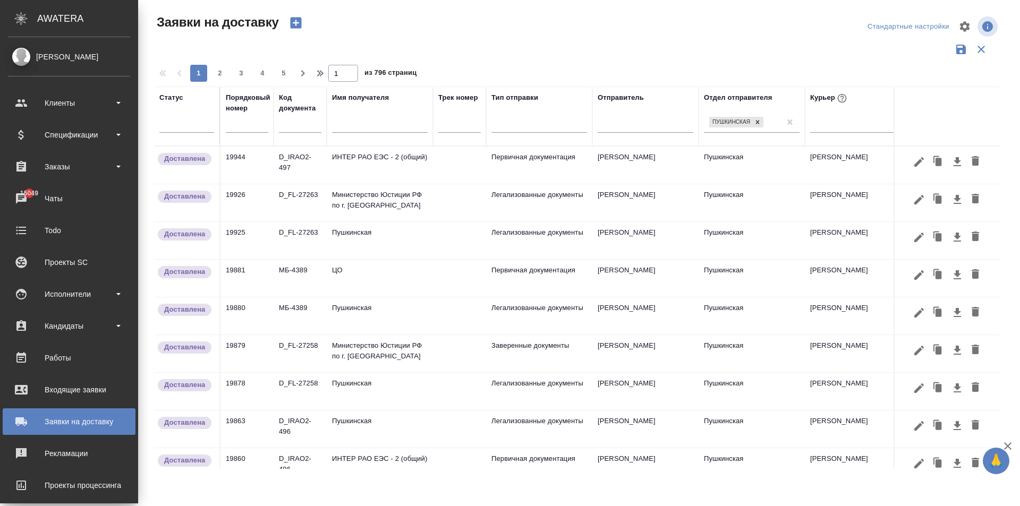
click at [378, 170] on td "ИНТЕР РАО ЕЭС - 2 (общий)" at bounding box center [380, 165] width 106 height 37
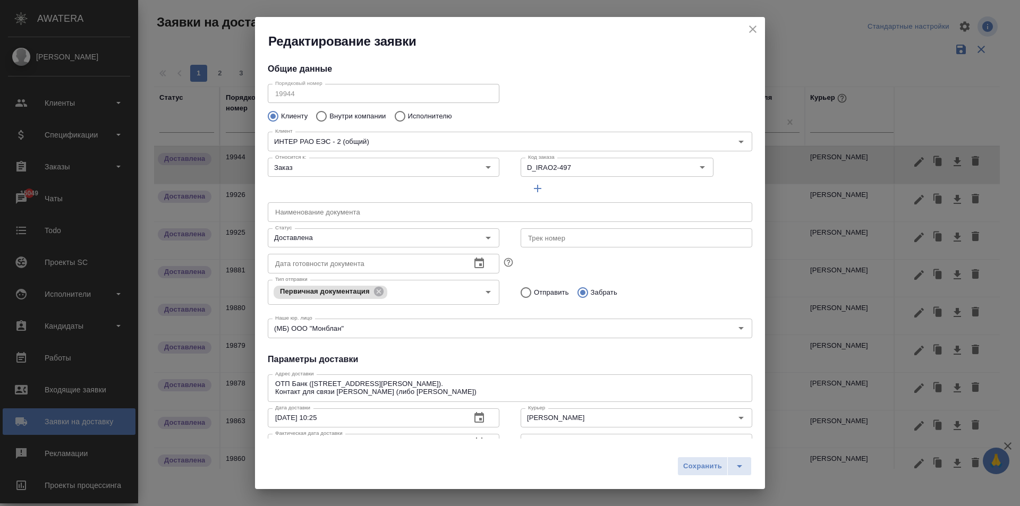
type input "[PERSON_NAME]"
click at [752, 32] on icon "close" at bounding box center [752, 29] width 13 height 13
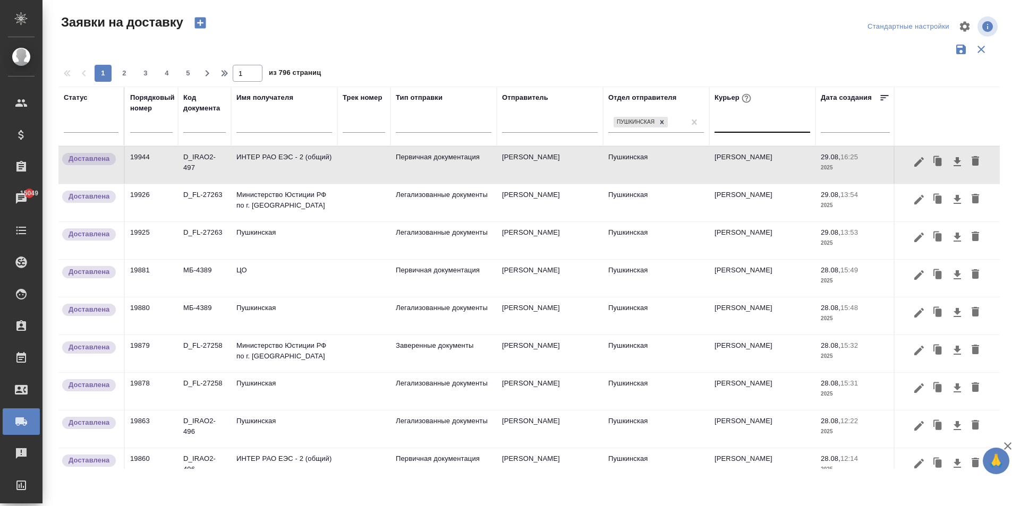
click at [735, 130] on div at bounding box center [762, 121] width 96 height 15
type input "ива"
click at [758, 152] on div "[PERSON_NAME]" at bounding box center [793, 156] width 159 height 19
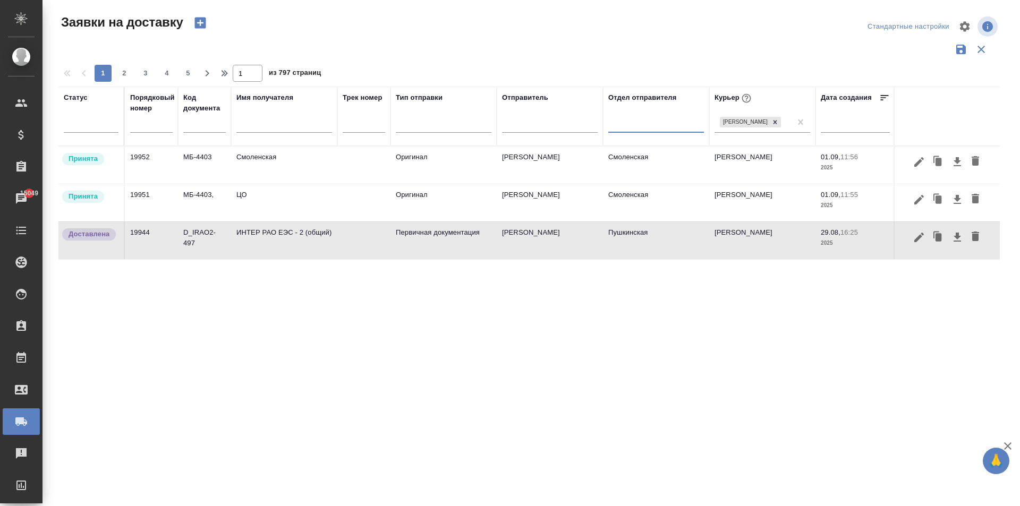
click at [260, 202] on td "ЦО" at bounding box center [284, 202] width 106 height 37
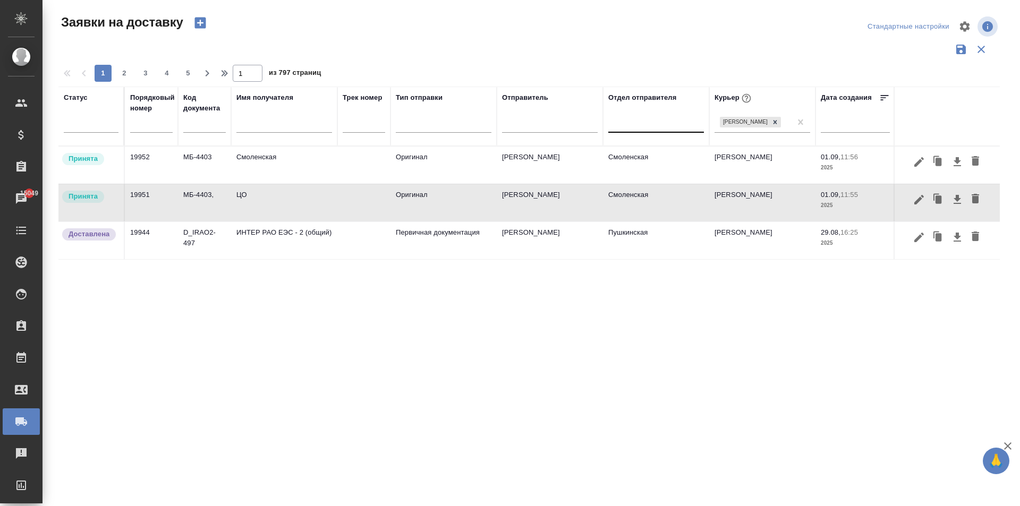
click at [260, 202] on td "ЦО" at bounding box center [284, 202] width 106 height 37
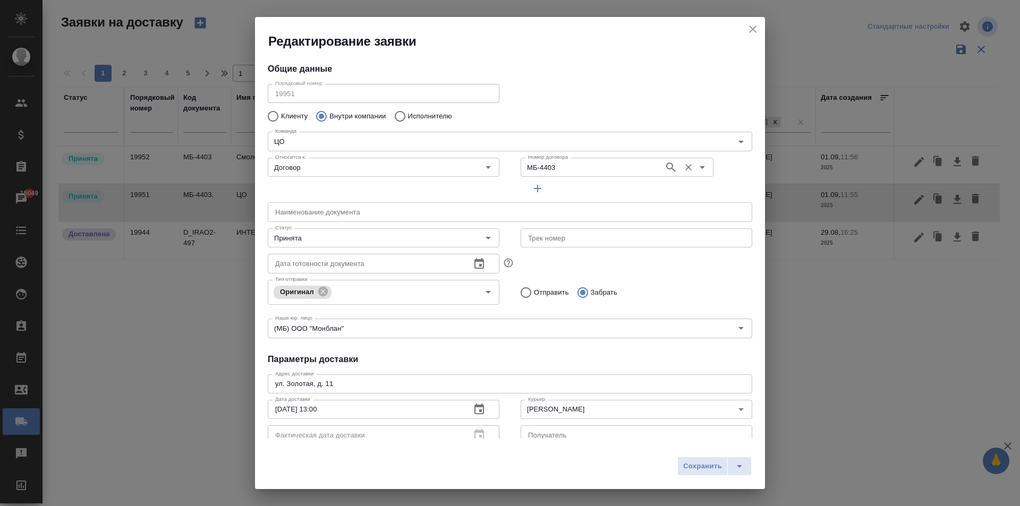
click at [552, 167] on input "МБ-4403" at bounding box center [591, 167] width 135 height 13
